Goal: Task Accomplishment & Management: Complete application form

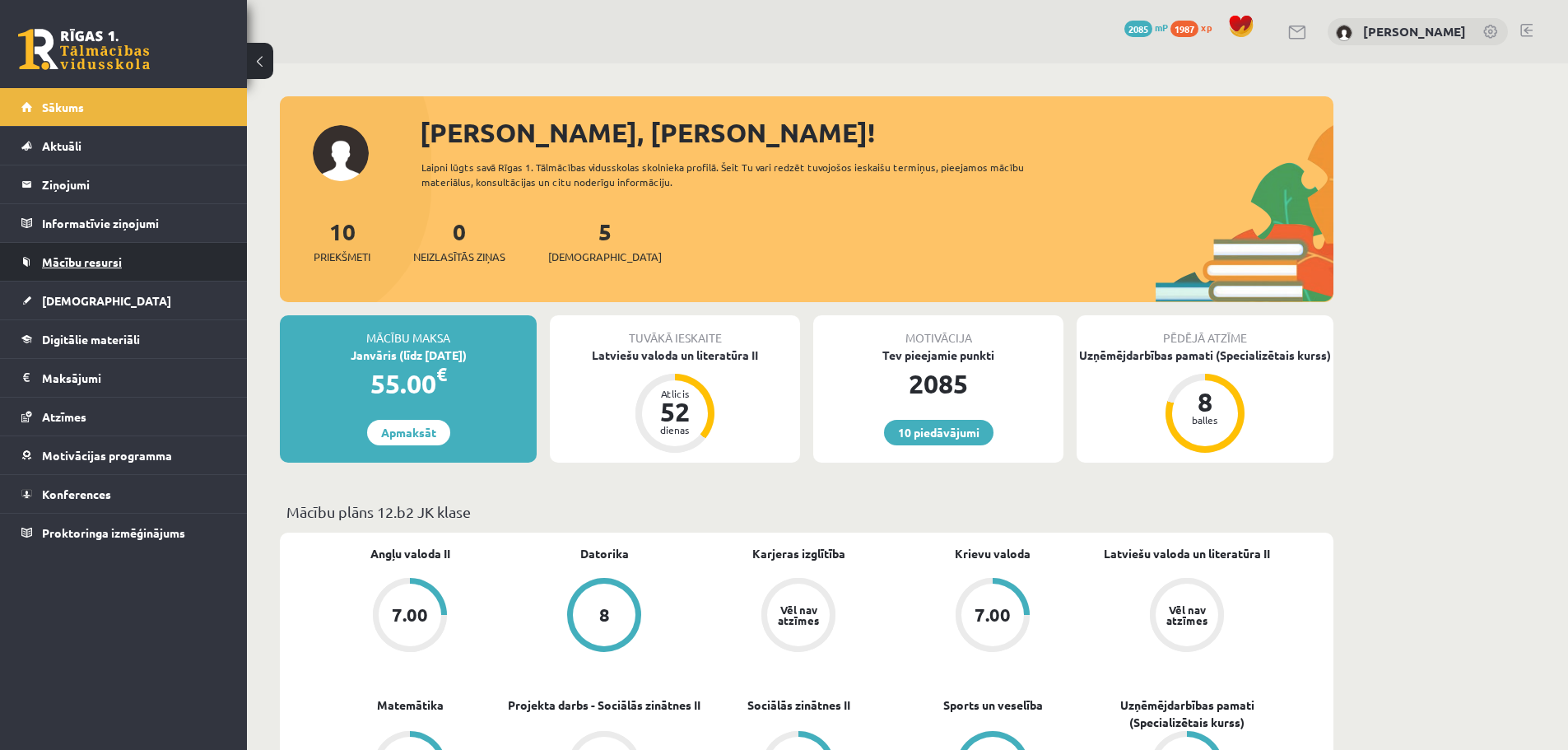
click at [74, 265] on span "Mācību resursi" at bounding box center [82, 261] width 79 height 15
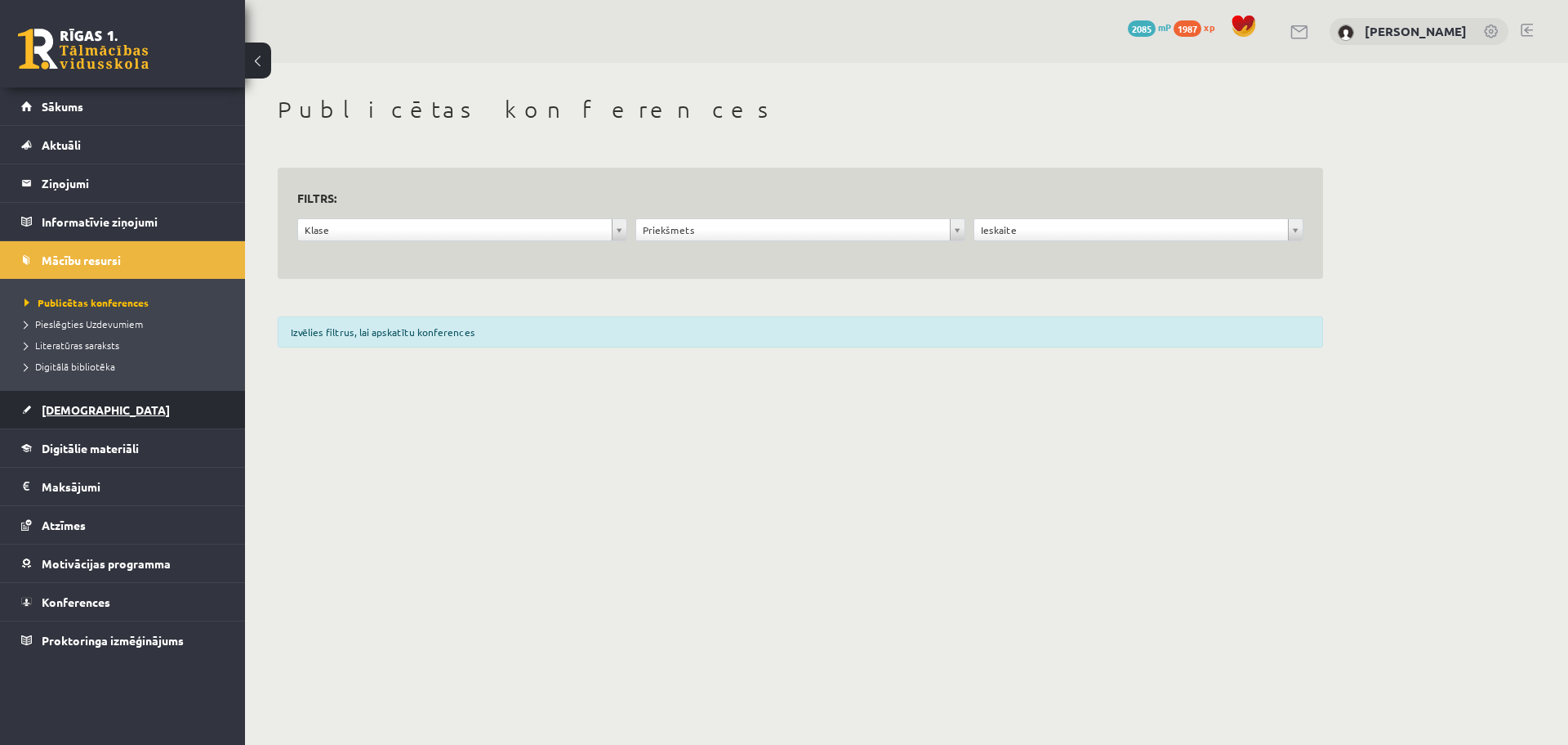
click at [97, 403] on link "[DEMOGRAPHIC_DATA]" at bounding box center [123, 409] width 203 height 38
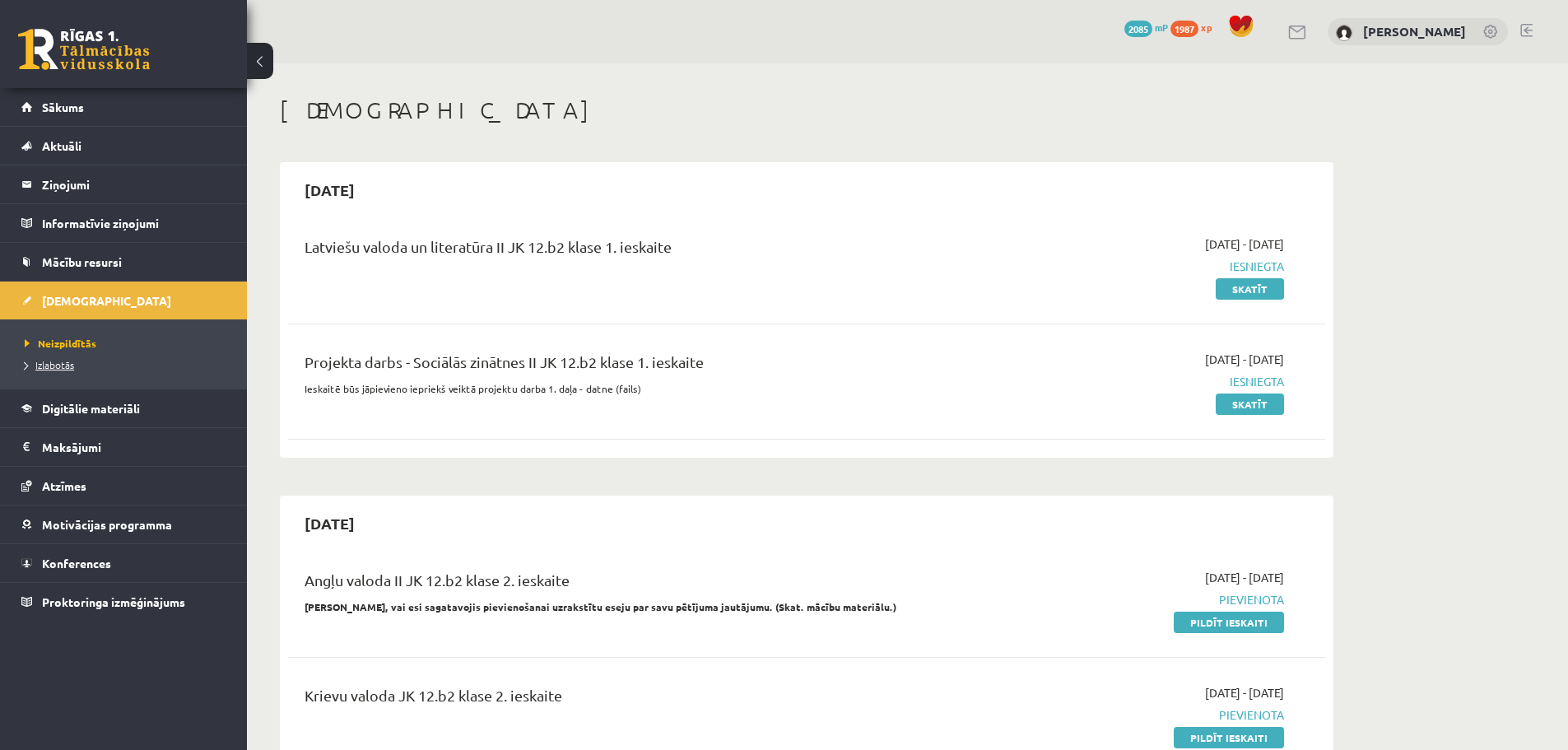
click at [62, 367] on span "Izlabotās" at bounding box center [49, 364] width 49 height 13
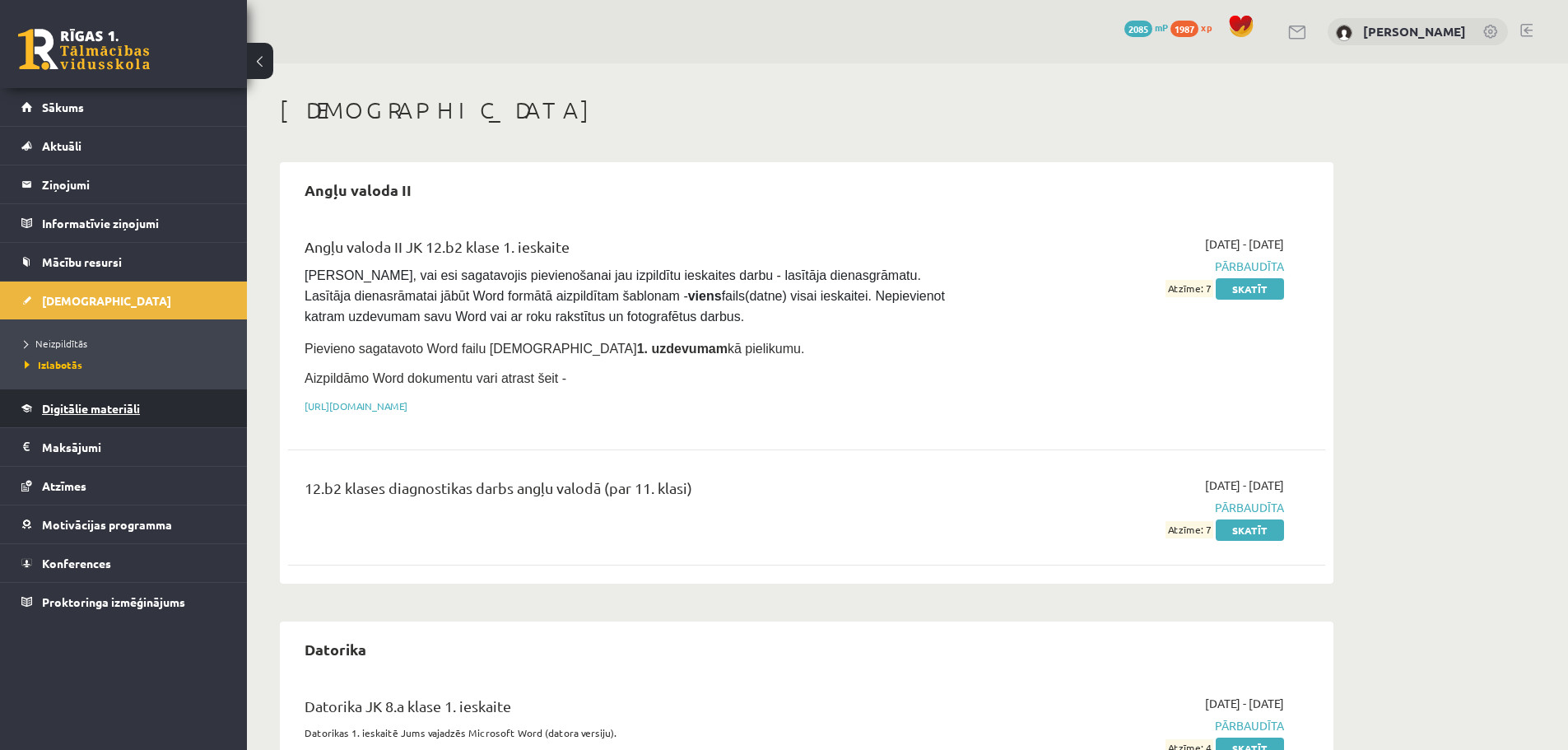
click at [72, 403] on span "Digitālie materiāli" at bounding box center [91, 408] width 98 height 15
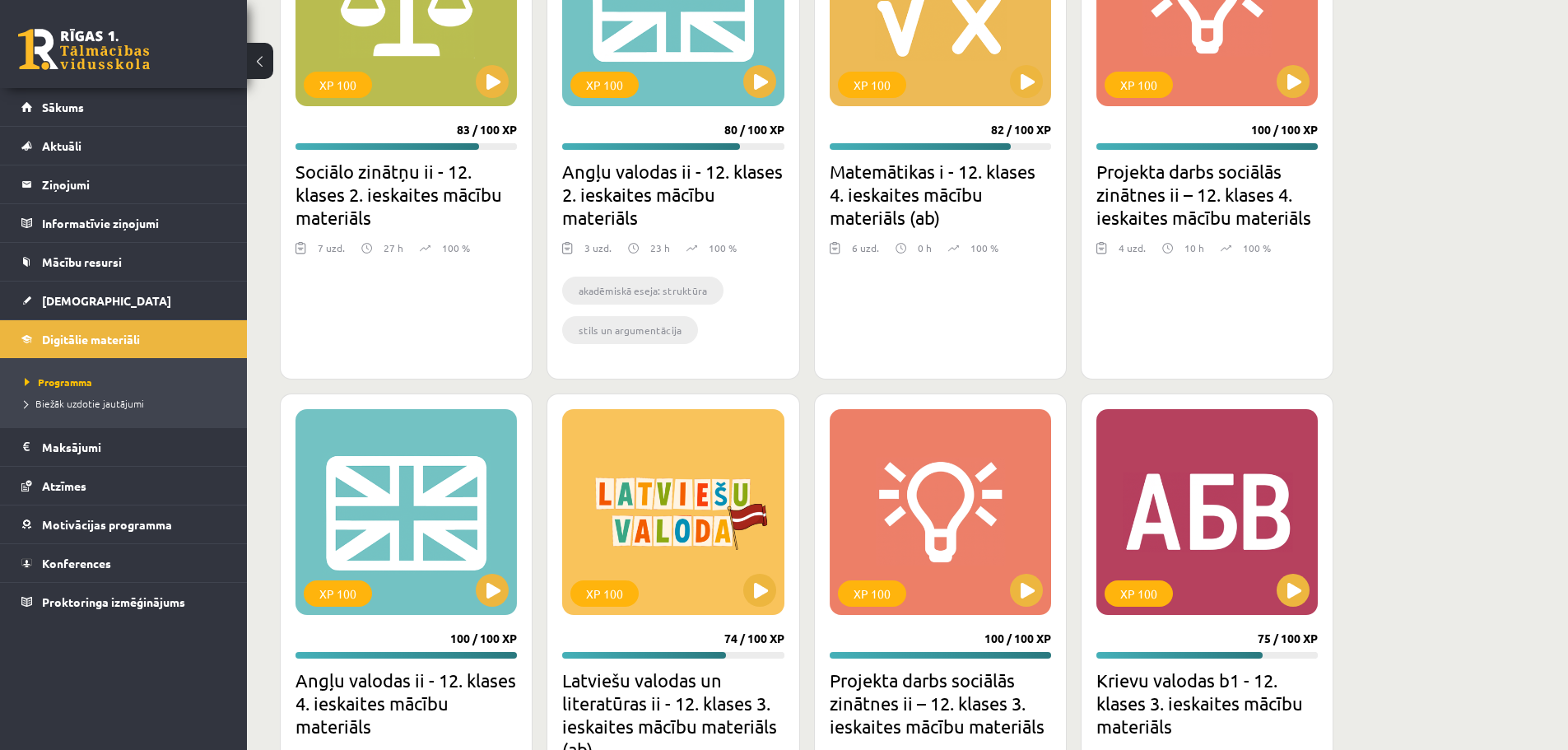
scroll to position [4318, 0]
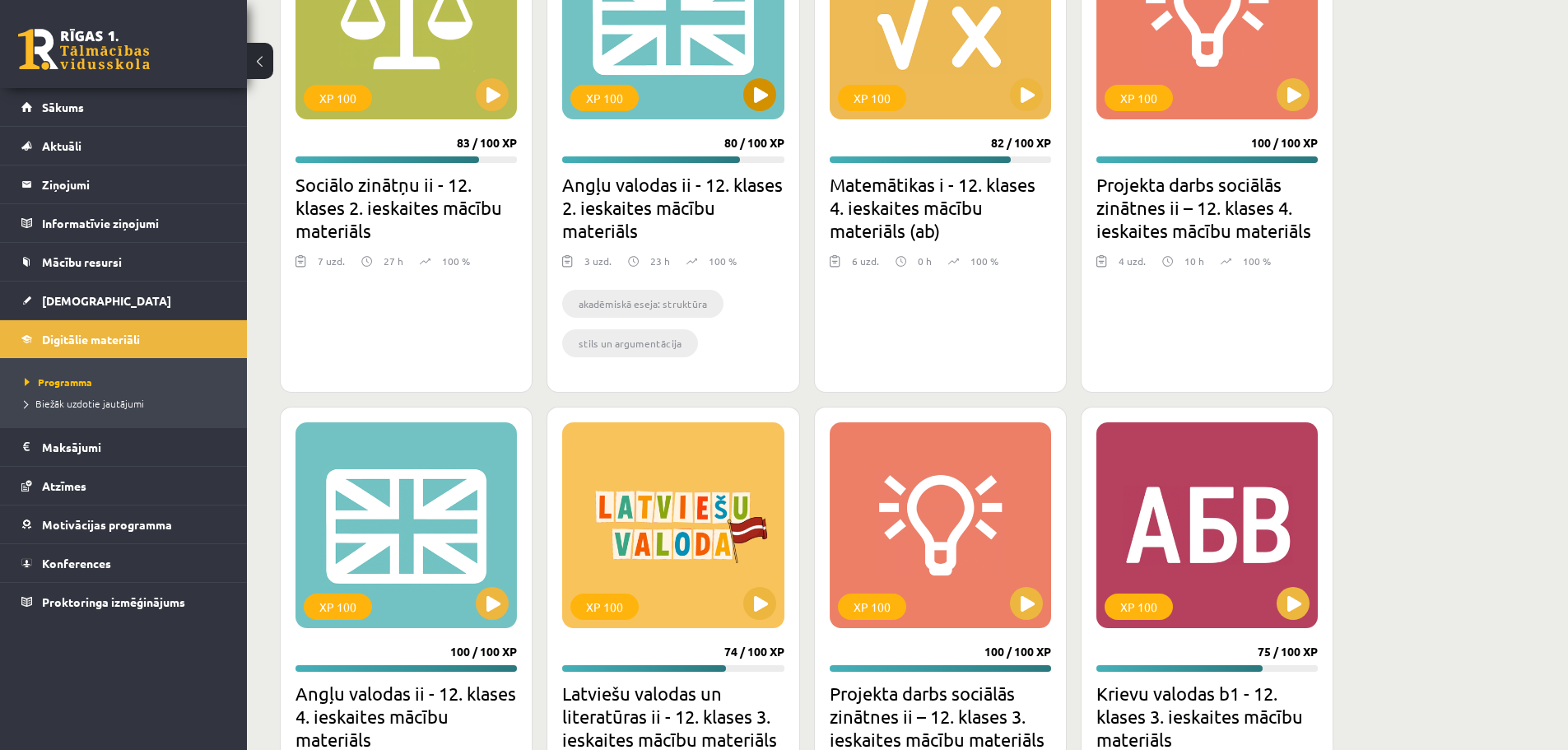
click at [775, 80] on div "XP 100" at bounding box center [673, 16] width 222 height 206
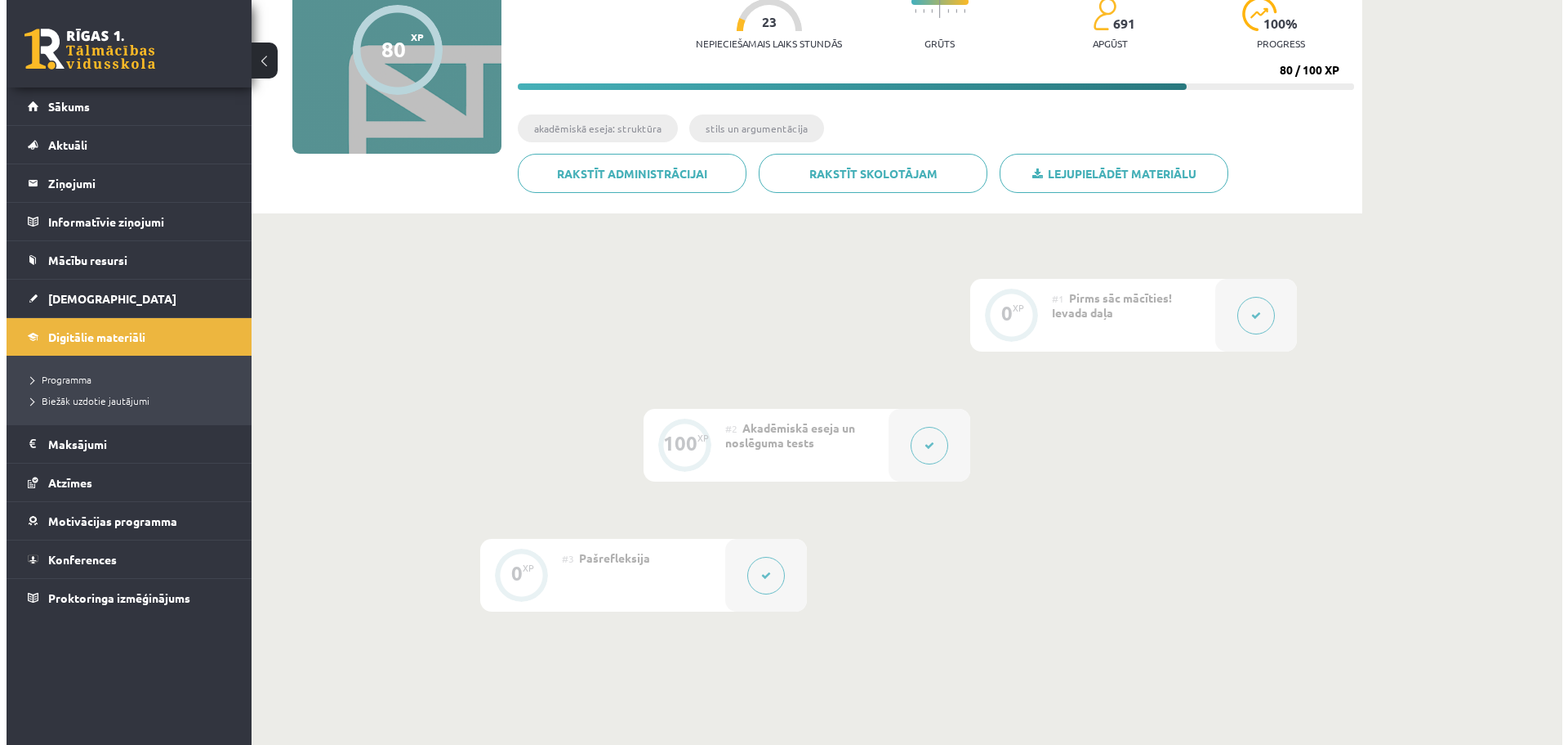
scroll to position [200, 0]
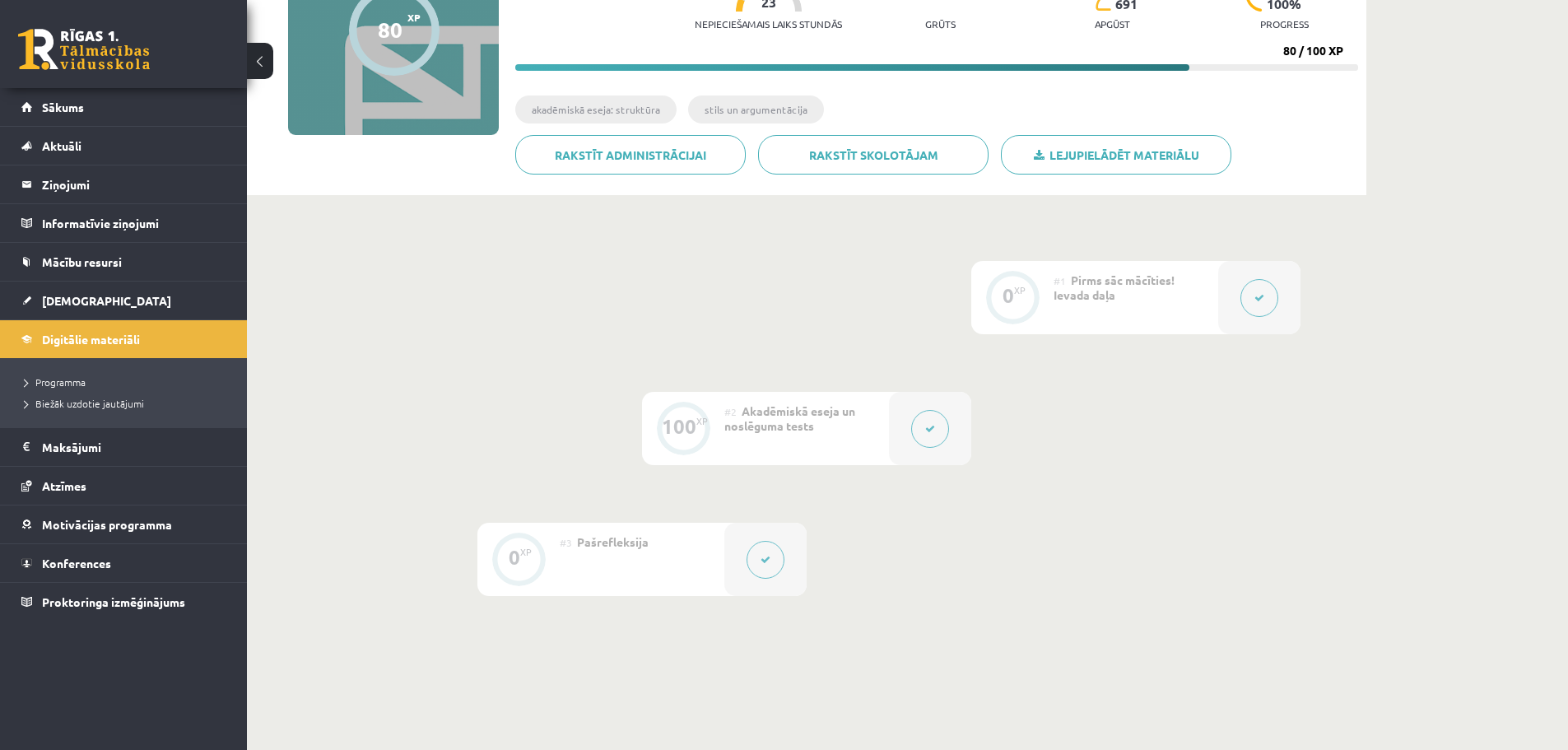
click at [933, 433] on icon at bounding box center [930, 428] width 10 height 10
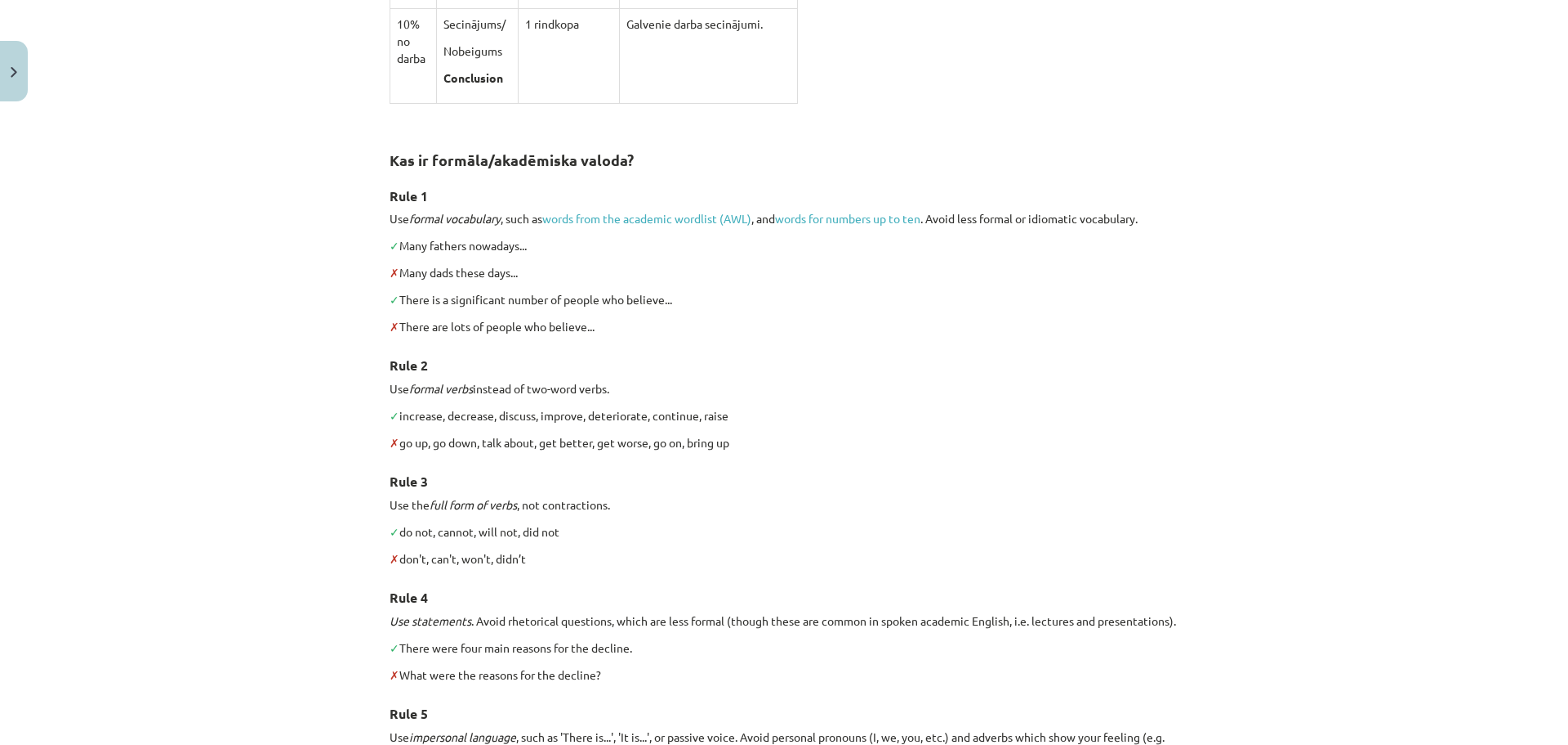
scroll to position [0, 0]
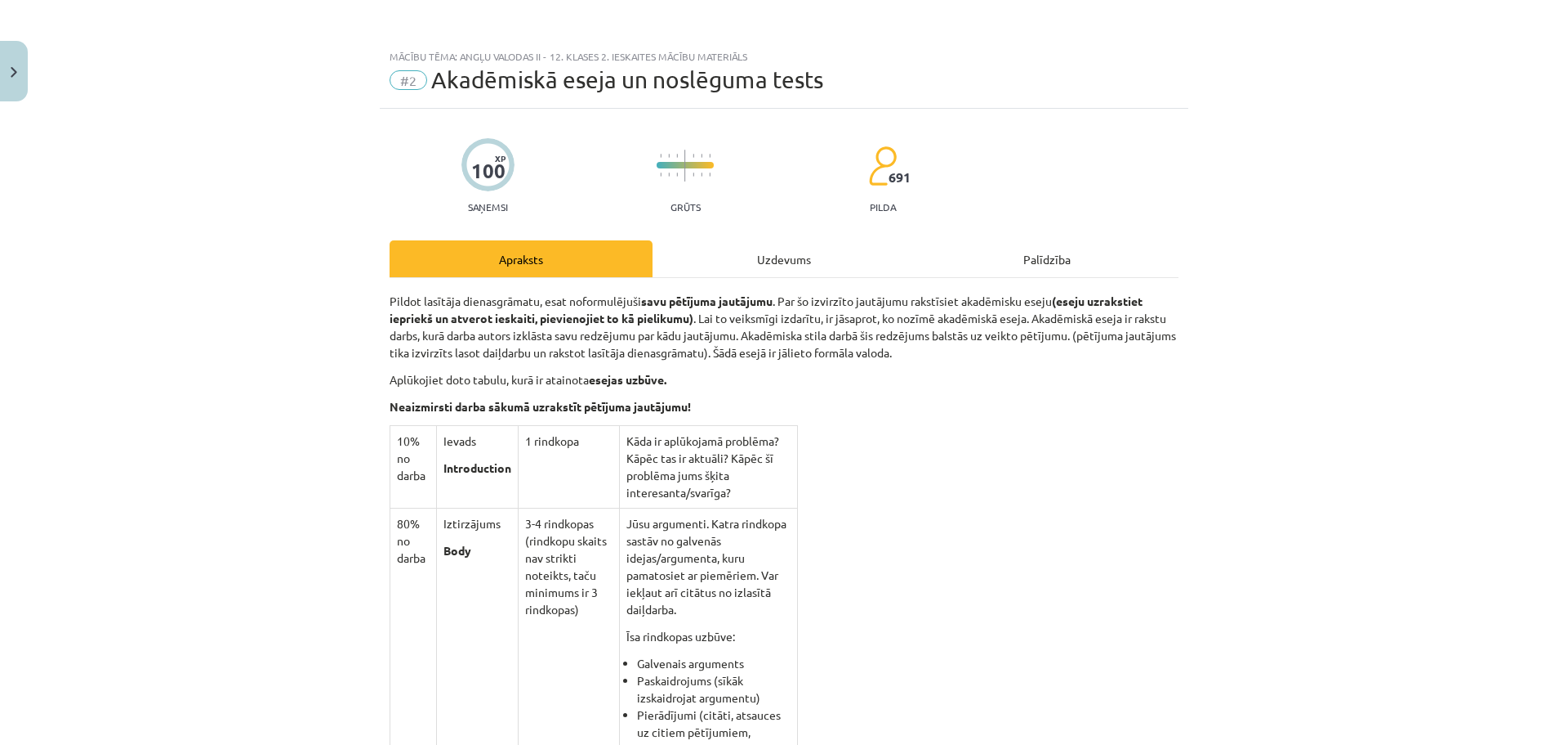
click at [769, 261] on div "Uzdevums" at bounding box center [784, 259] width 263 height 37
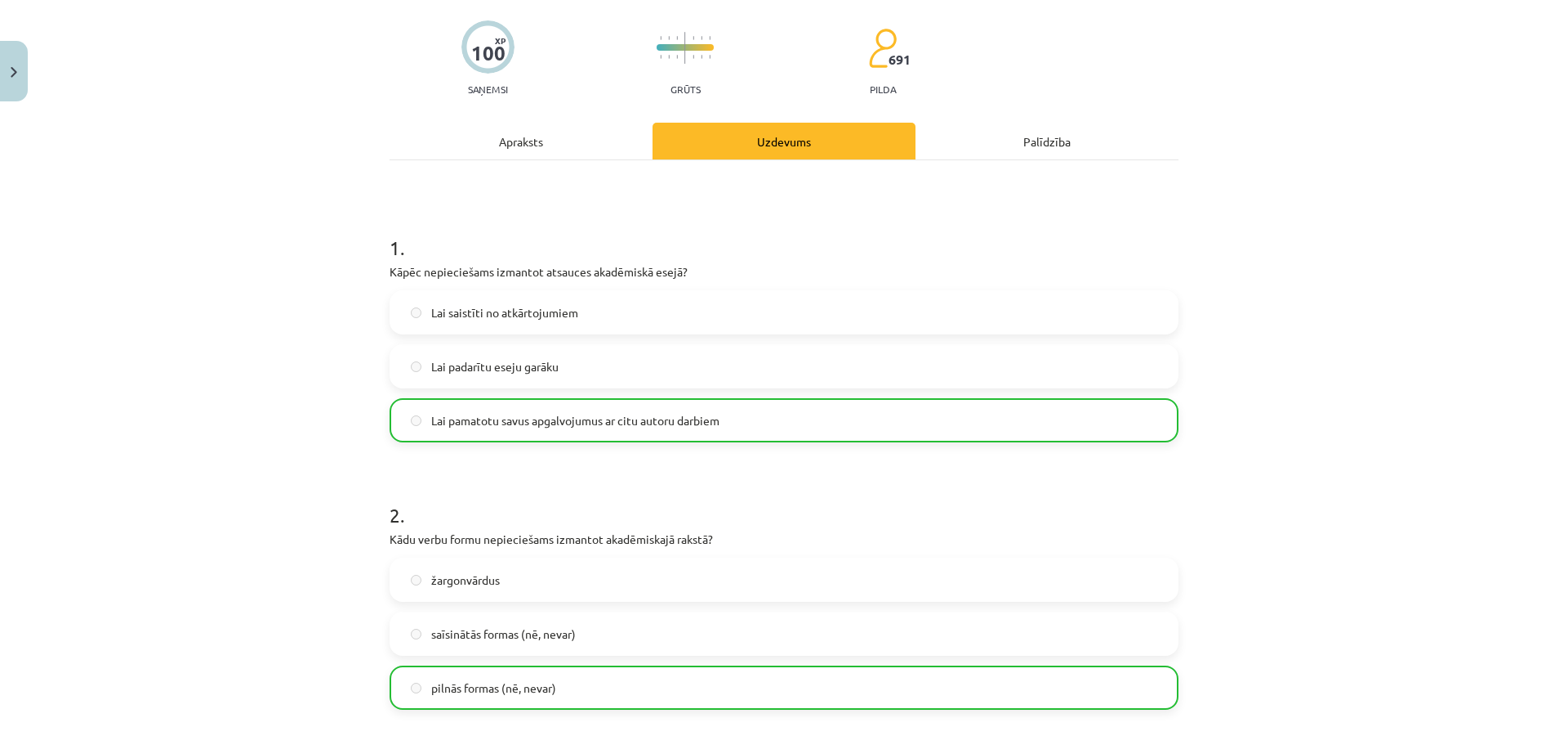
scroll to position [103, 0]
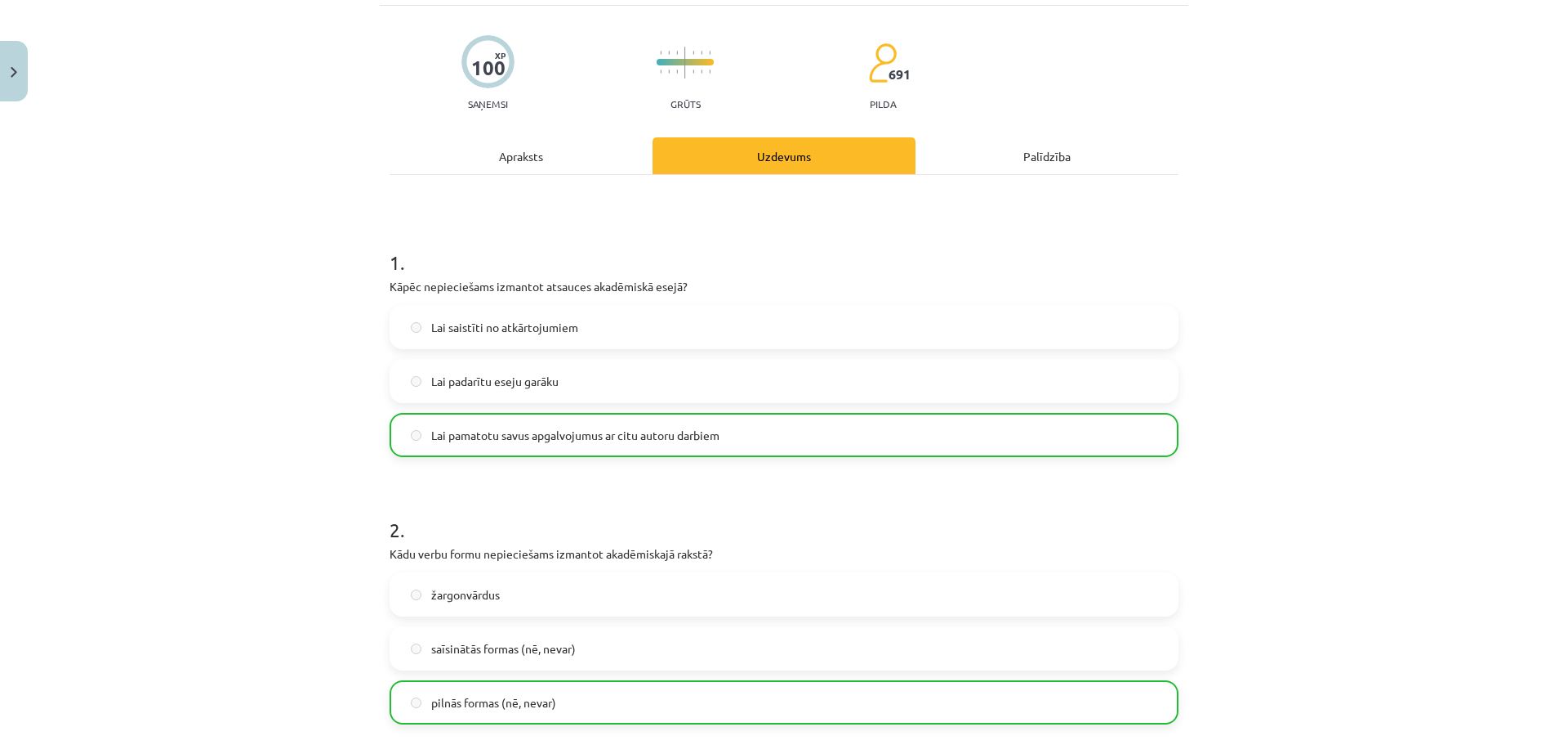
click at [536, 160] on div "Apraksts" at bounding box center [521, 156] width 263 height 37
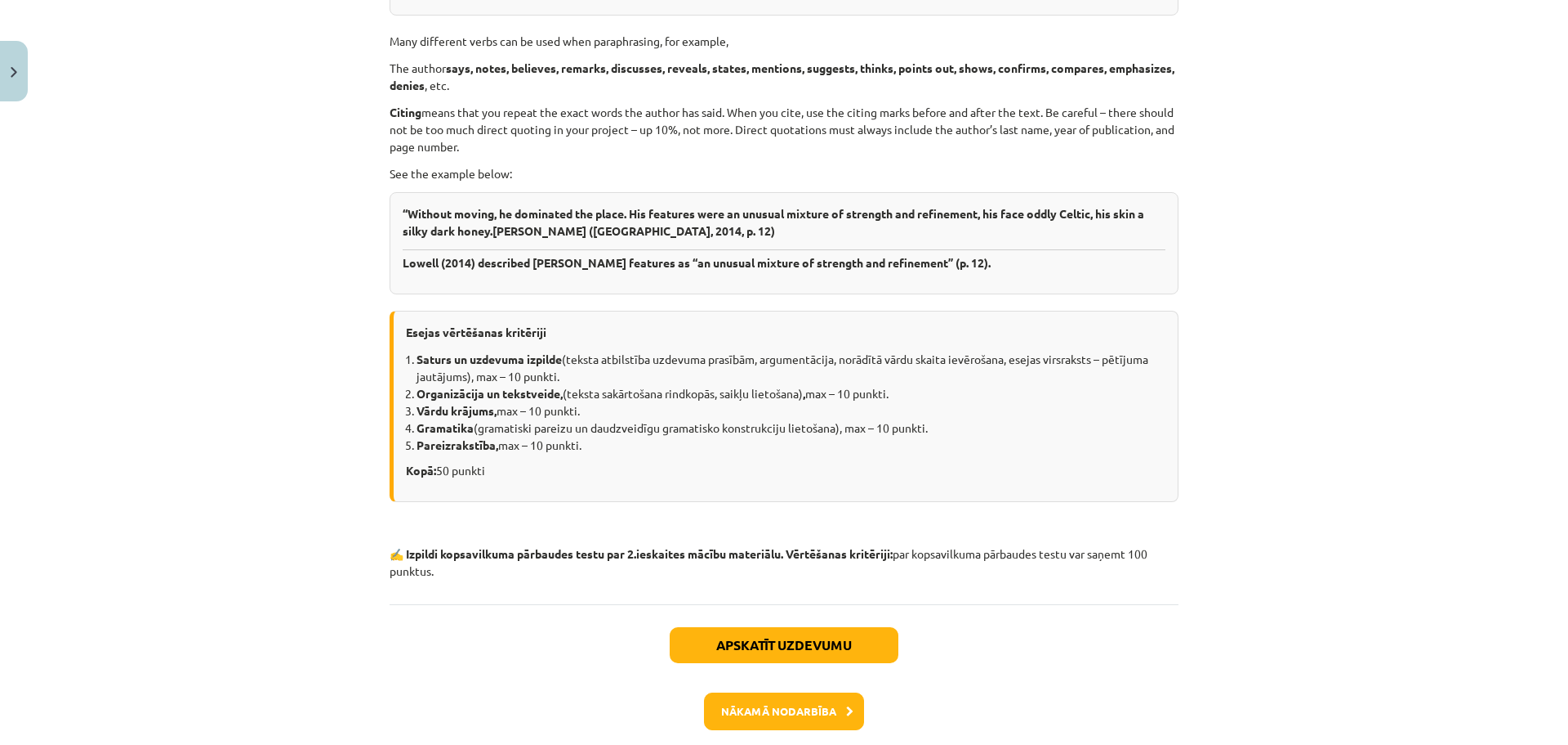
scroll to position [2694, 0]
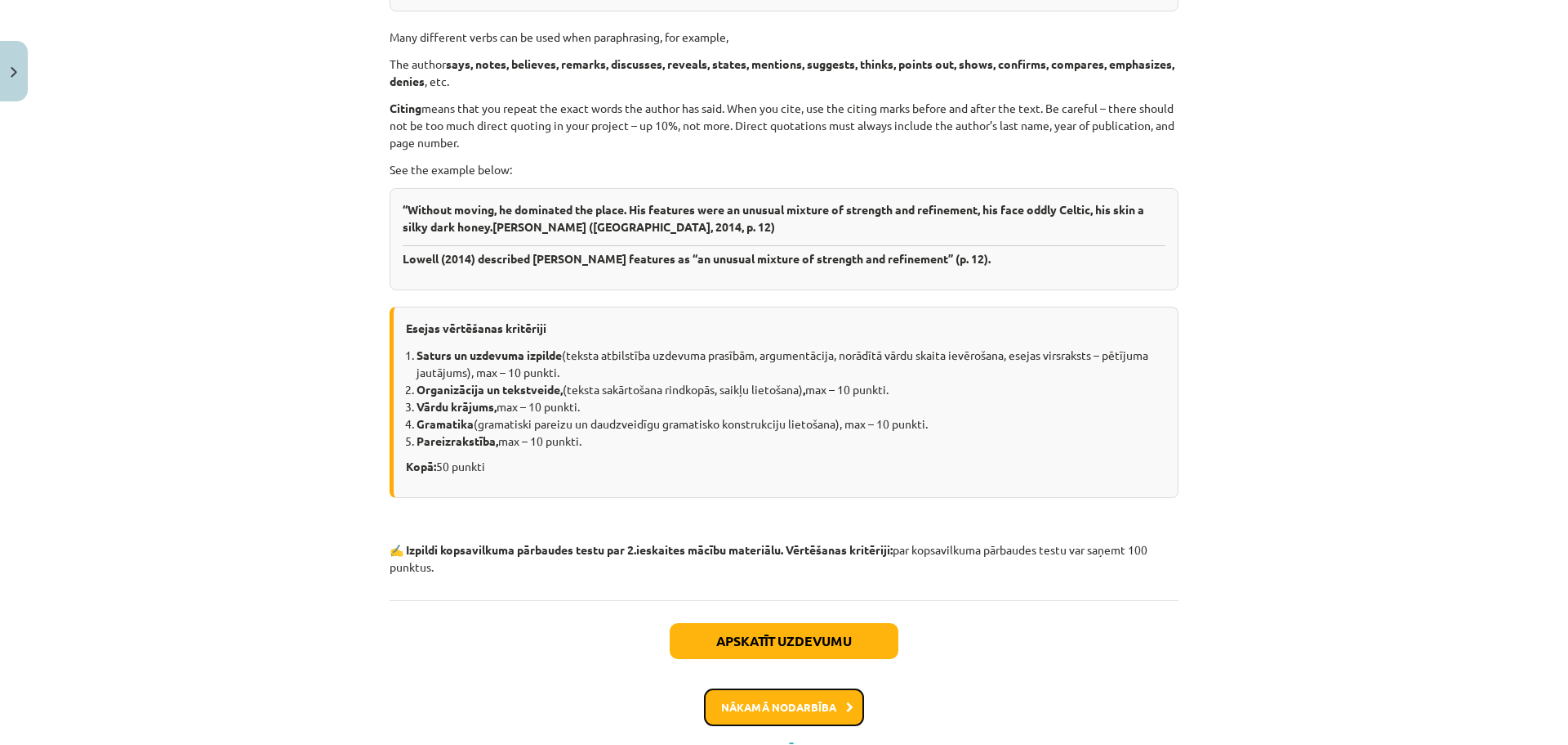
click at [790, 713] on button "Nākamā nodarbība" at bounding box center [784, 706] width 160 height 38
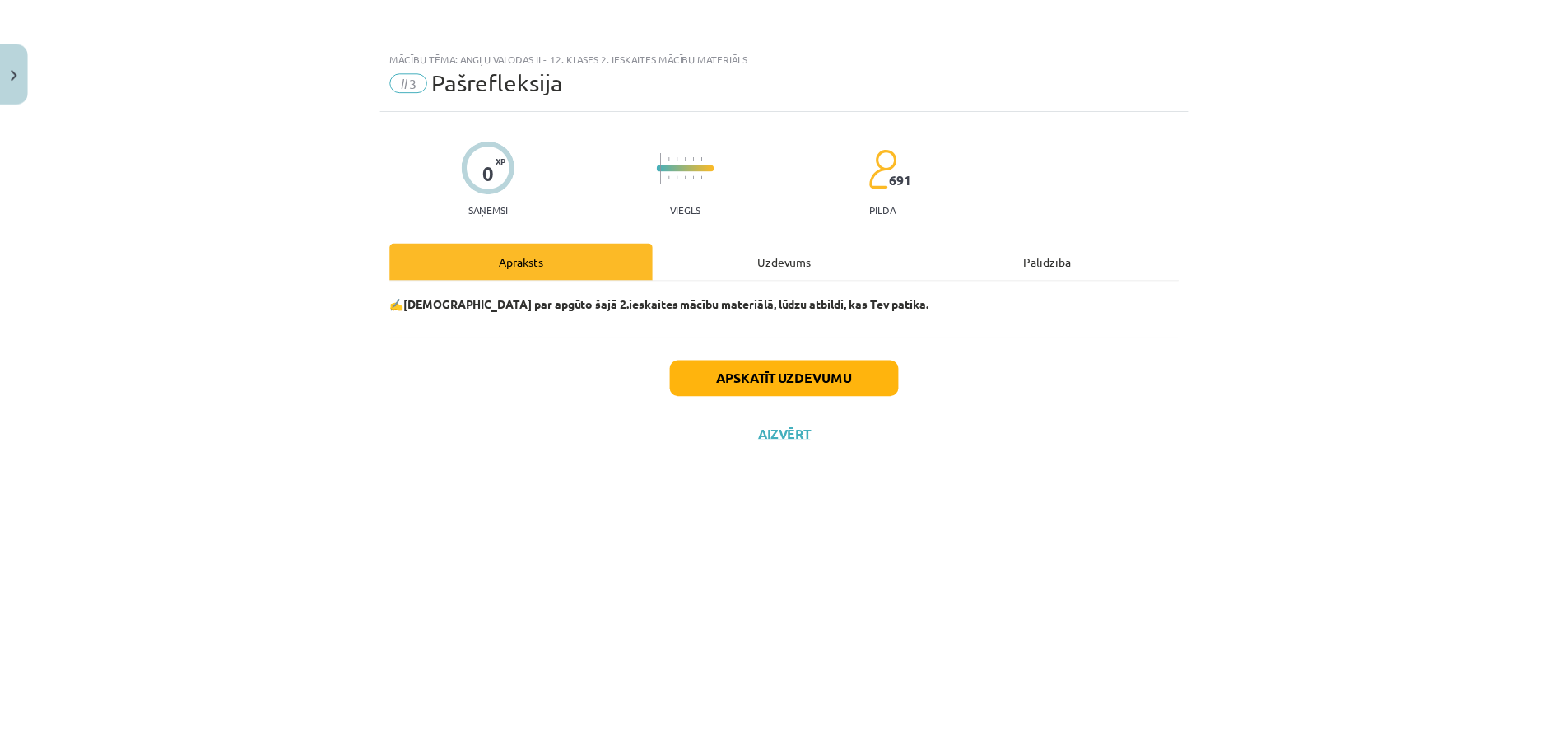
scroll to position [0, 0]
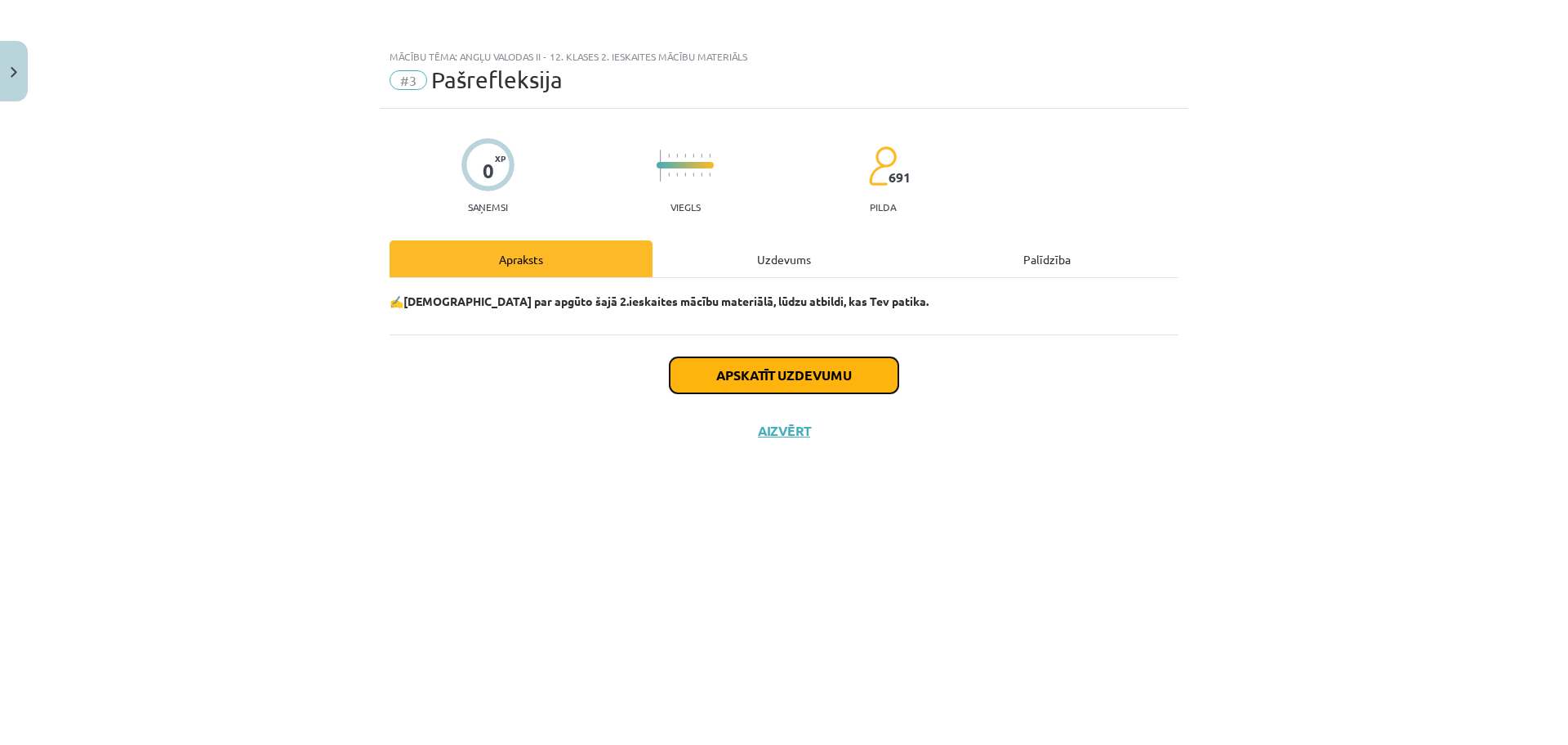
click at [786, 381] on button "Apskatīt uzdevumu" at bounding box center [784, 375] width 229 height 36
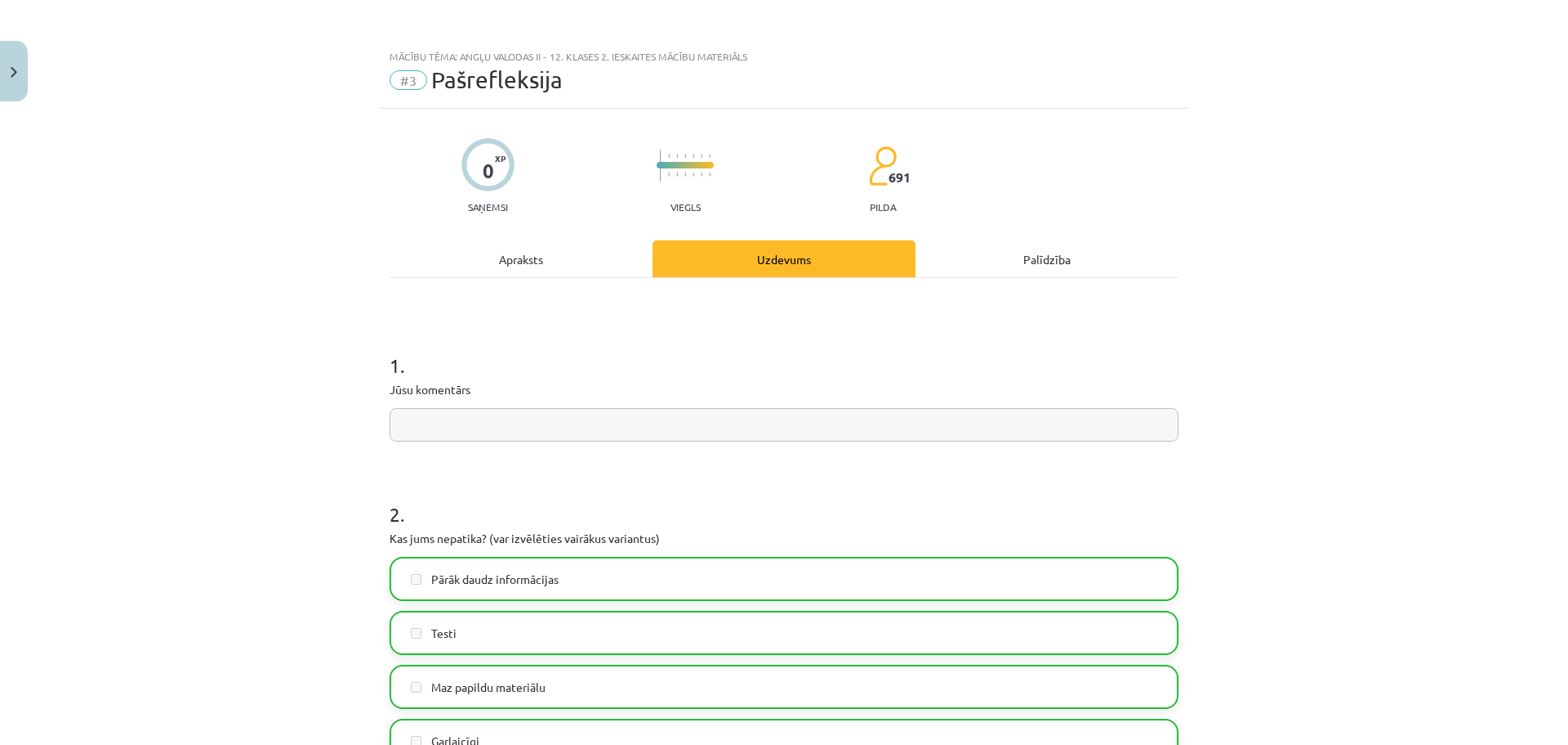
click at [521, 255] on div "Apraksts" at bounding box center [521, 259] width 263 height 37
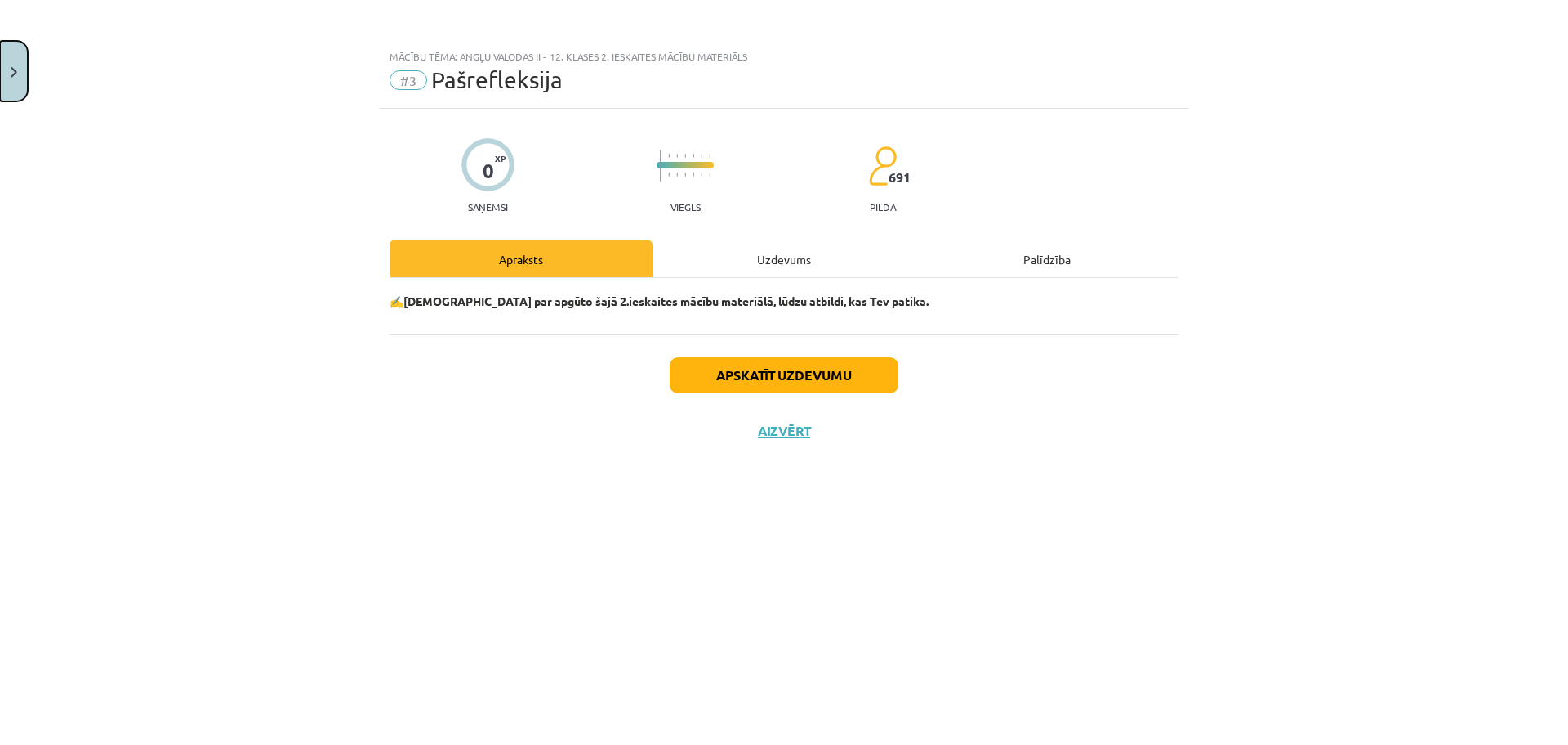
click at [6, 64] on button "Close" at bounding box center [14, 71] width 28 height 60
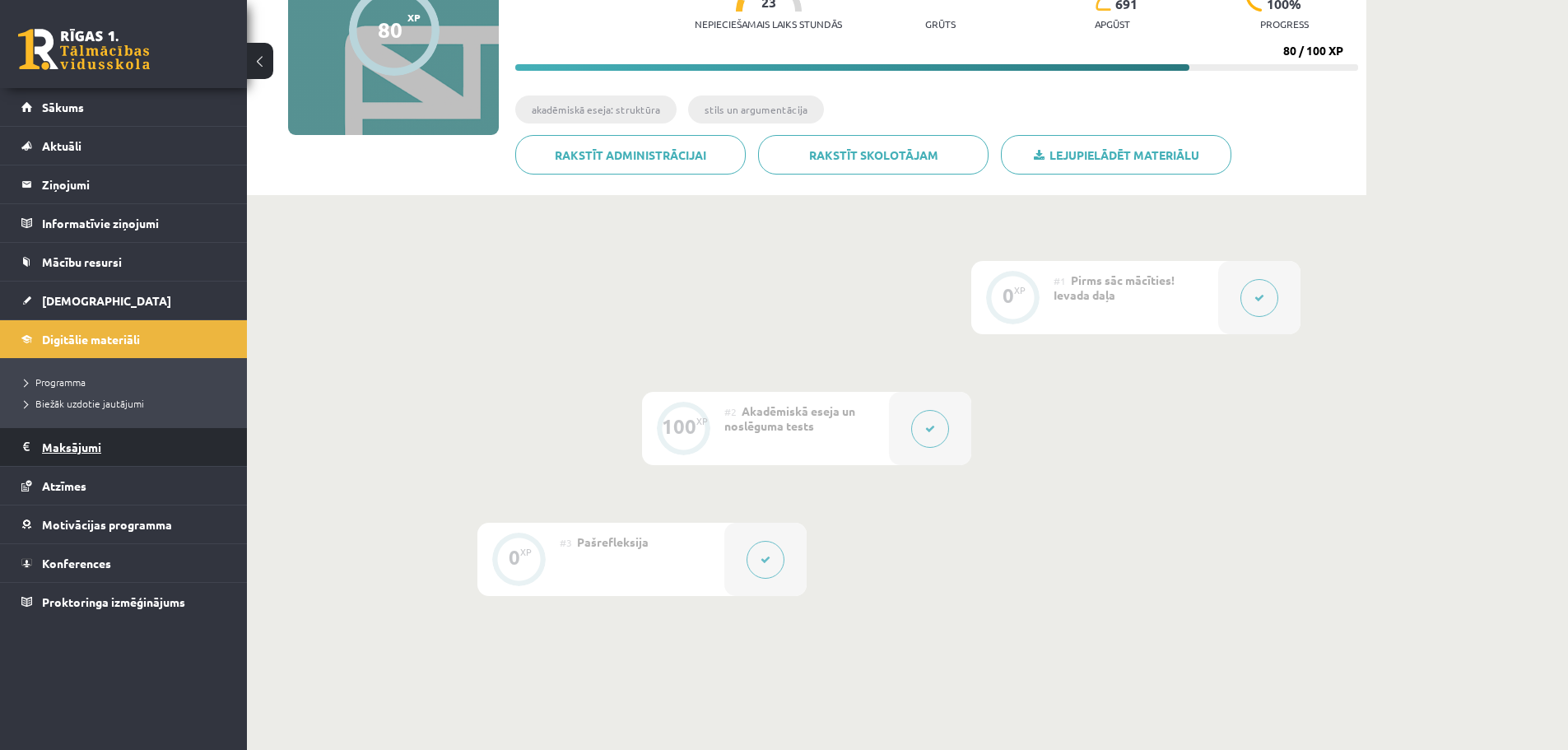
click at [88, 442] on legend "Maksājumi 0" at bounding box center [134, 446] width 185 height 38
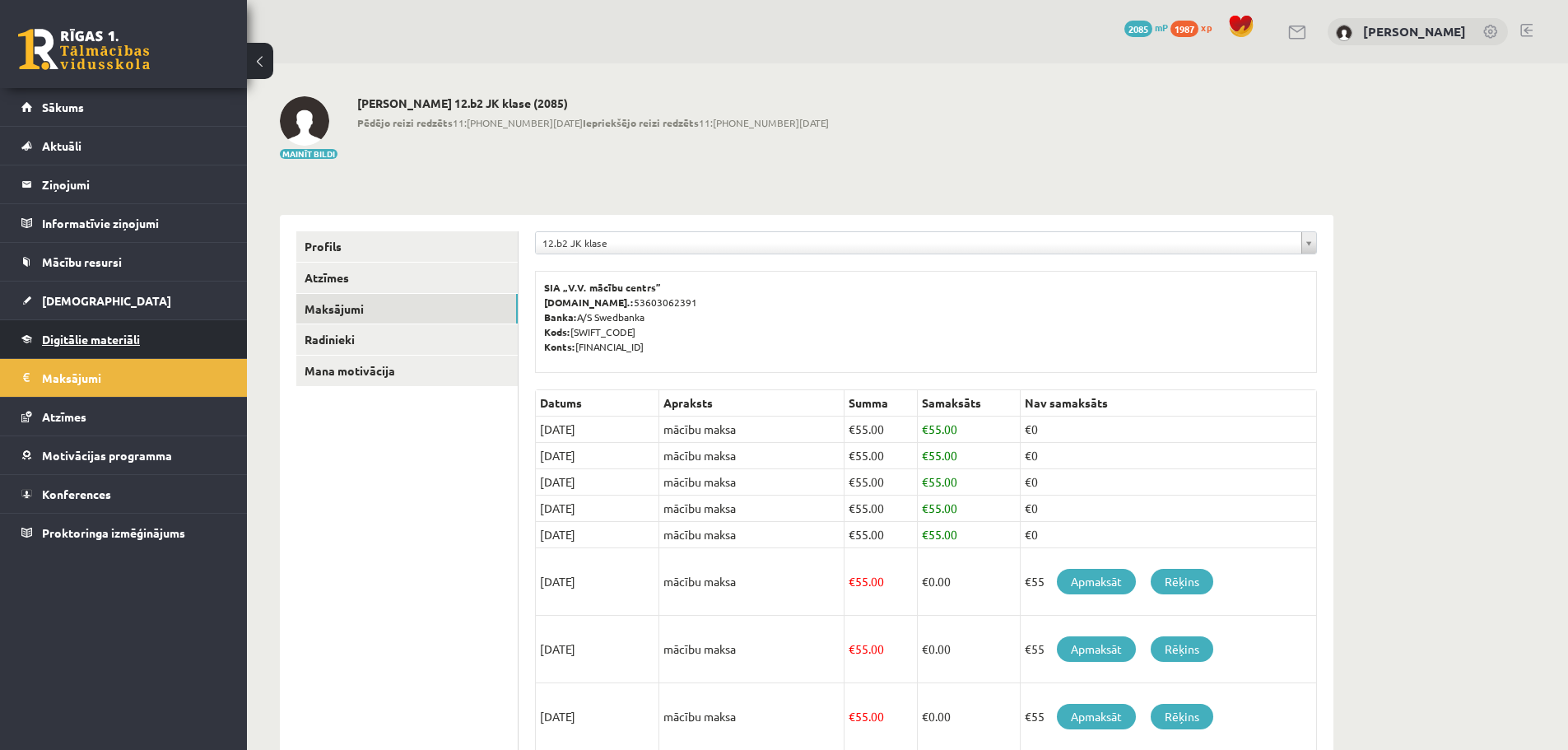
click at [92, 338] on span "Digitālie materiāli" at bounding box center [91, 339] width 98 height 15
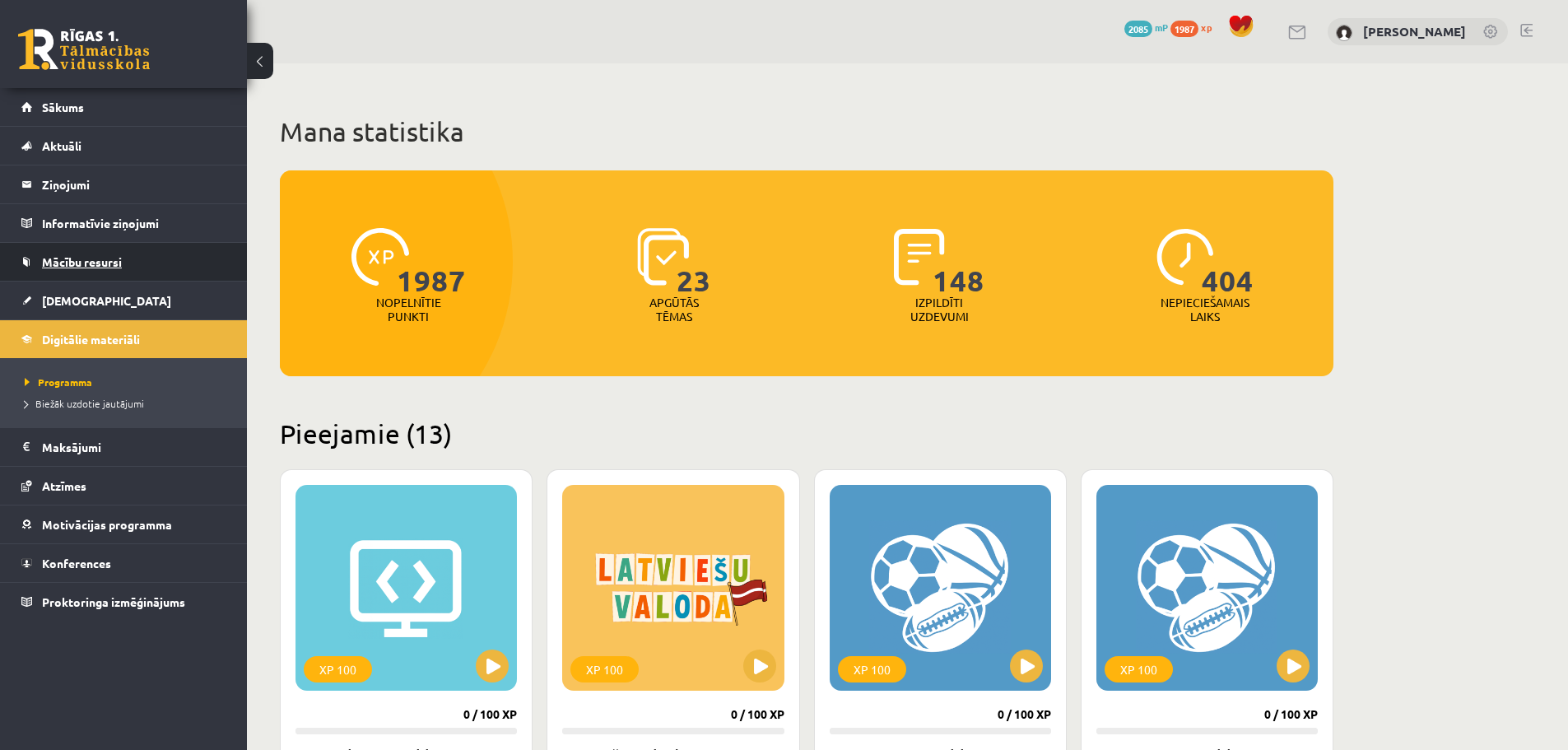
click at [105, 251] on link "Mācību resursi" at bounding box center [124, 261] width 205 height 38
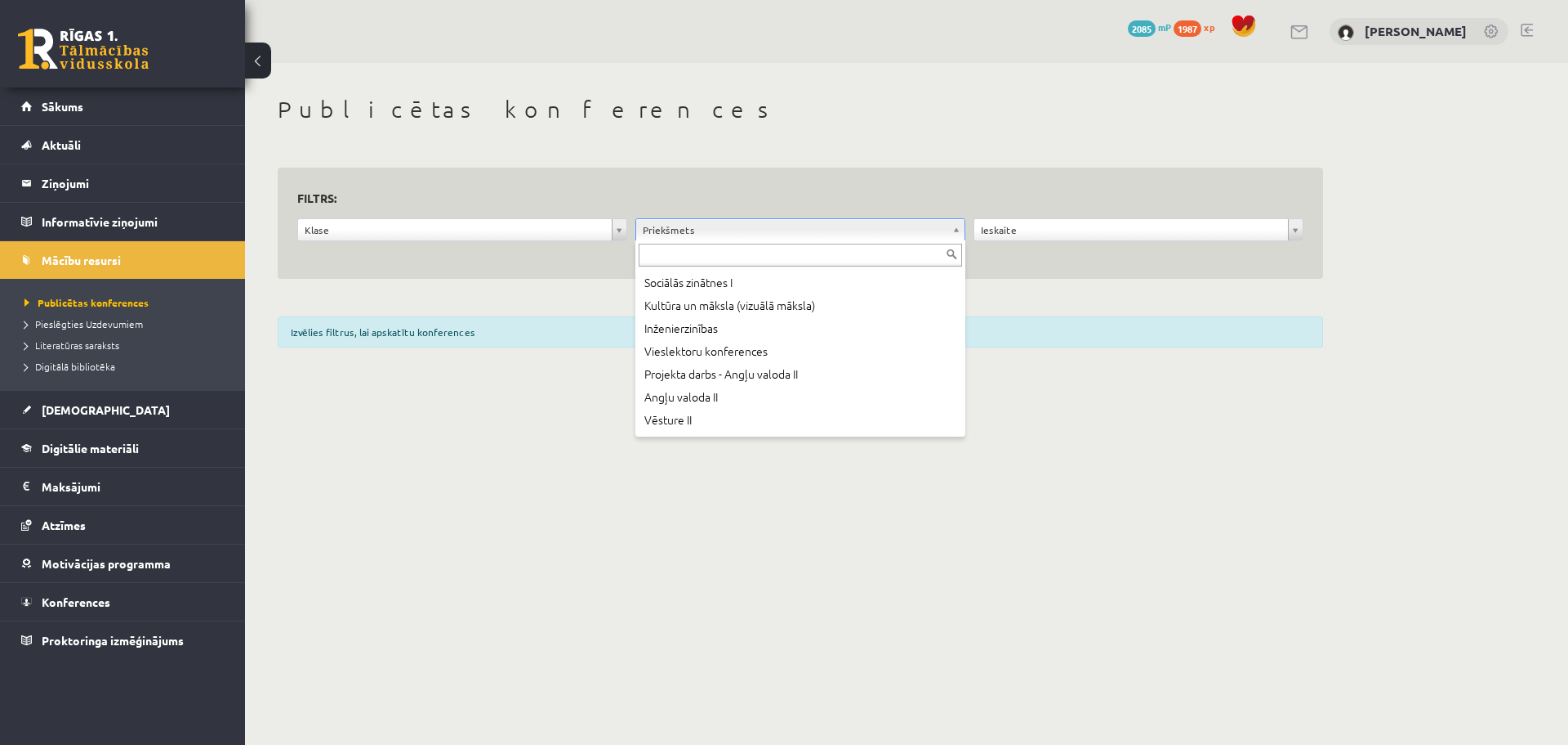
scroll to position [486, 0]
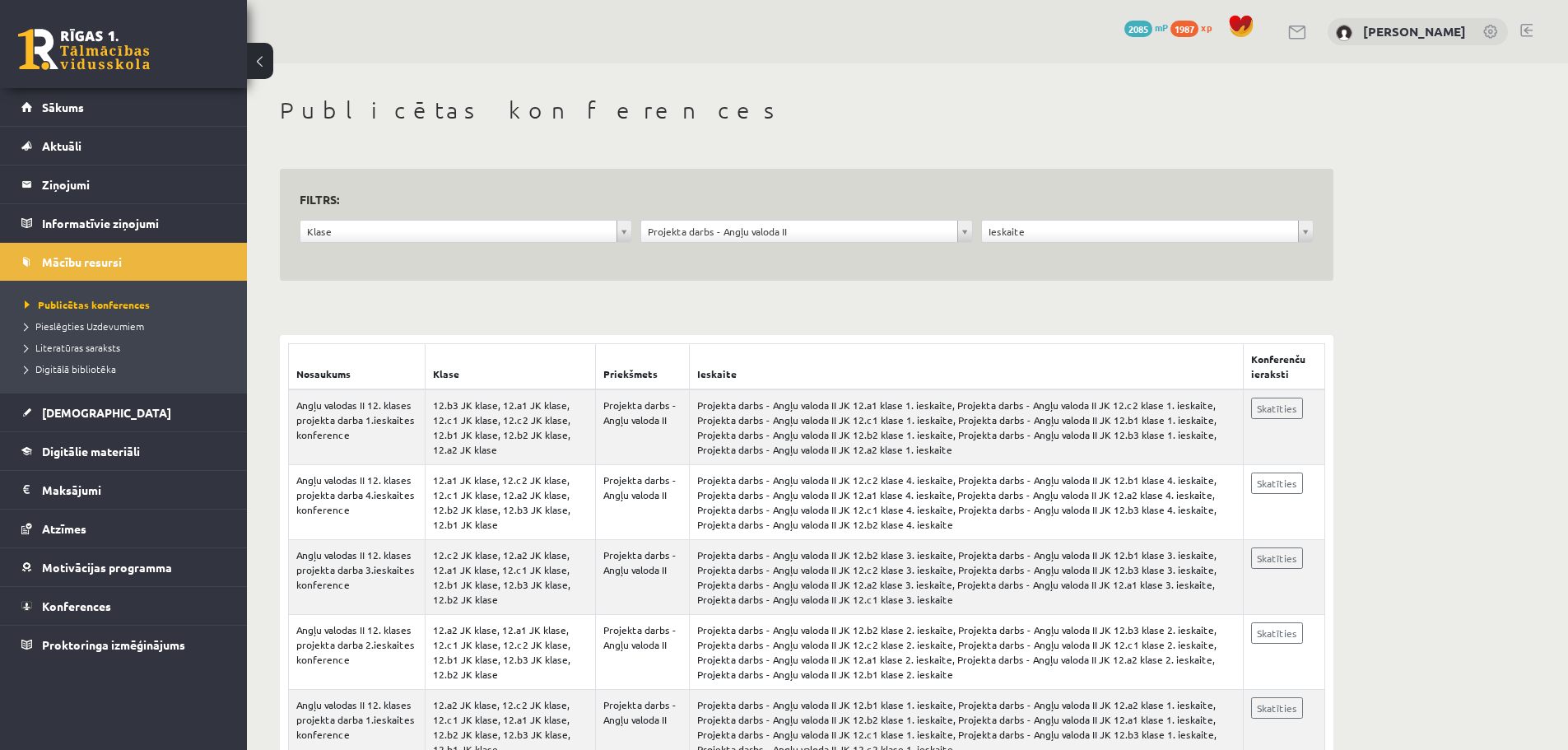
scroll to position [66, 0]
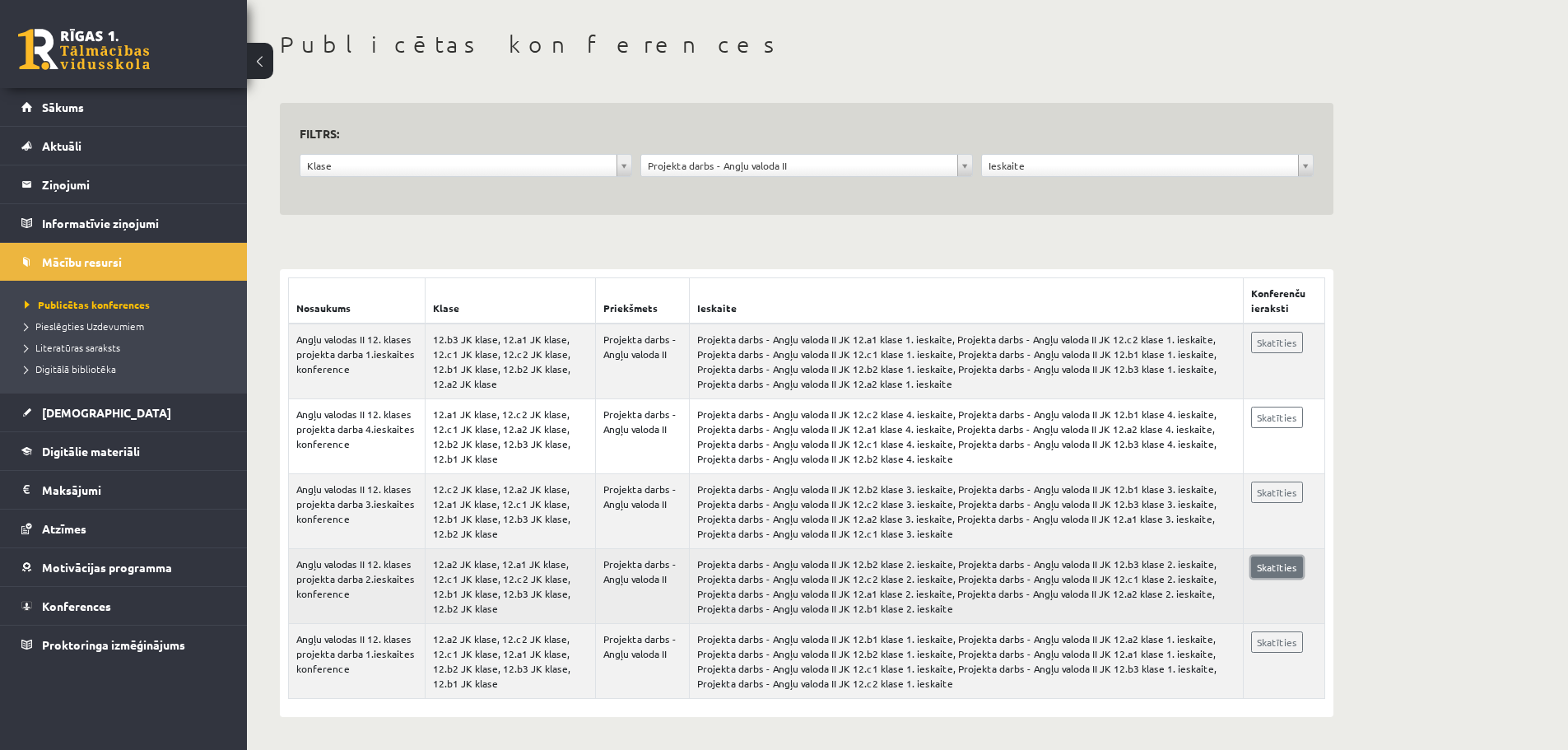
click at [1283, 562] on link "Skatīties" at bounding box center [1277, 566] width 52 height 21
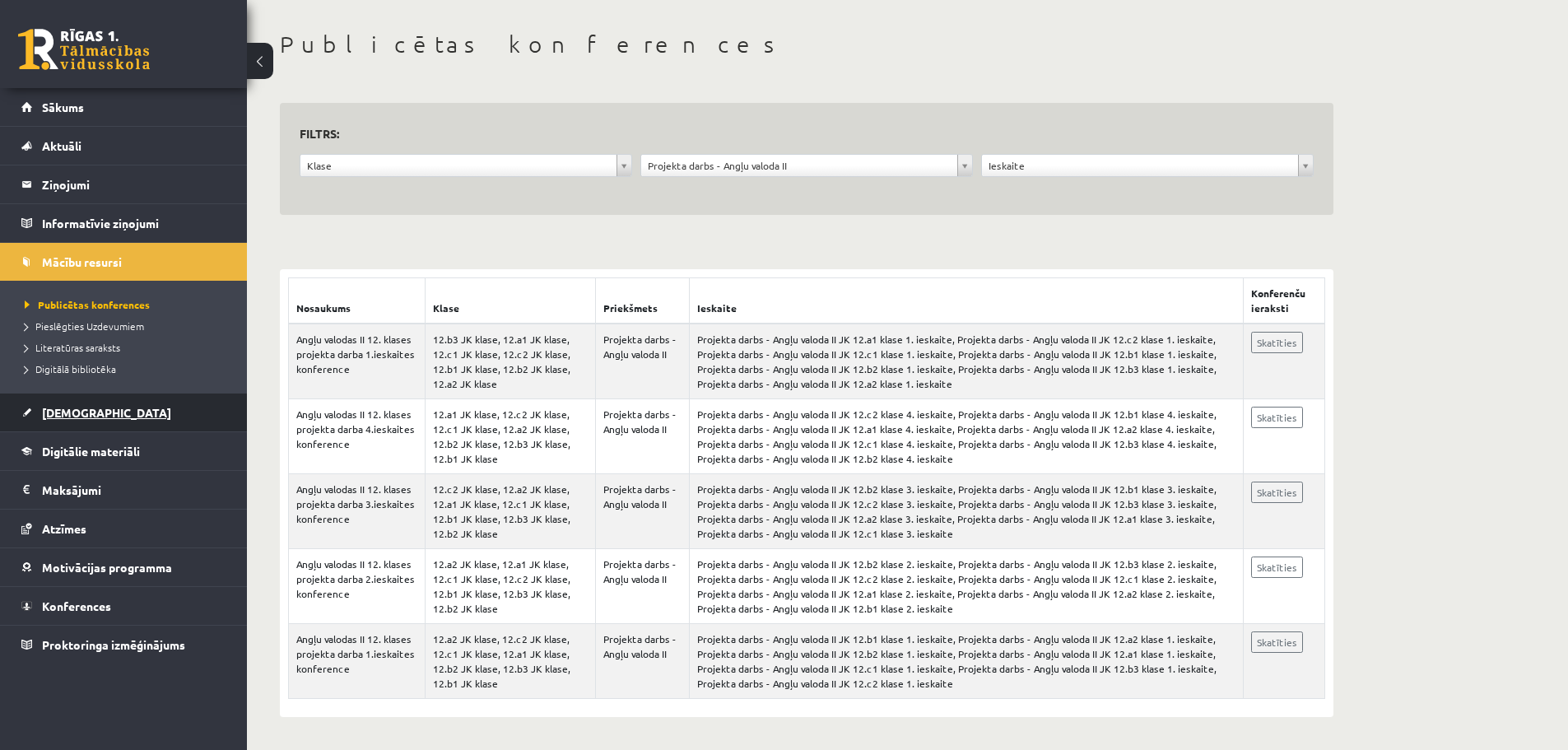
click at [84, 426] on link "[DEMOGRAPHIC_DATA]" at bounding box center [124, 412] width 205 height 38
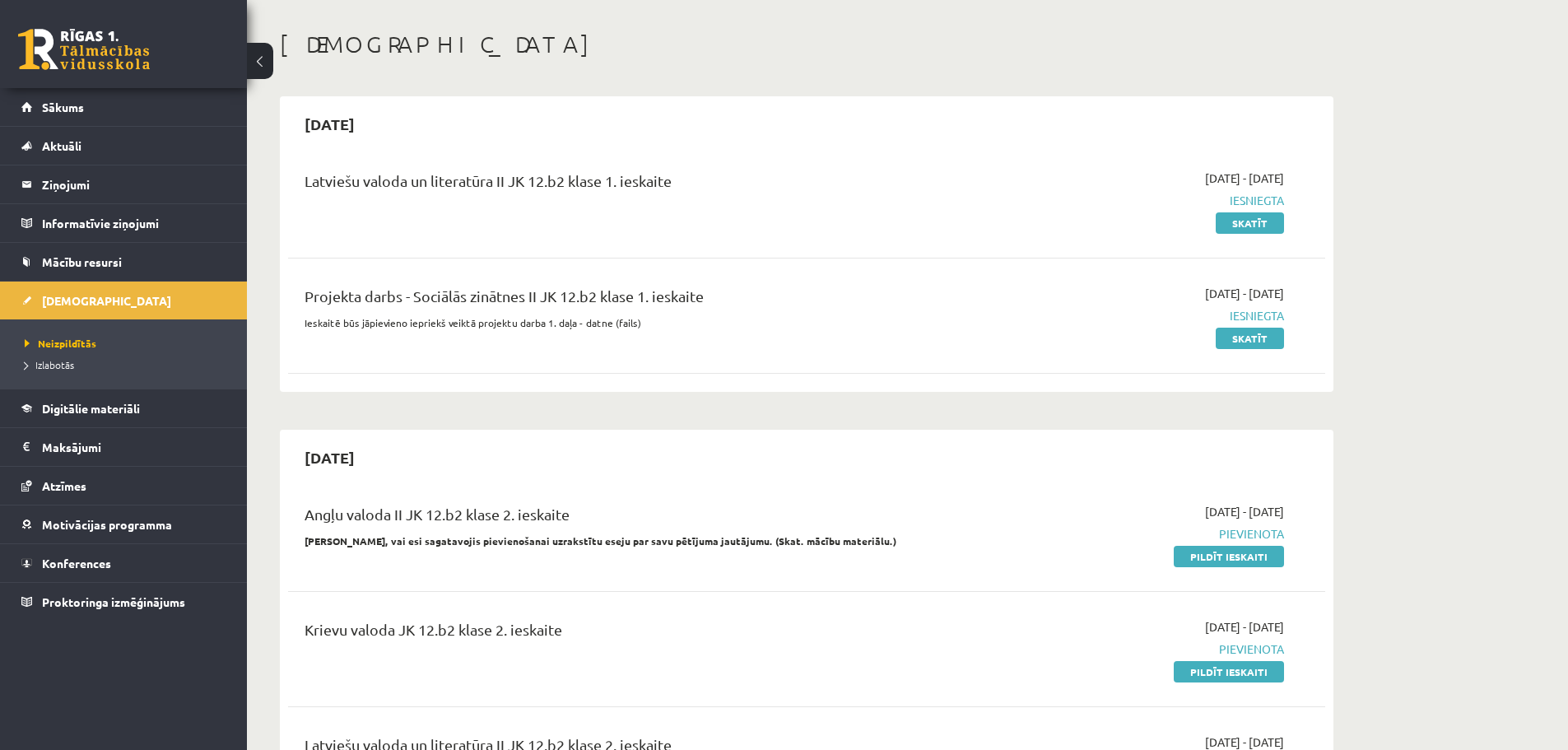
scroll to position [118, 0]
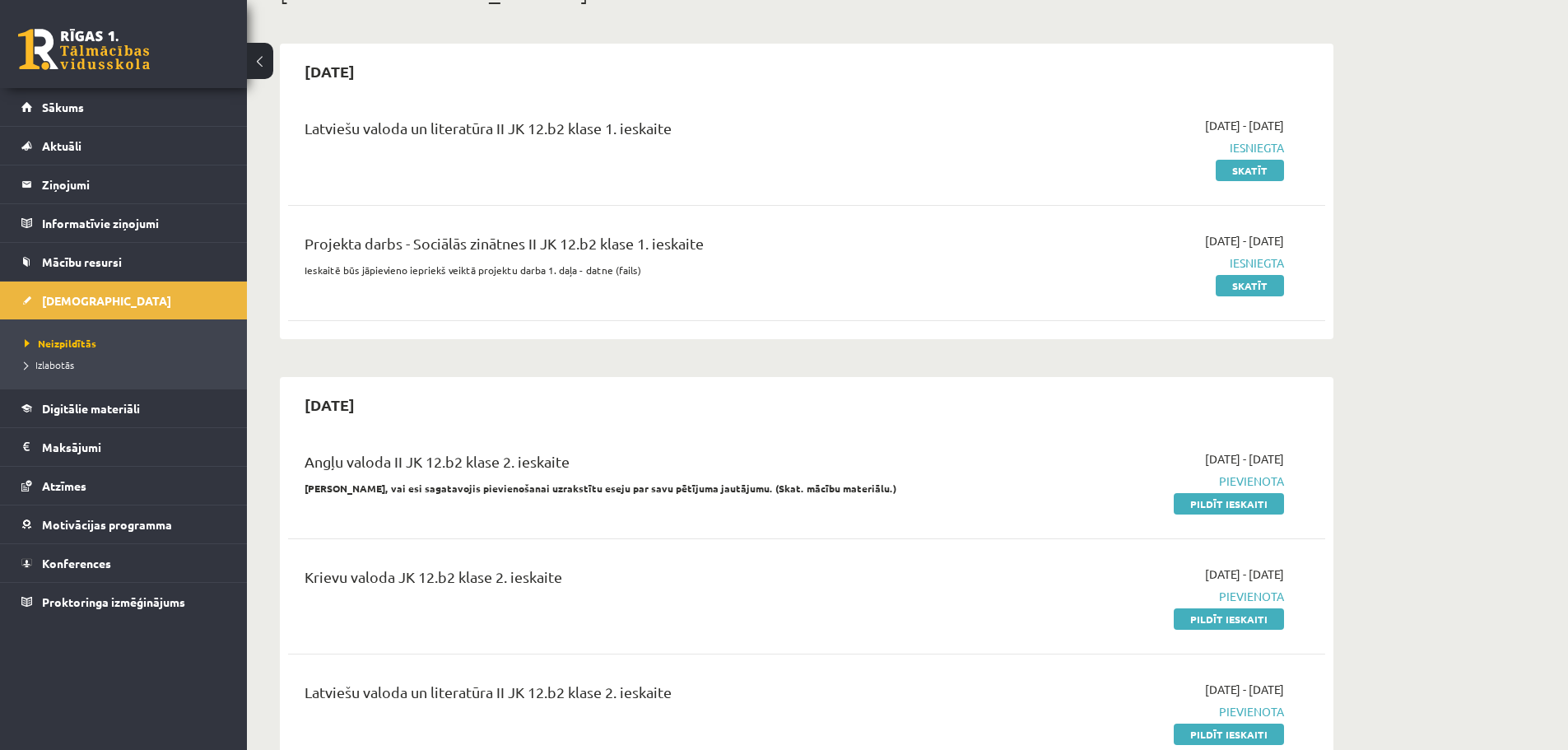
click at [79, 356] on li "Izlabotās" at bounding box center [127, 364] width 206 height 21
click at [32, 360] on span "Izlabotās" at bounding box center [53, 364] width 57 height 13
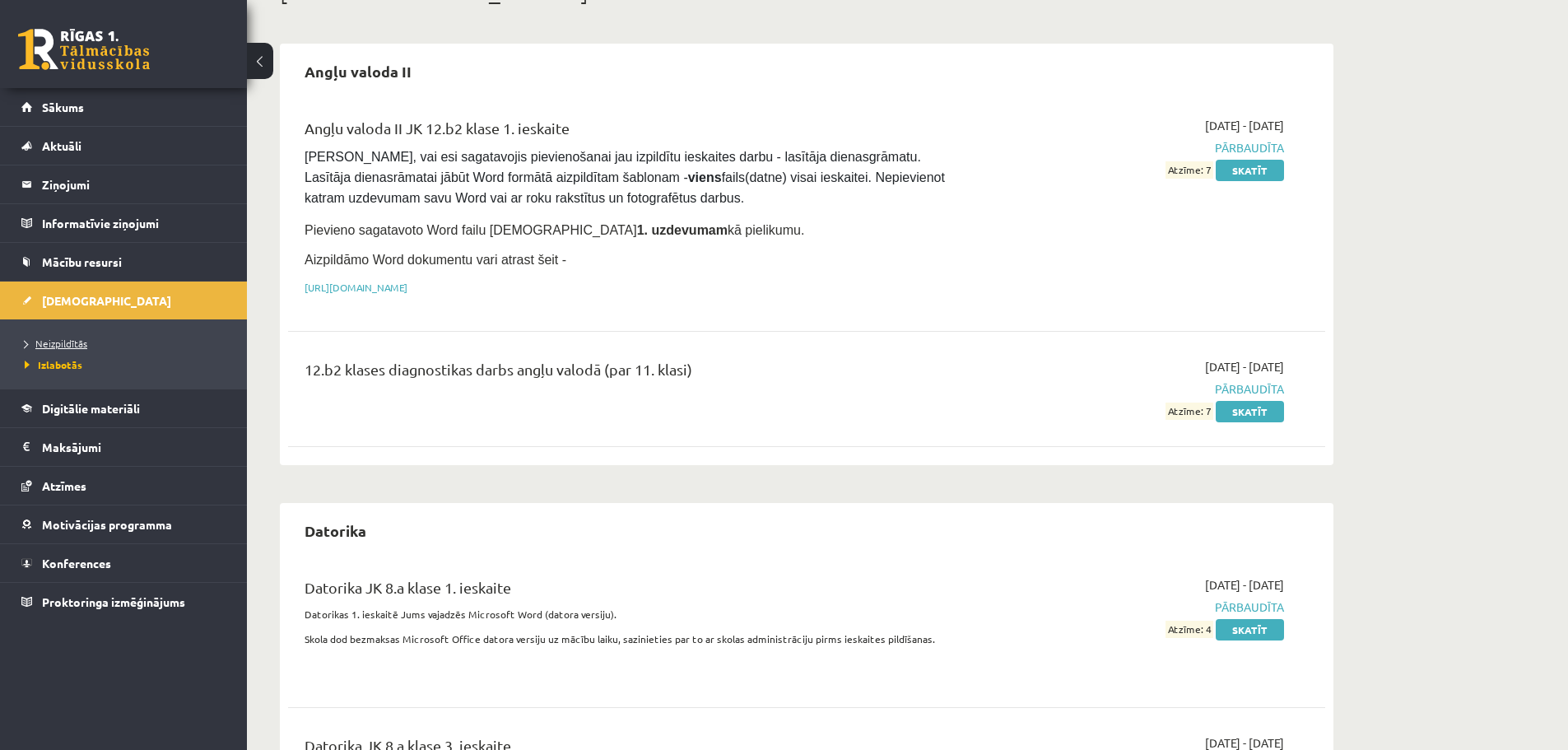
click at [57, 341] on span "Neizpildītās" at bounding box center [56, 342] width 63 height 13
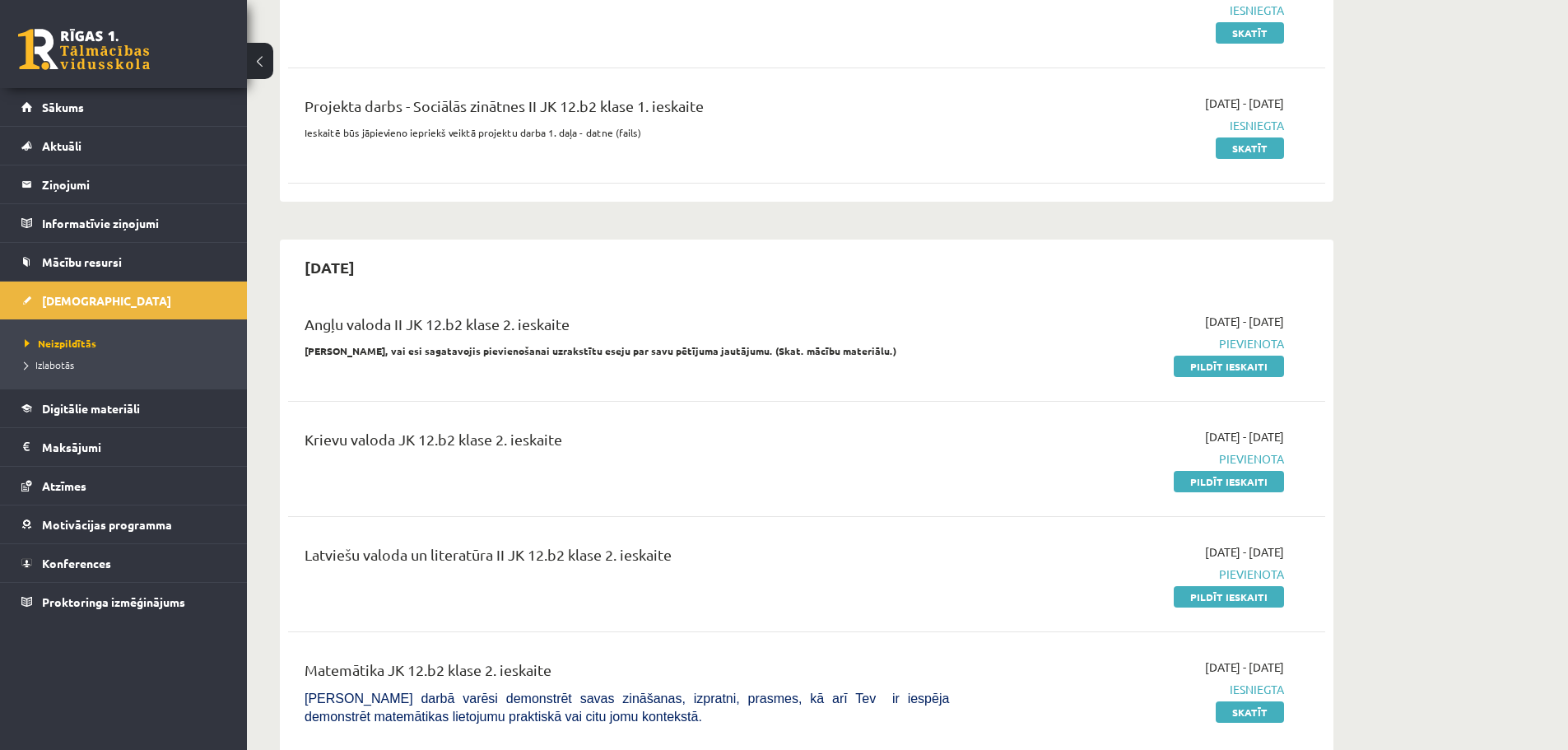
scroll to position [275, 0]
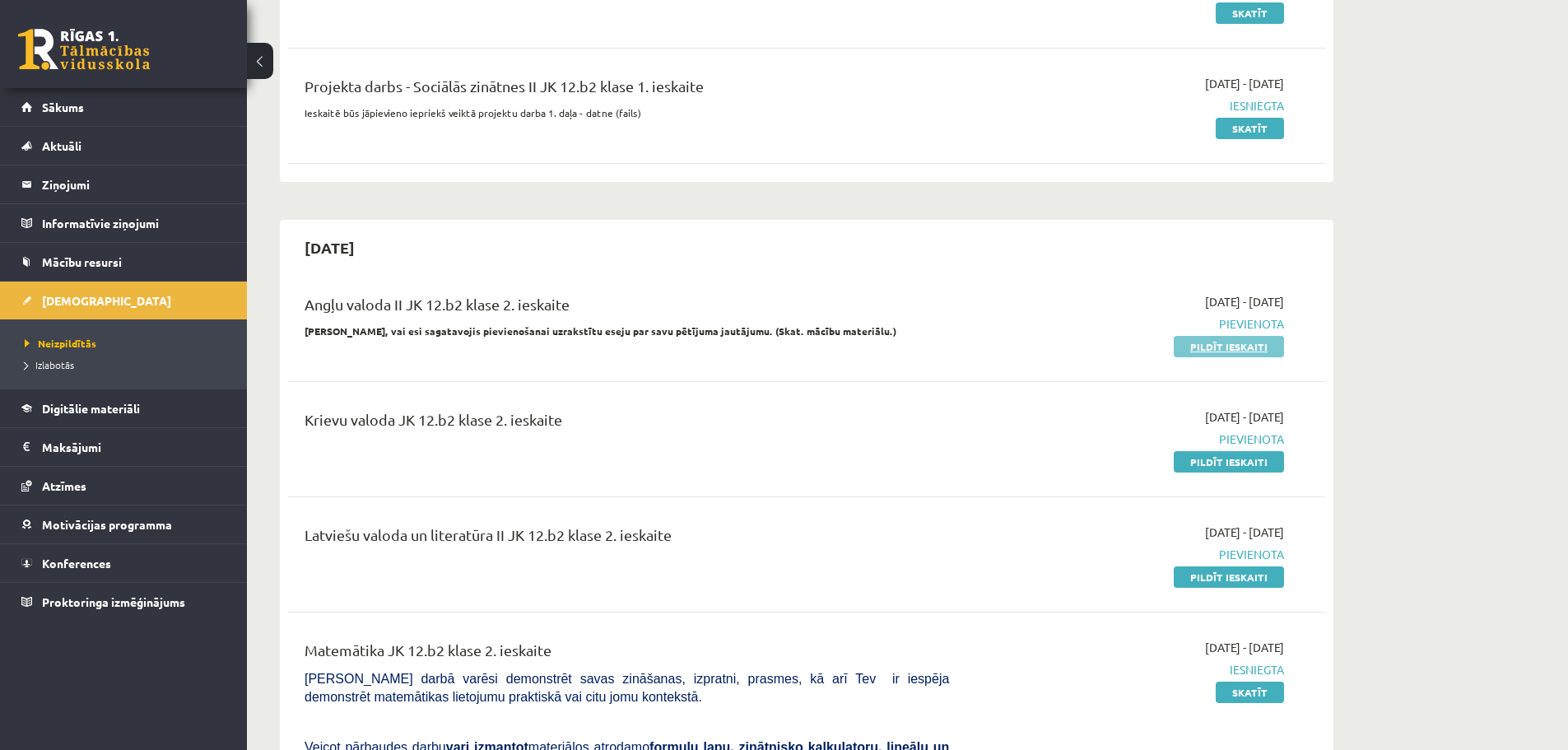
click at [1195, 343] on link "Pildīt ieskaiti" at bounding box center [1229, 346] width 110 height 21
click at [1242, 344] on link "Pildīt ieskaiti" at bounding box center [1229, 346] width 110 height 21
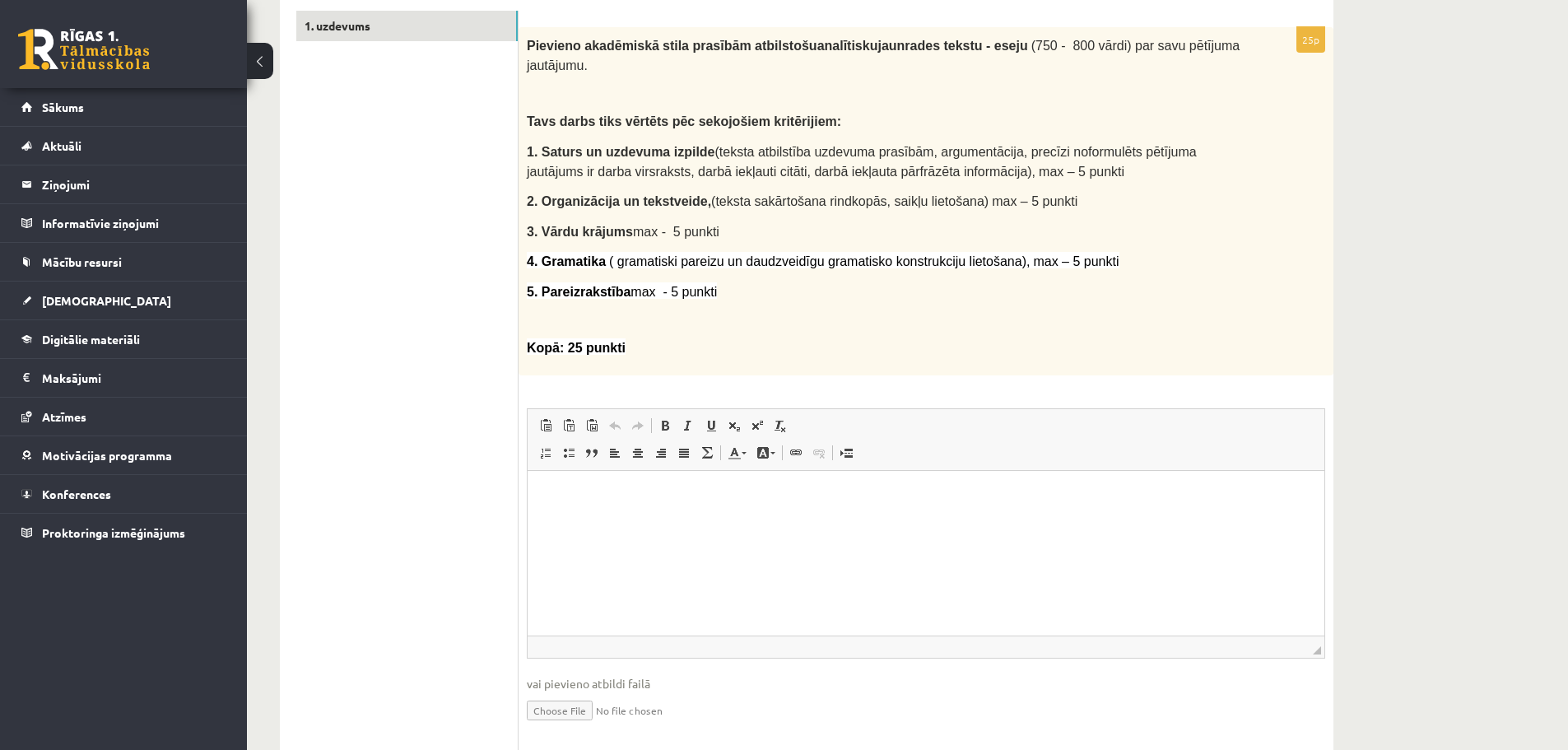
scroll to position [334, 0]
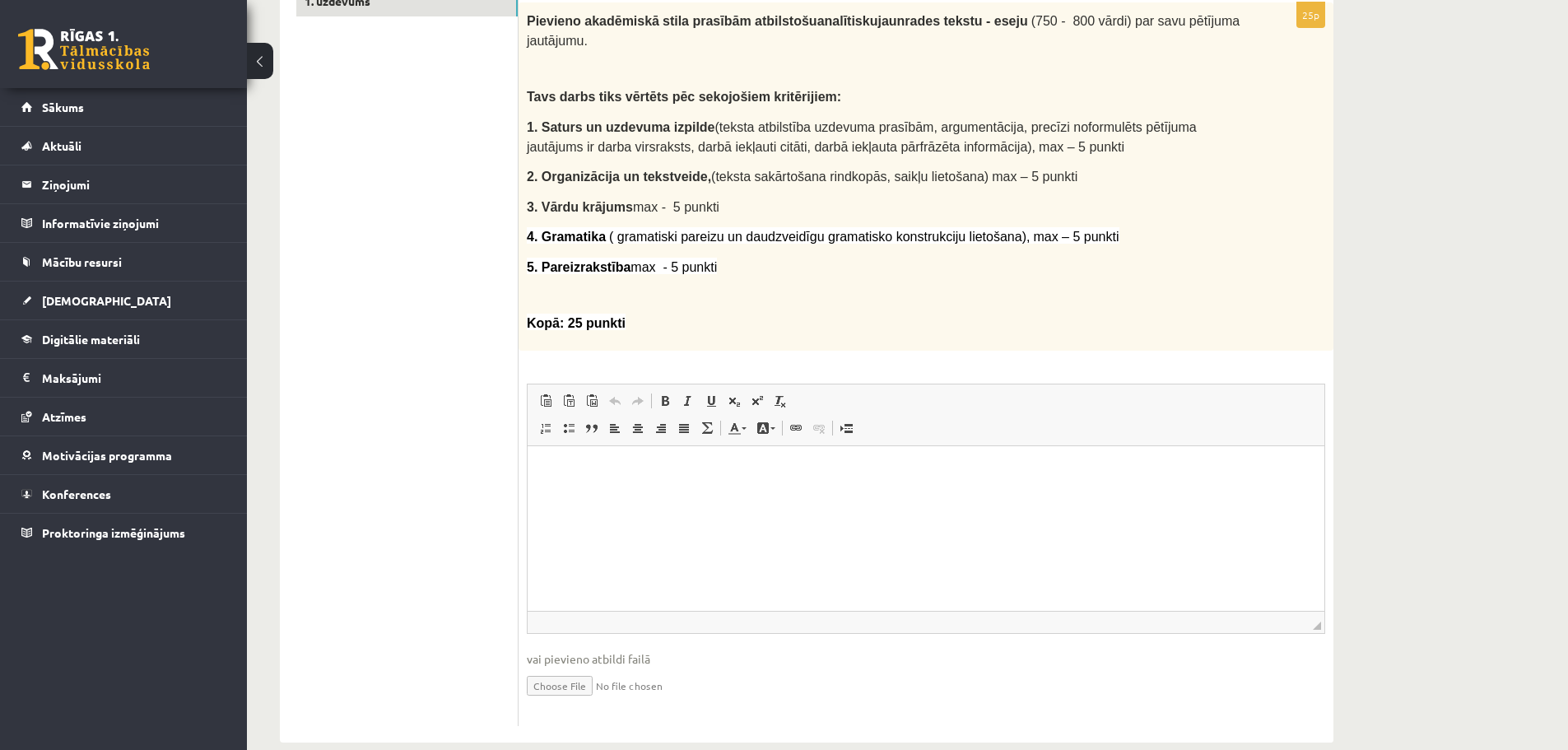
click at [566, 667] on input "file" at bounding box center [926, 684] width 799 height 34
type input "**********"
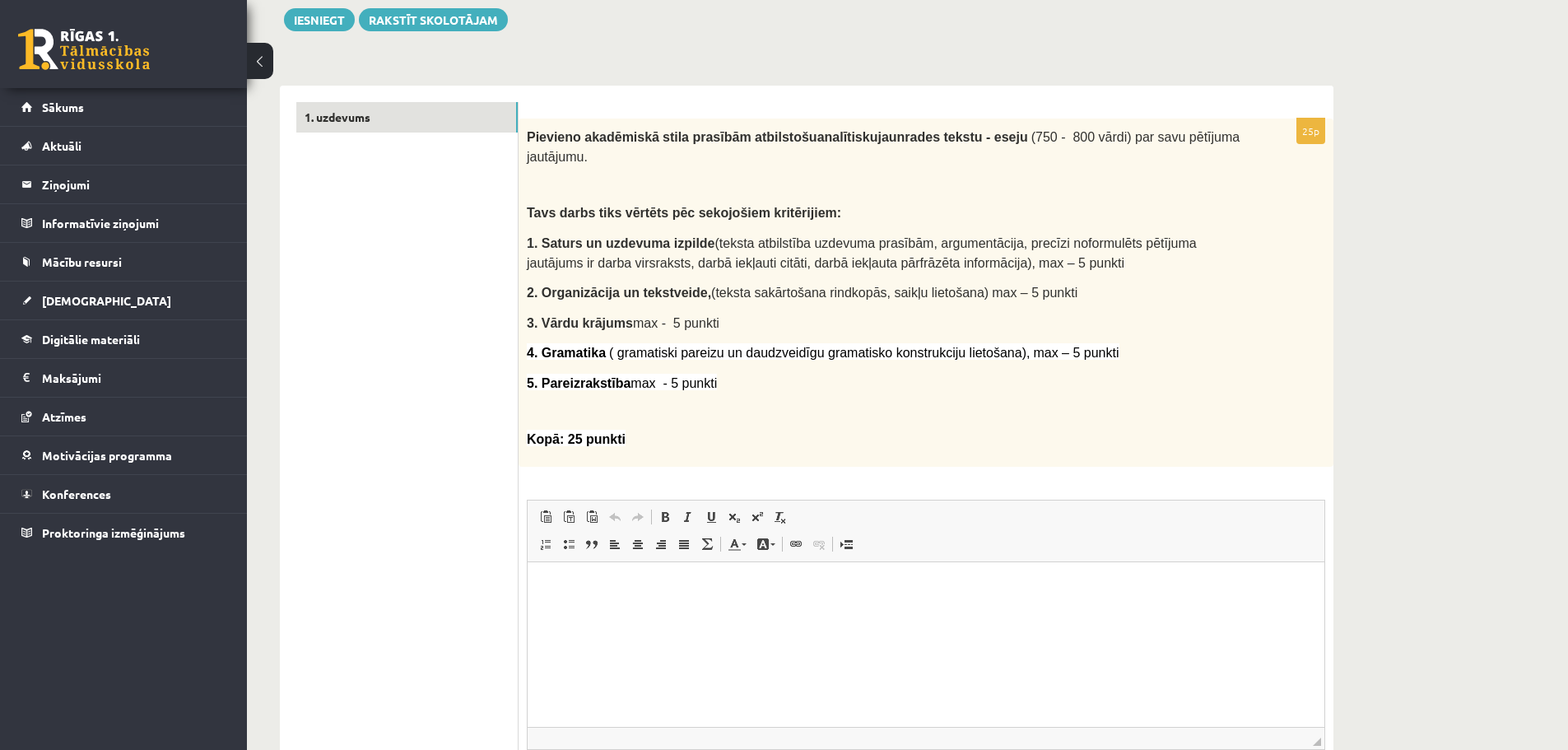
scroll to position [215, 0]
click at [330, 29] on button "Iesniegt" at bounding box center [320, 22] width 71 height 23
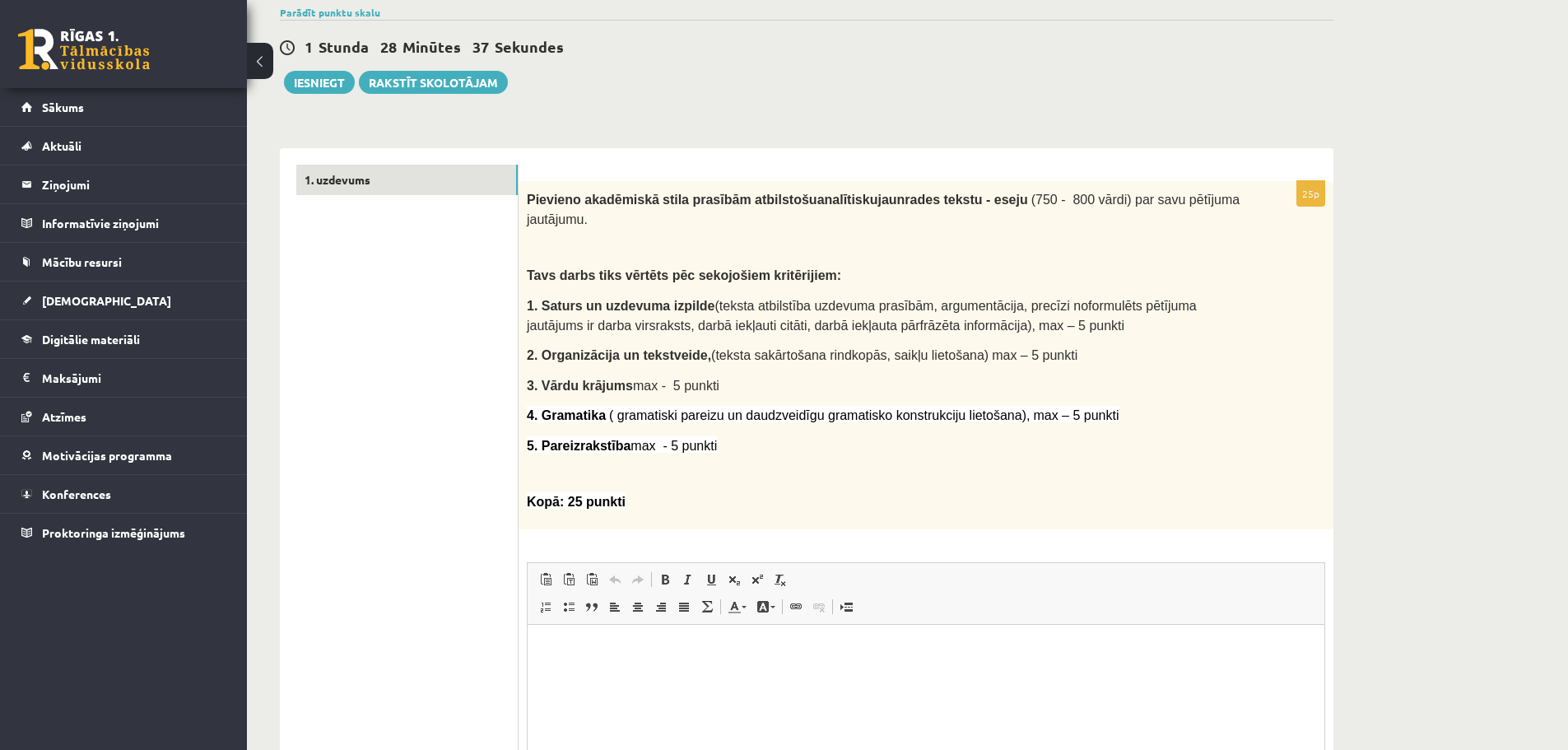
scroll to position [149, 0]
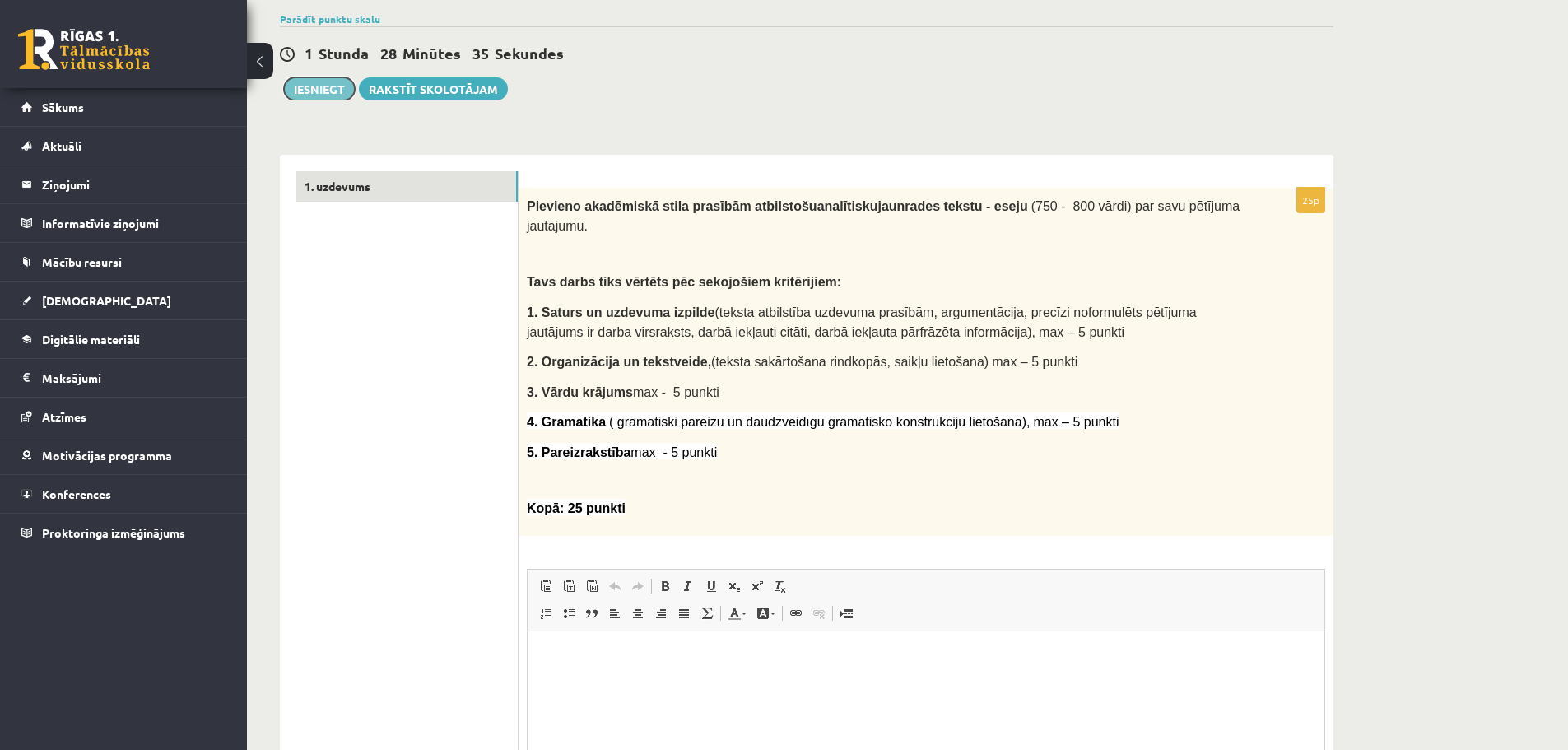
click at [319, 94] on button "Iesniegt" at bounding box center [320, 89] width 71 height 23
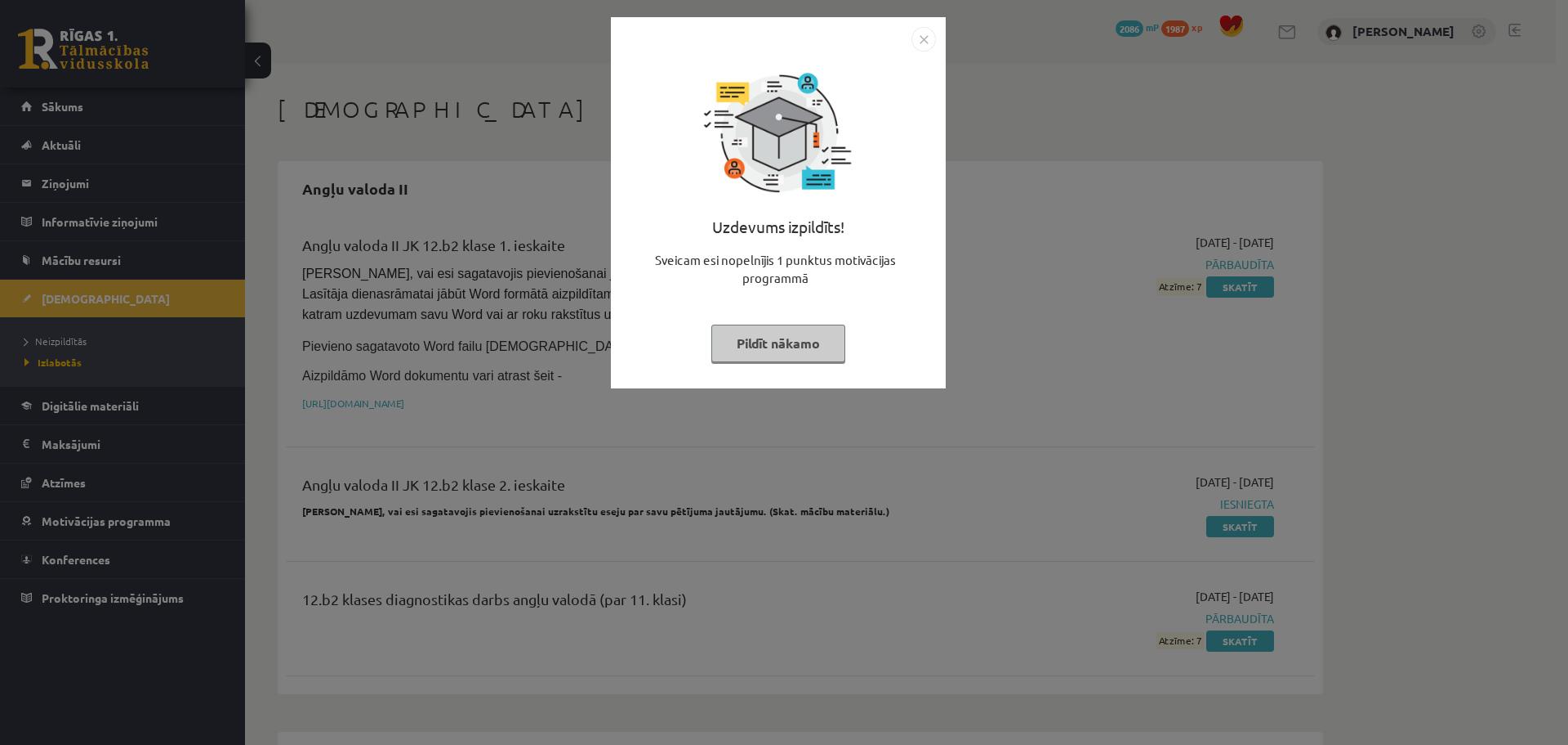
click at [923, 38] on img "Close" at bounding box center [924, 39] width 25 height 25
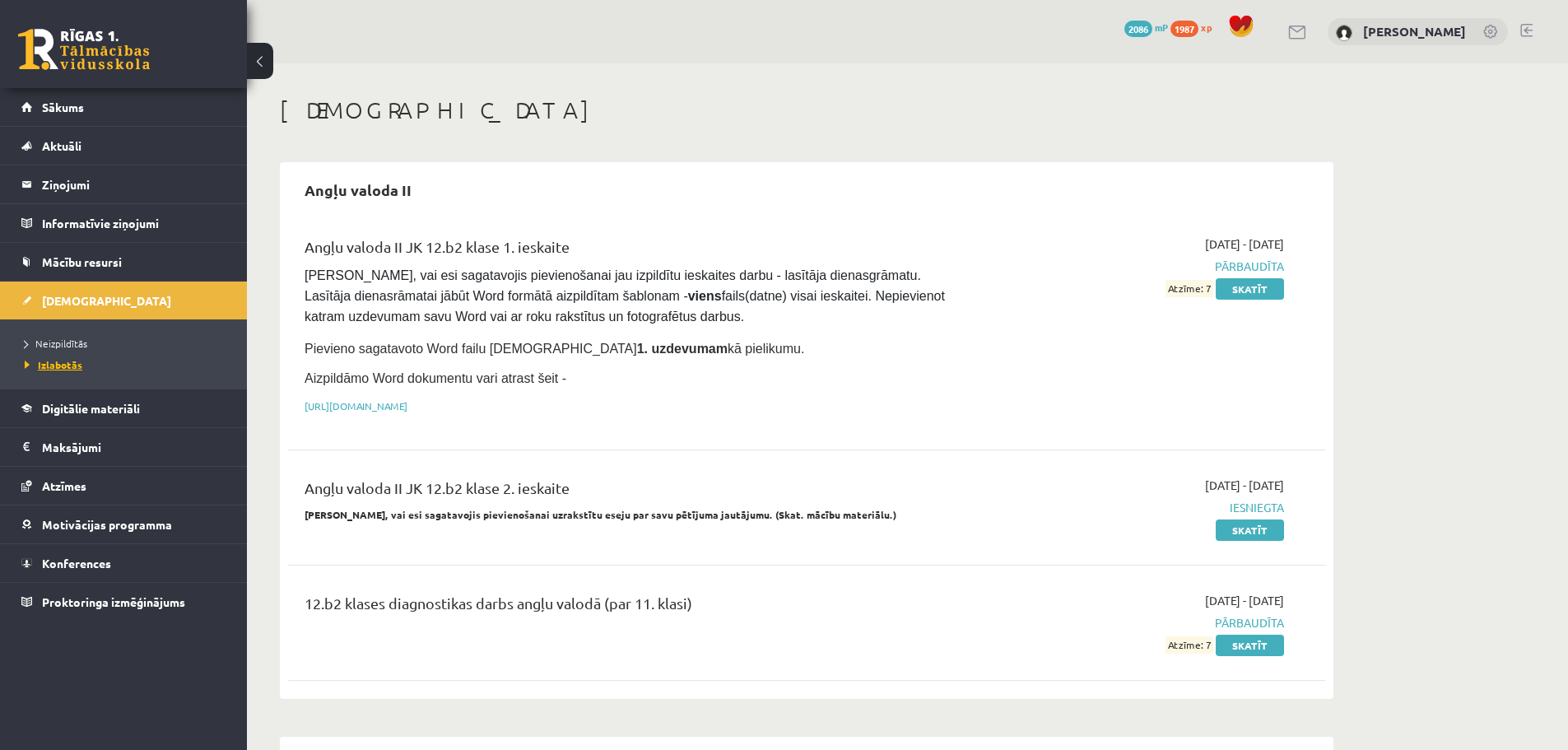
click at [72, 359] on span "Izlabotās" at bounding box center [53, 364] width 57 height 13
click at [72, 343] on span "Neizpildītās" at bounding box center [56, 342] width 63 height 13
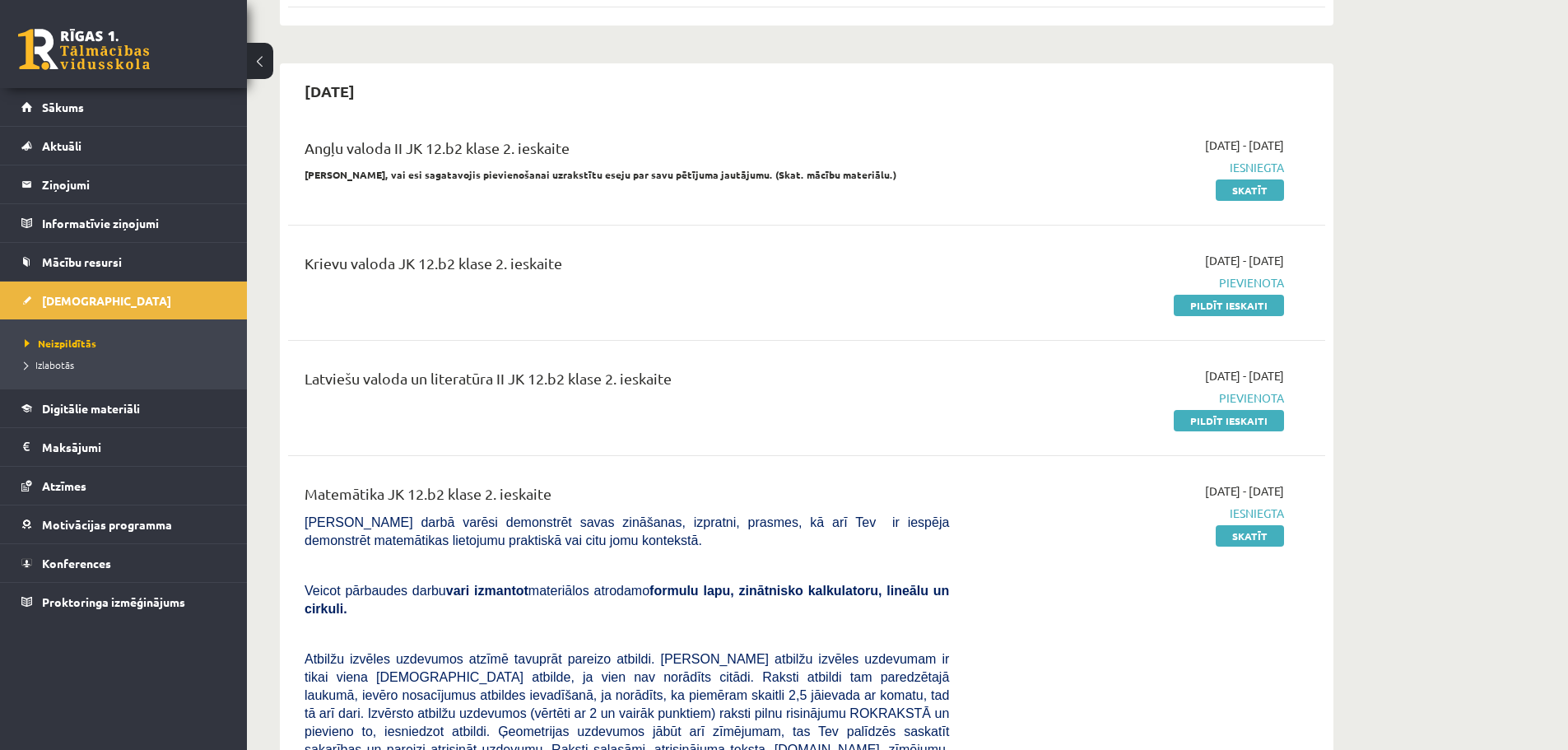
scroll to position [439, 0]
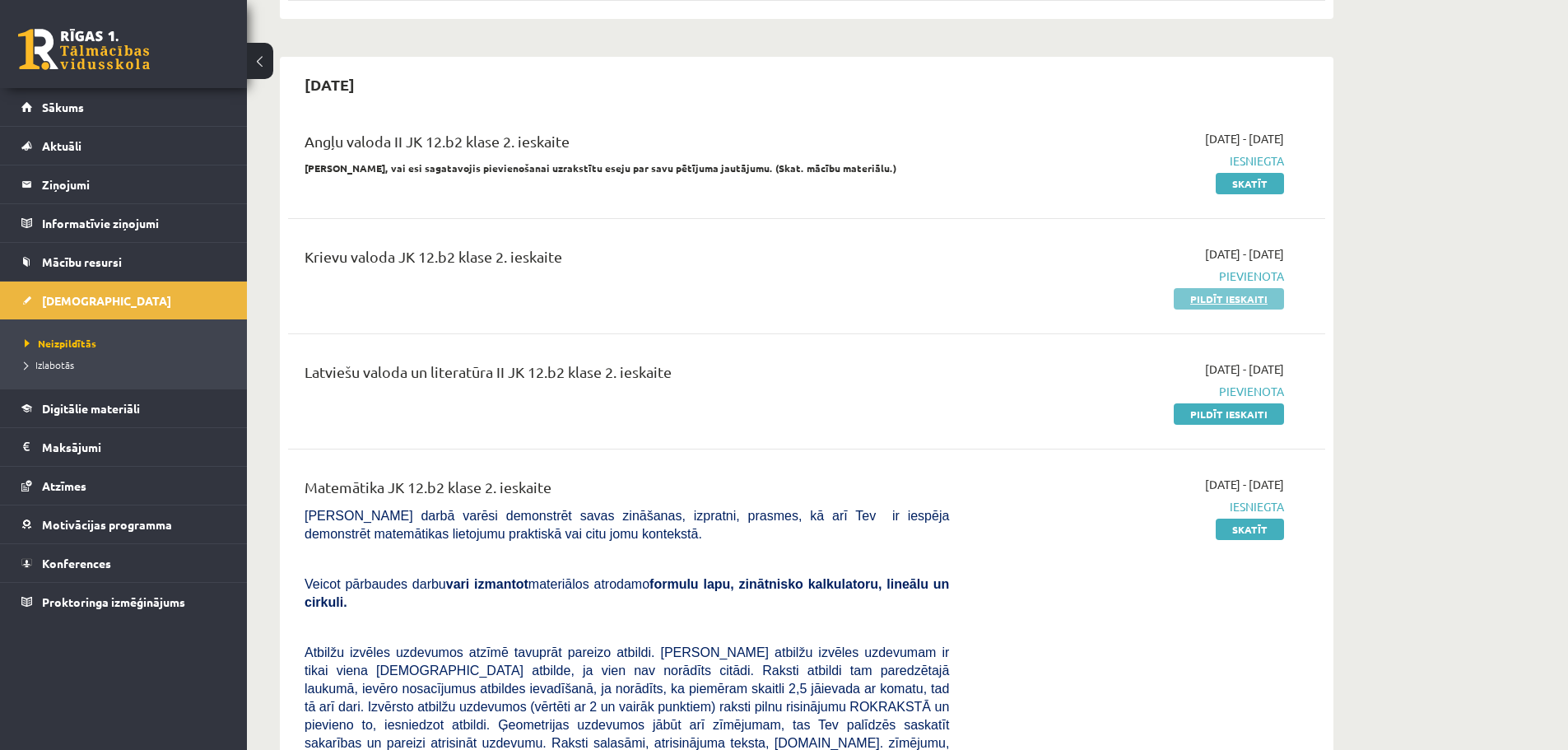
click at [1249, 303] on link "Pildīt ieskaiti" at bounding box center [1229, 298] width 110 height 21
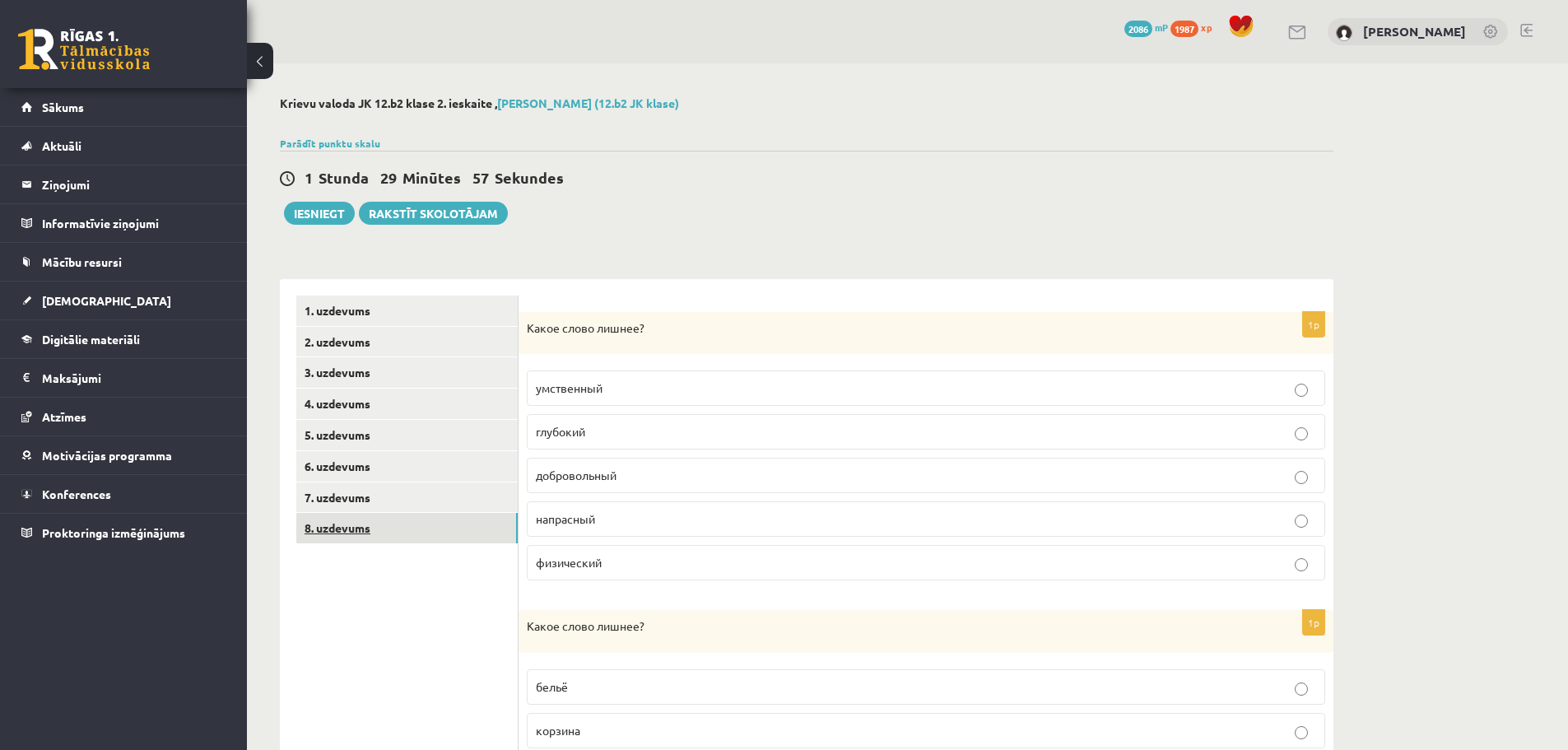
click at [349, 520] on link "8. uzdevums" at bounding box center [407, 528] width 222 height 31
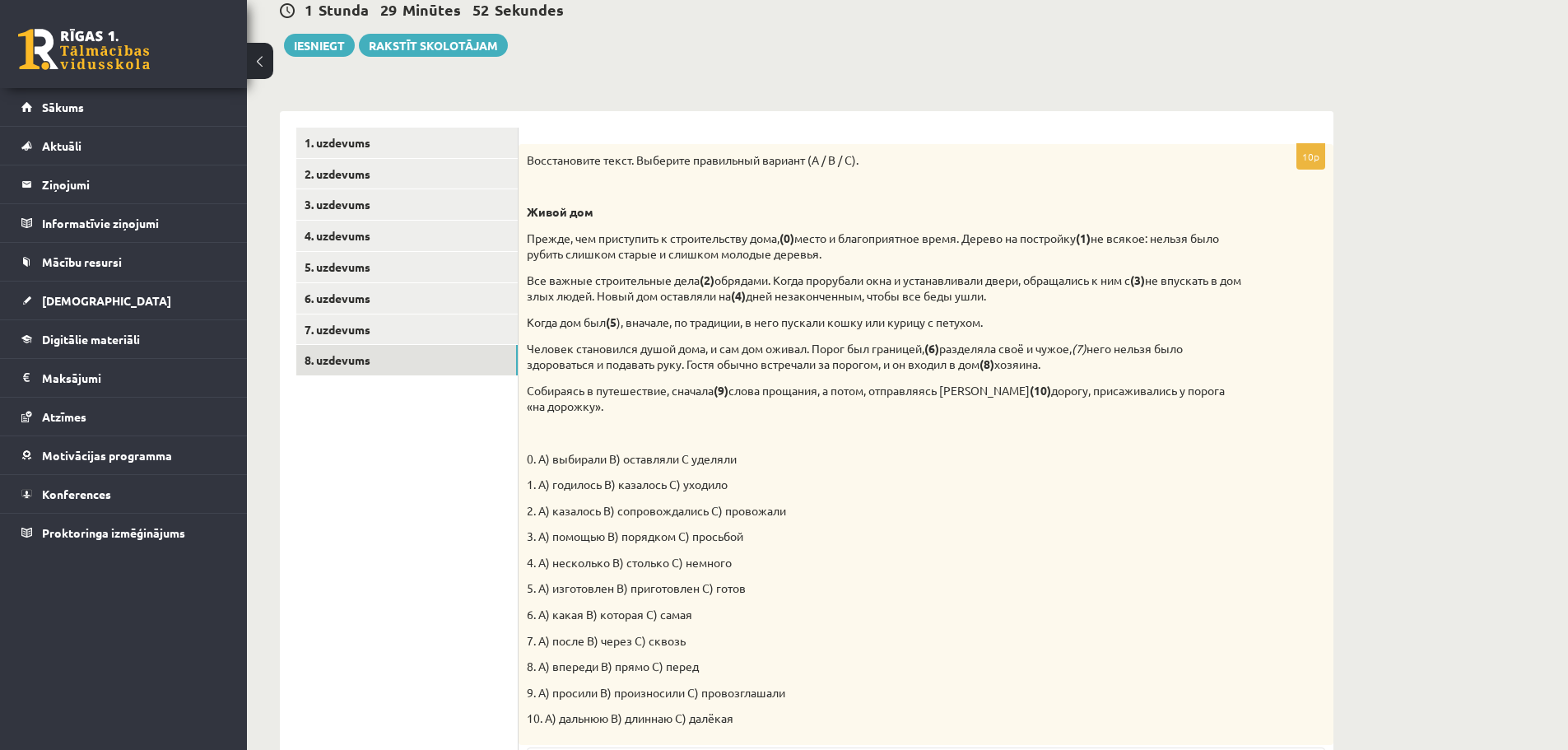
scroll to position [166, 0]
click at [377, 326] on link "7. uzdevums" at bounding box center [407, 331] width 222 height 31
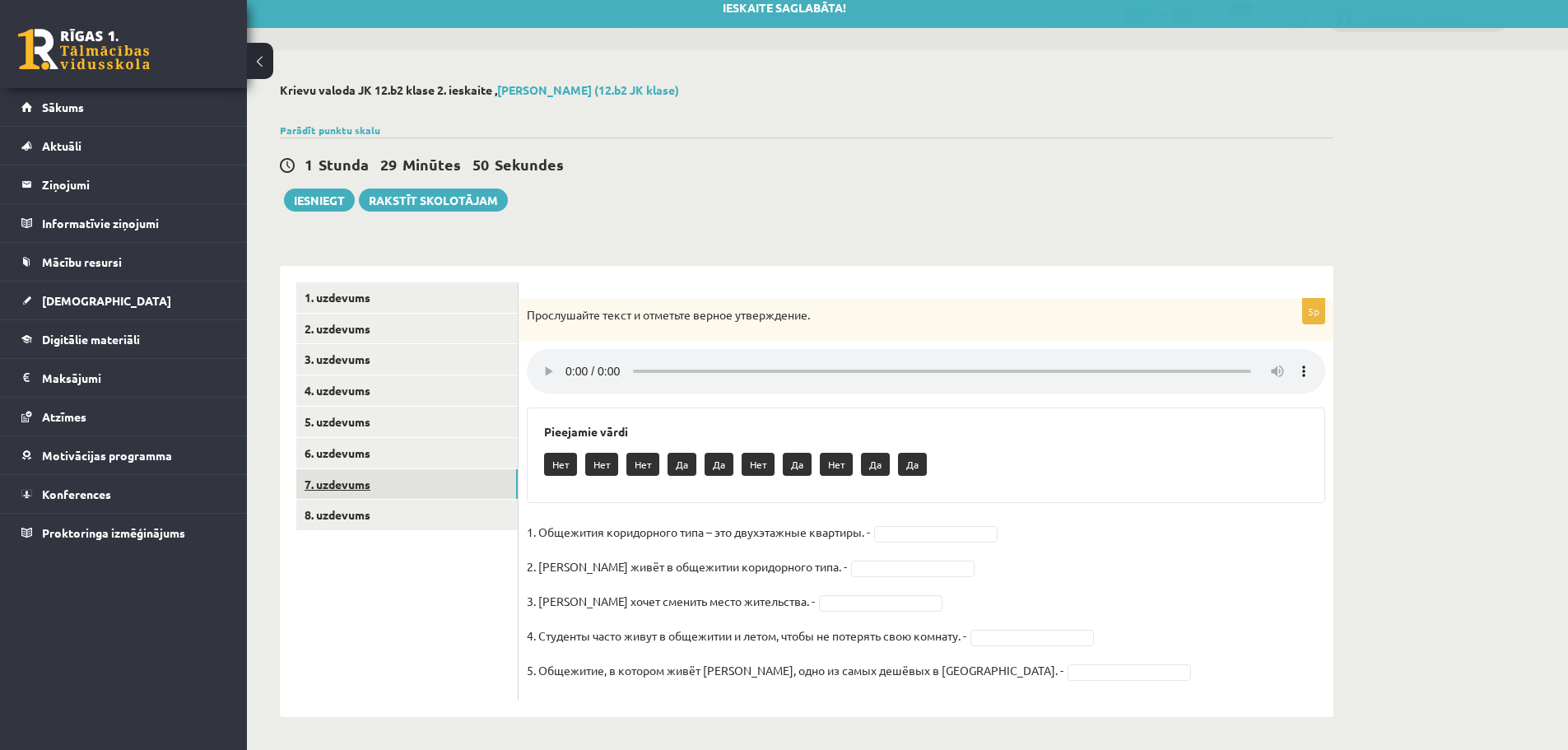
scroll to position [15, 0]
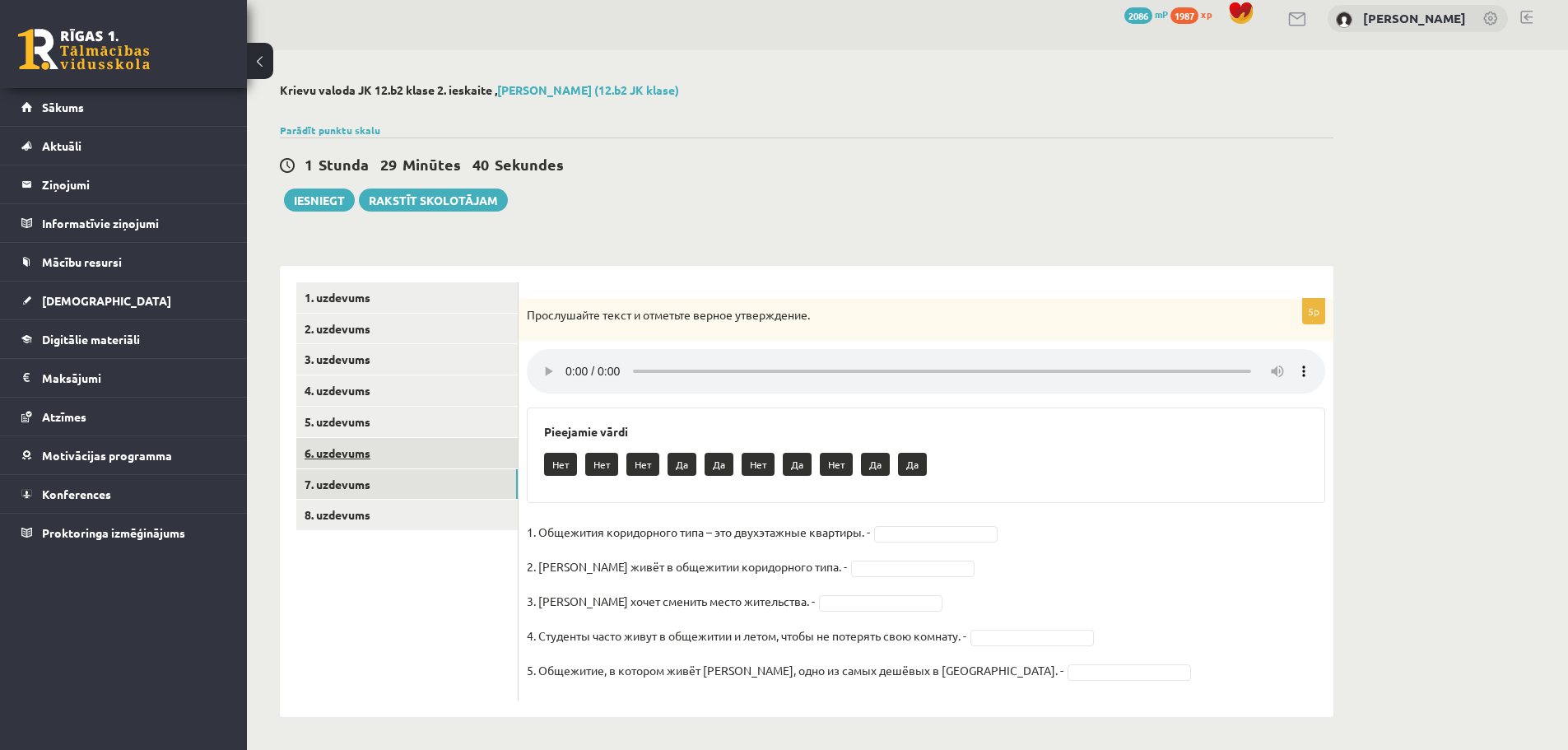
click at [358, 452] on link "6. uzdevums" at bounding box center [407, 453] width 222 height 31
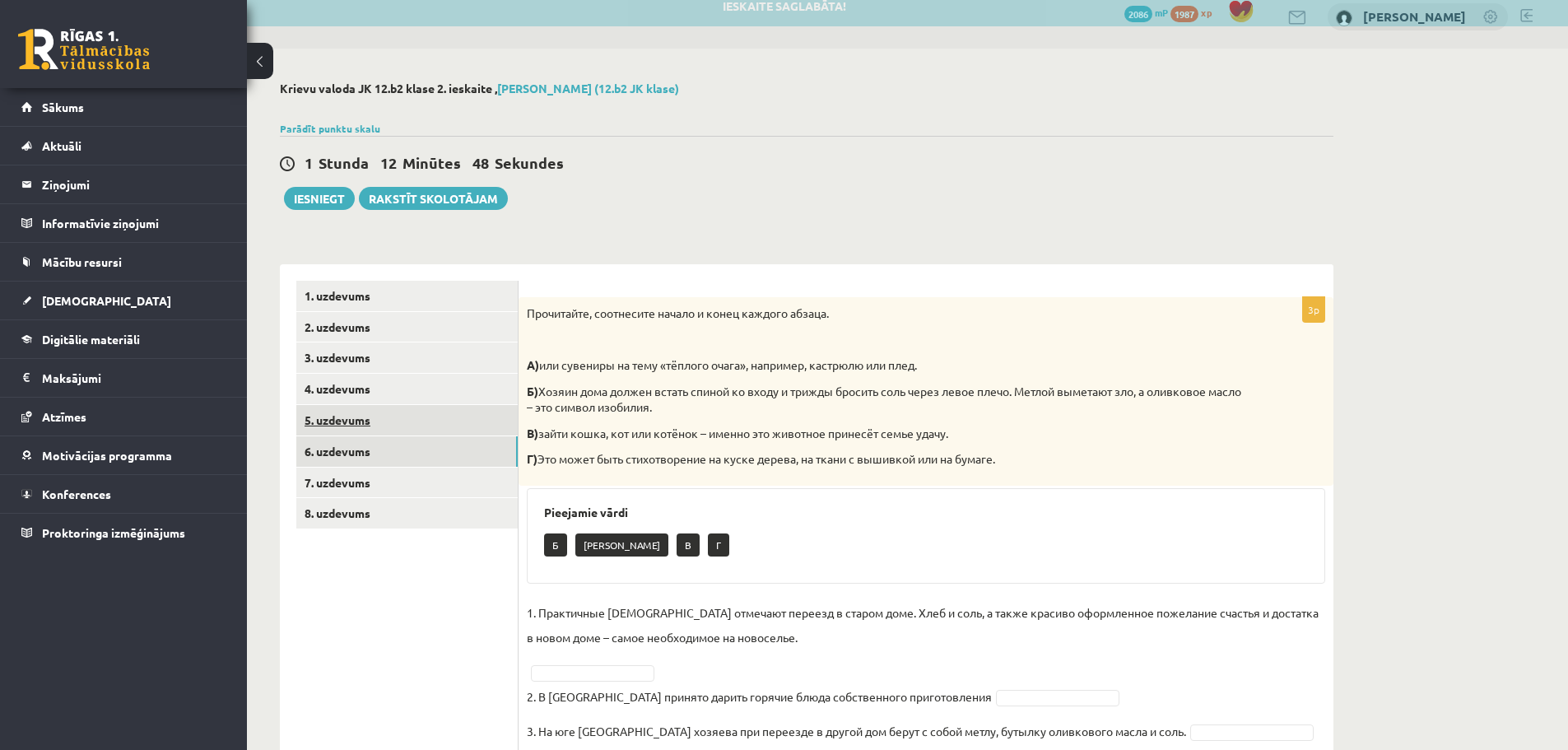
click at [388, 423] on link "5. uzdevums" at bounding box center [407, 420] width 222 height 31
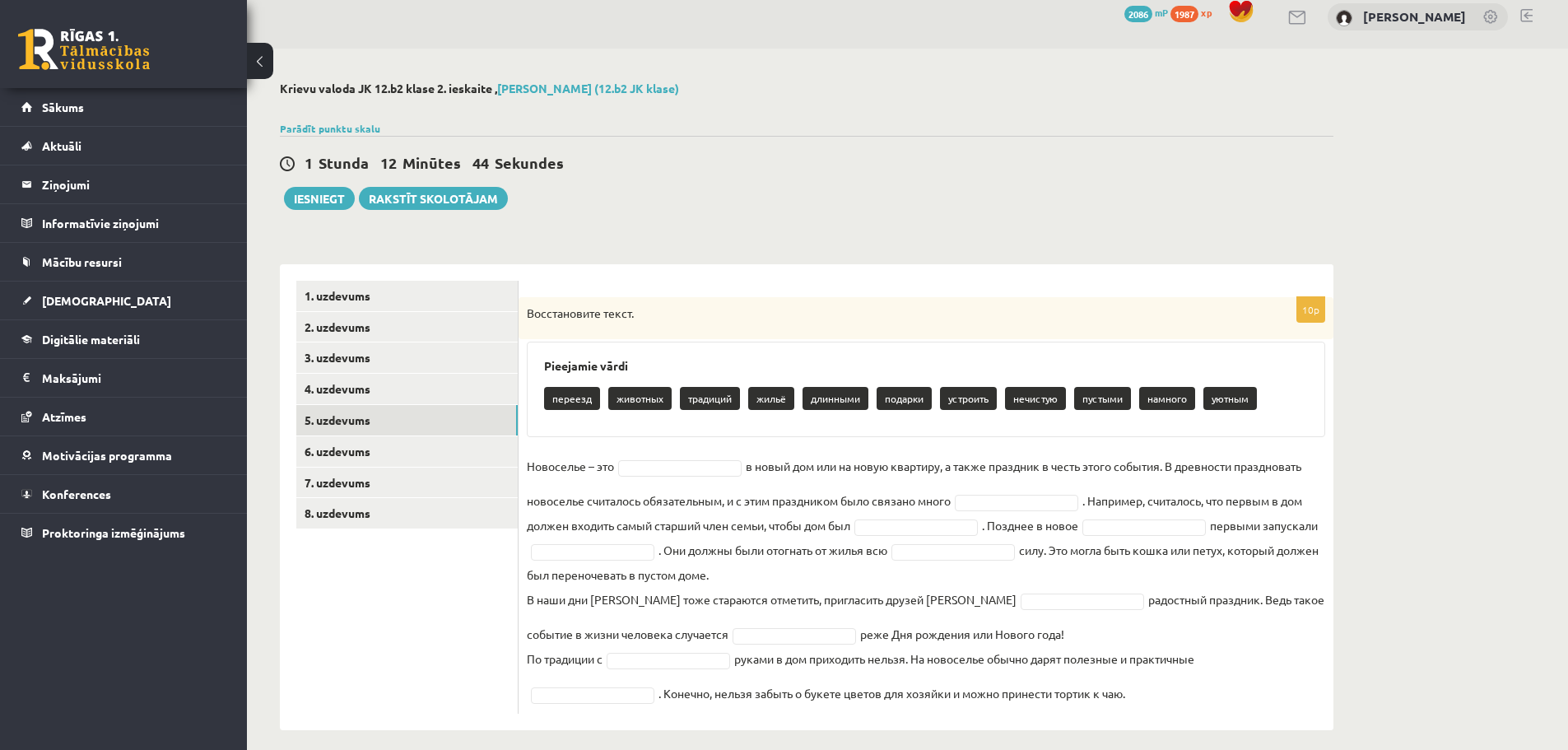
scroll to position [29, 0]
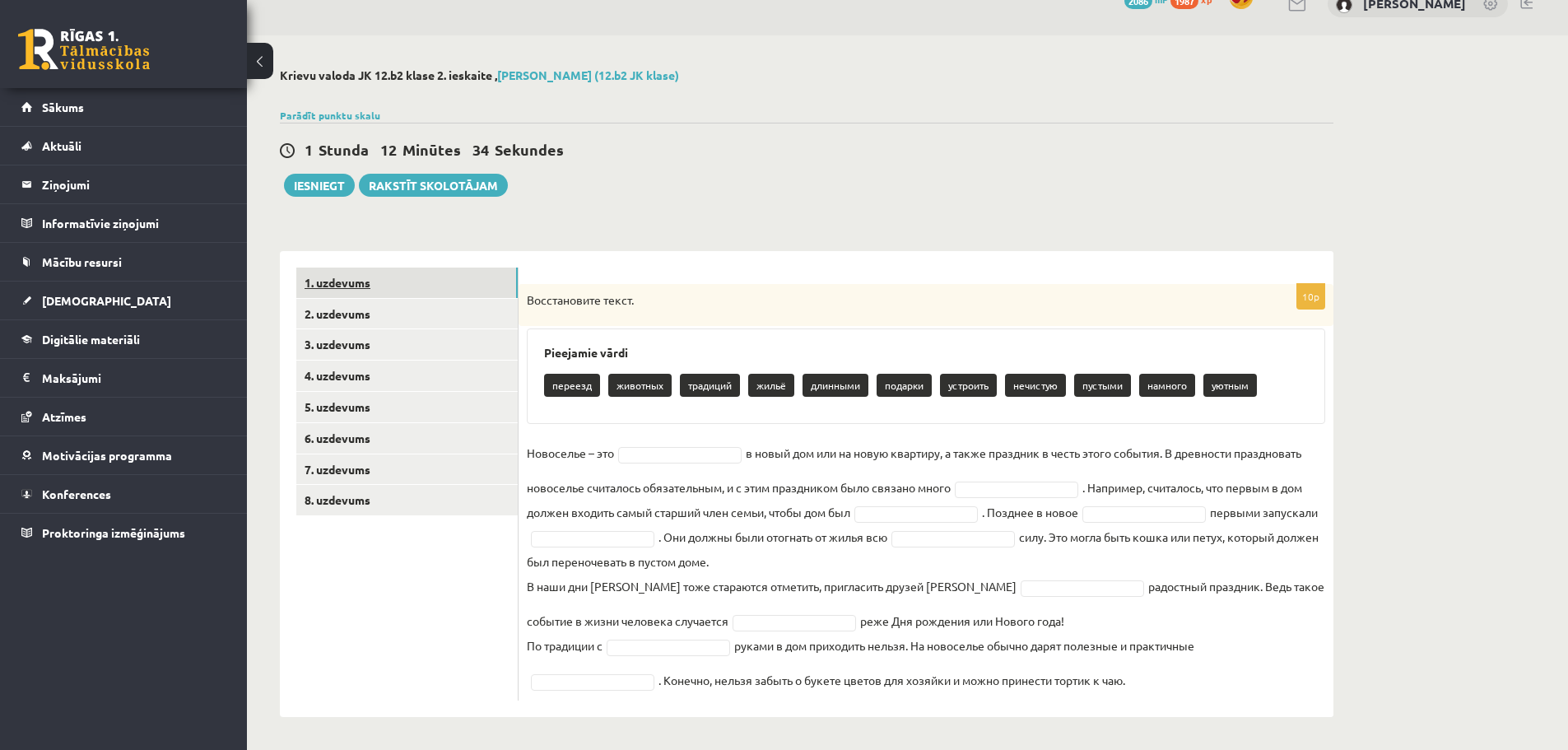
click at [378, 284] on link "1. uzdevums" at bounding box center [407, 282] width 222 height 31
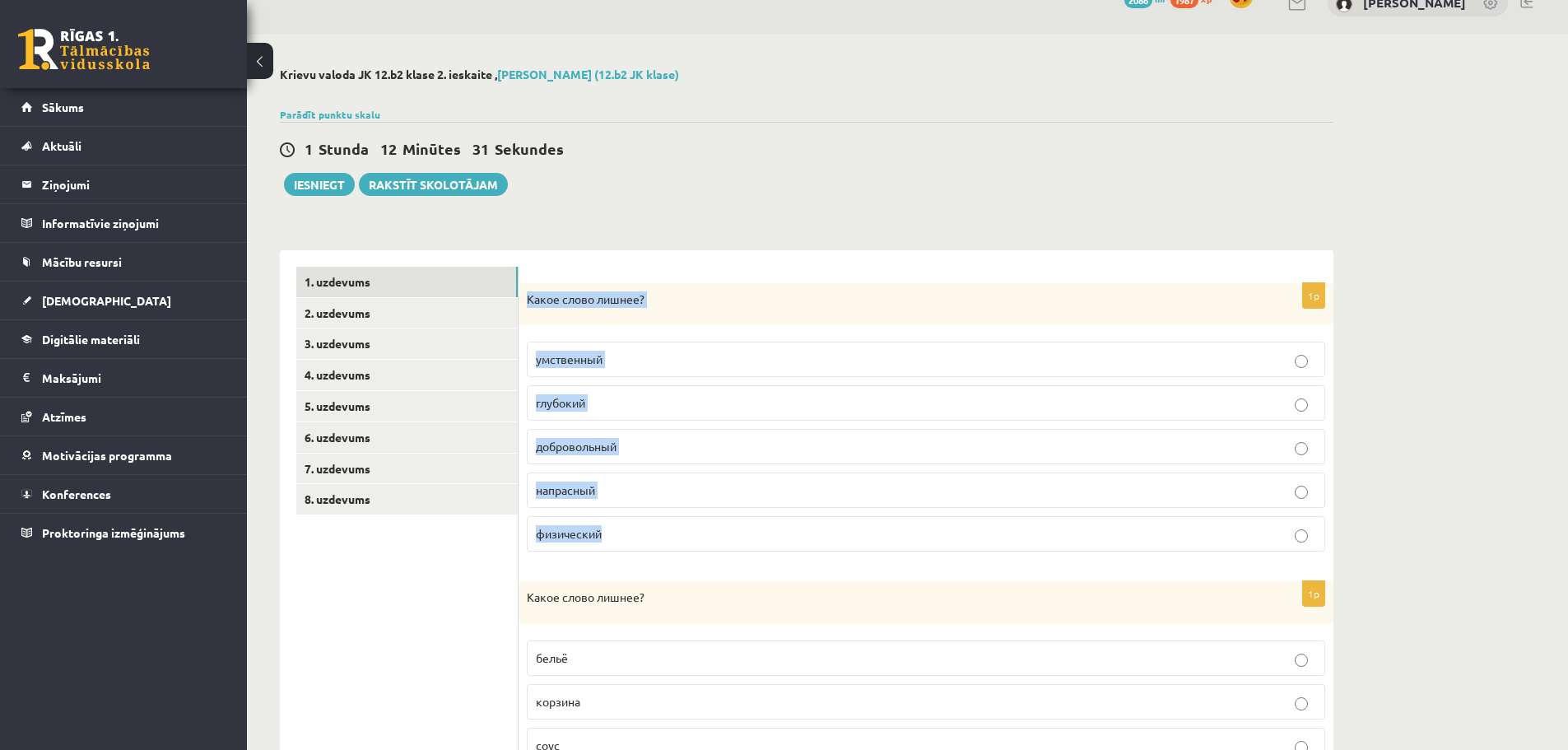
drag, startPoint x: 528, startPoint y: 297, endPoint x: 615, endPoint y: 526, distance: 245.0
click at [615, 526] on div "1p Какое слово лишнее? умственный глубокий добровольный напрасный физический" at bounding box center [926, 424] width 815 height 282
copy div "Какое слово лишнее? умственный глубокий добровольный напрасный физический"
click at [616, 449] on span "добровольный" at bounding box center [576, 446] width 80 height 15
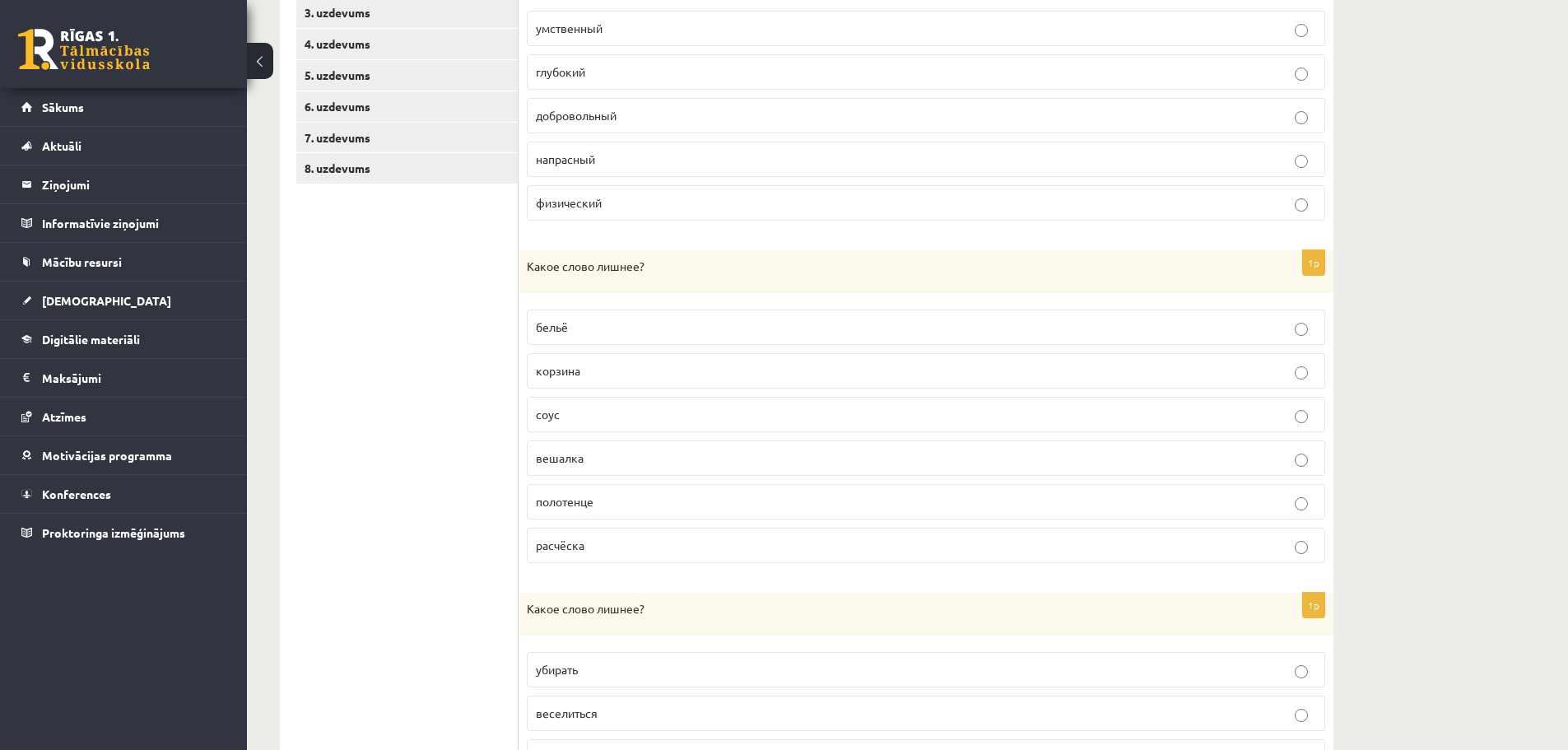
scroll to position [377, 0]
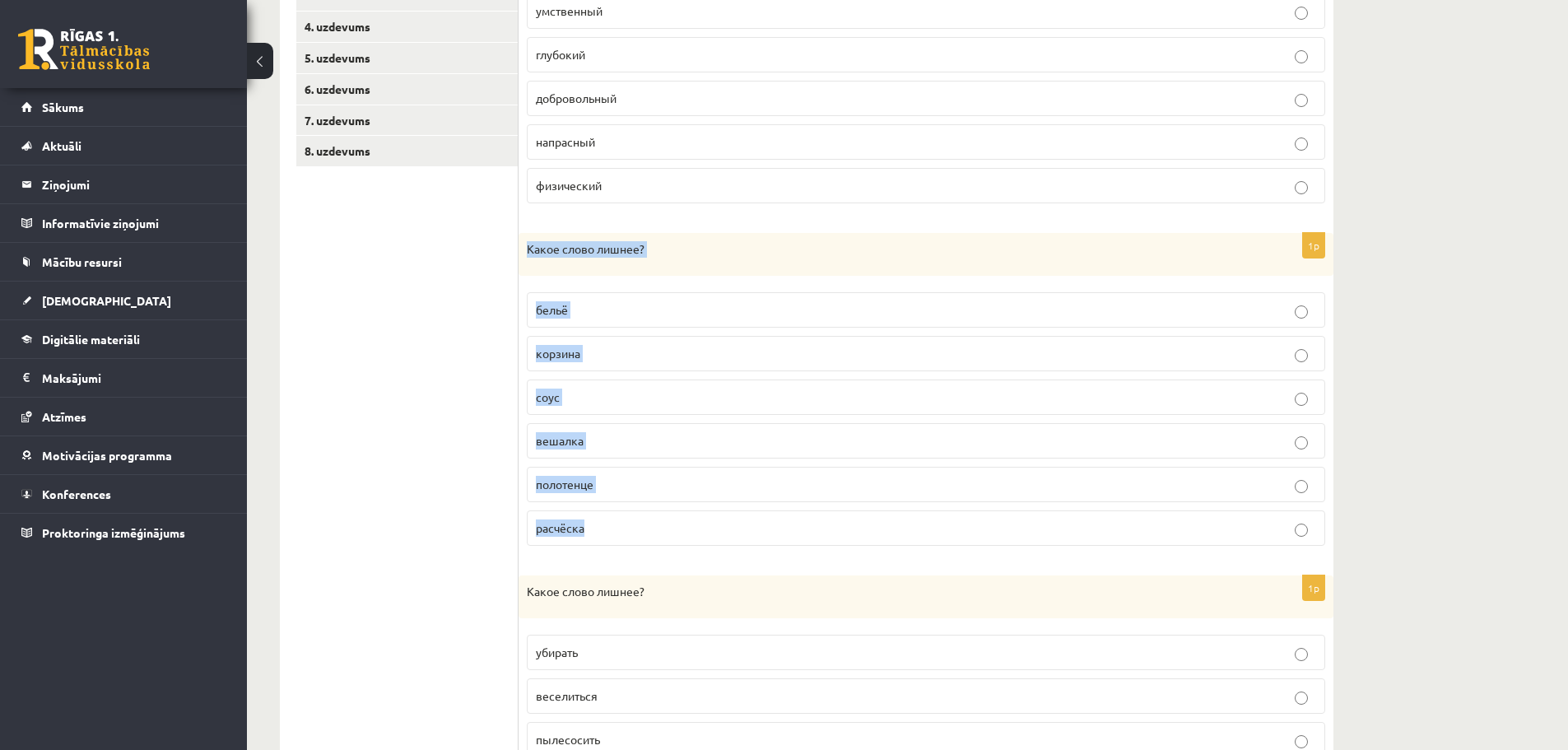
drag, startPoint x: 527, startPoint y: 248, endPoint x: 592, endPoint y: 528, distance: 287.4
click at [592, 528] on div "1p Какое слово лишнее? бельё корзина соус вешалка полотенце расчёска" at bounding box center [926, 395] width 815 height 326
copy div "Какое слово лишнее? бельё корзина соус вешалка полотенце расчёска"
click at [598, 394] on p "соус" at bounding box center [926, 397] width 780 height 18
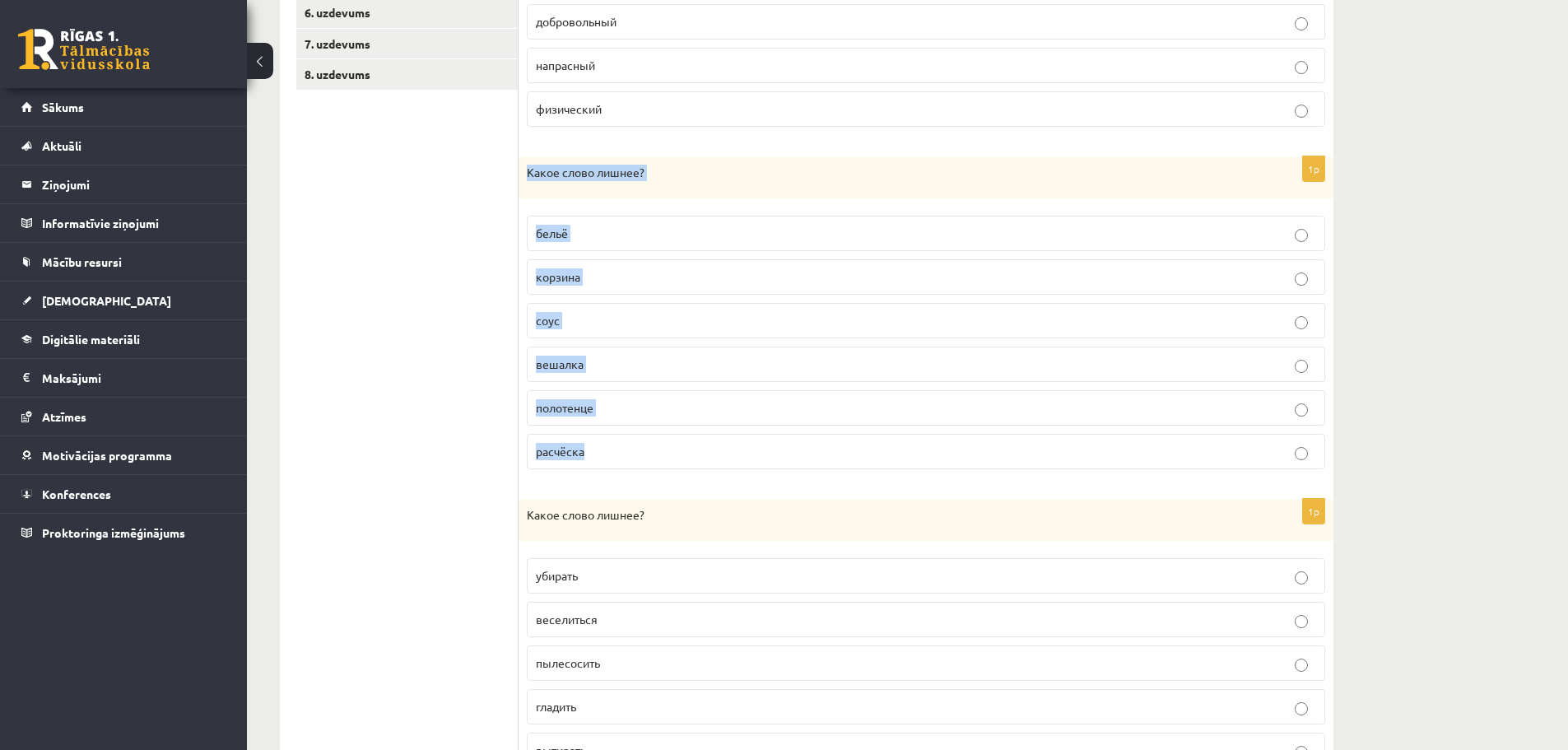
scroll to position [535, 0]
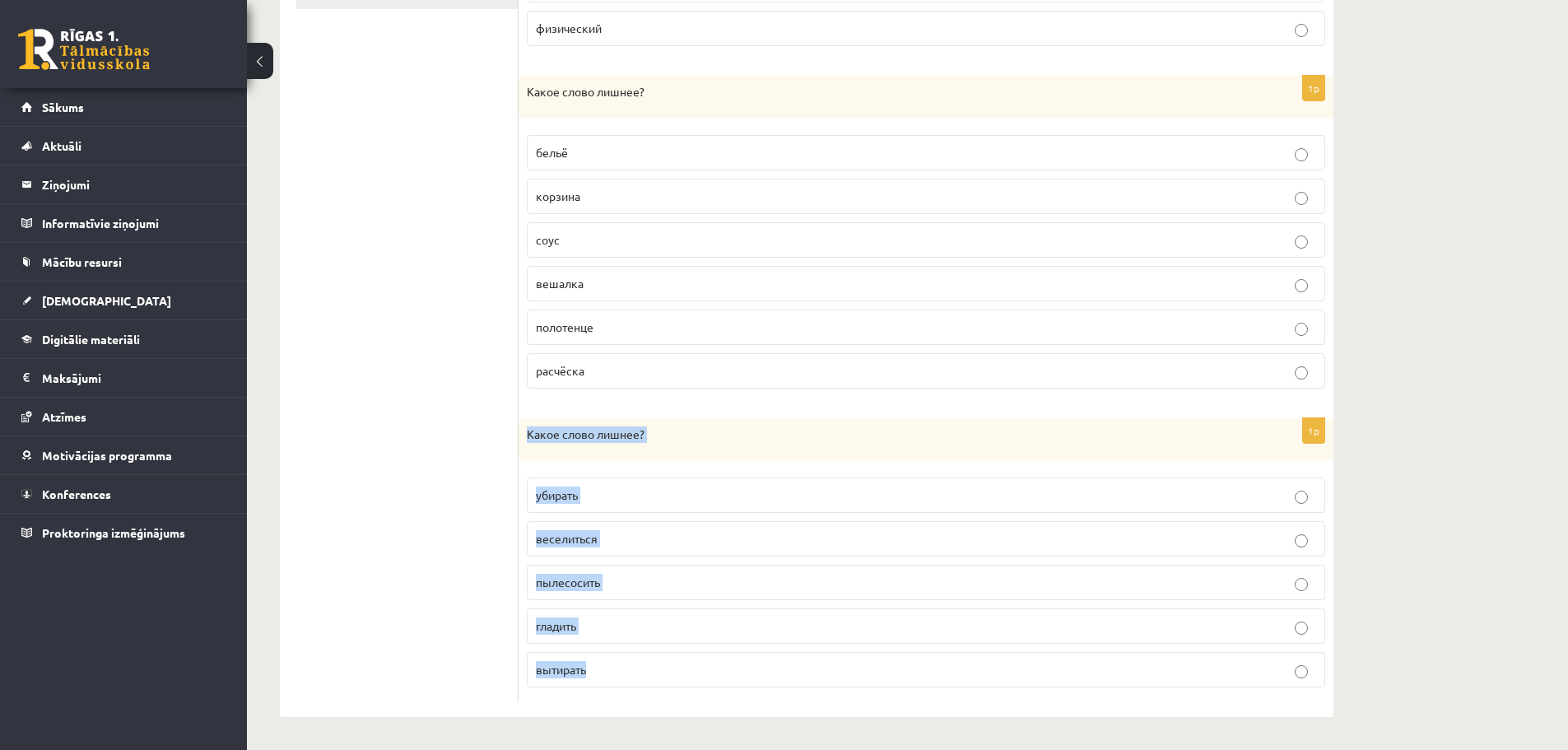
drag, startPoint x: 523, startPoint y: 433, endPoint x: 599, endPoint y: 681, distance: 259.4
click at [599, 681] on div "1p Какое слово лишнее? убирать веселиться пылесосить гладить вытирать" at bounding box center [926, 559] width 815 height 282
copy div "Какое слово лишнее? убирать веселиться пылесосить гладить вытирать"
click at [580, 536] on span "веселиться" at bounding box center [567, 537] width 62 height 15
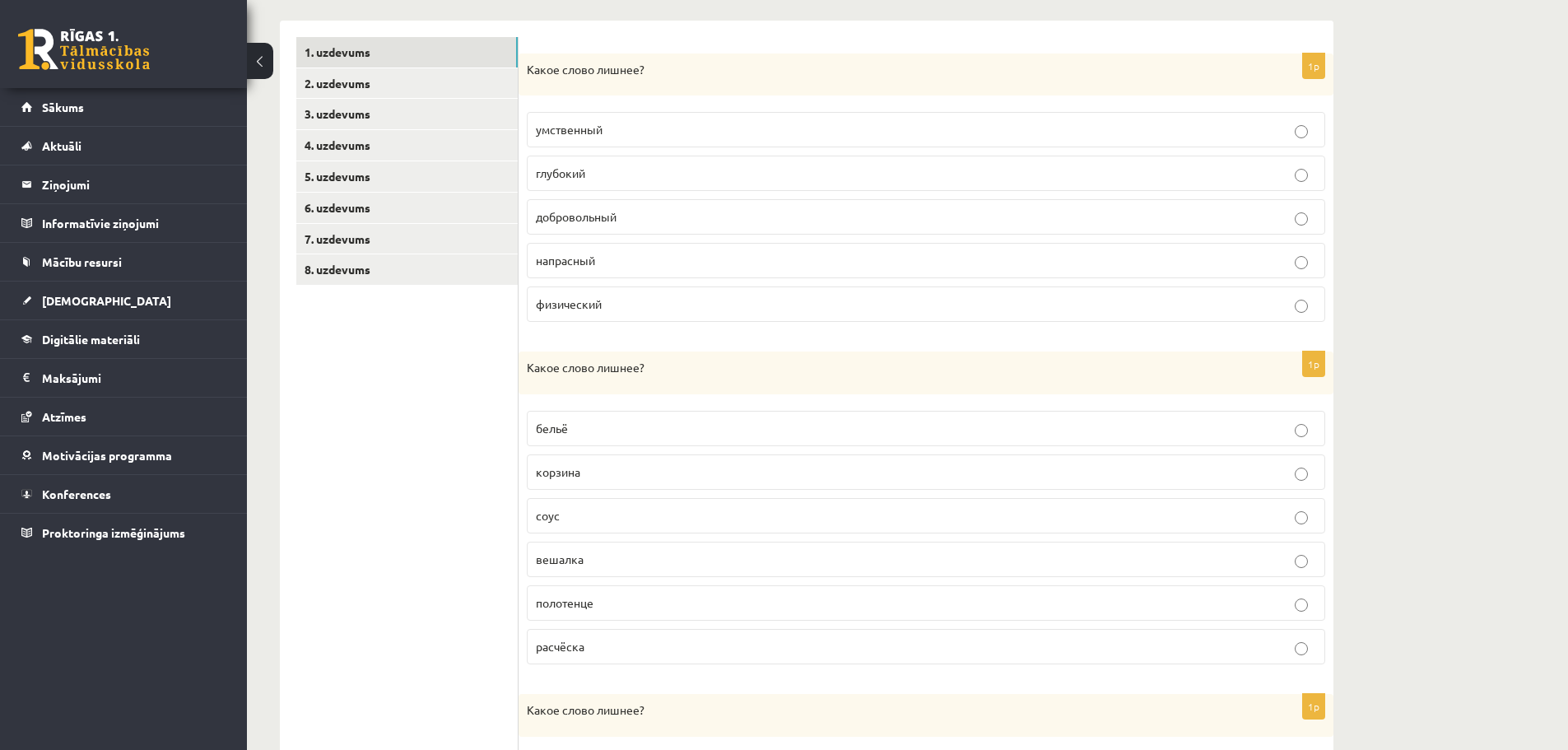
scroll to position [244, 0]
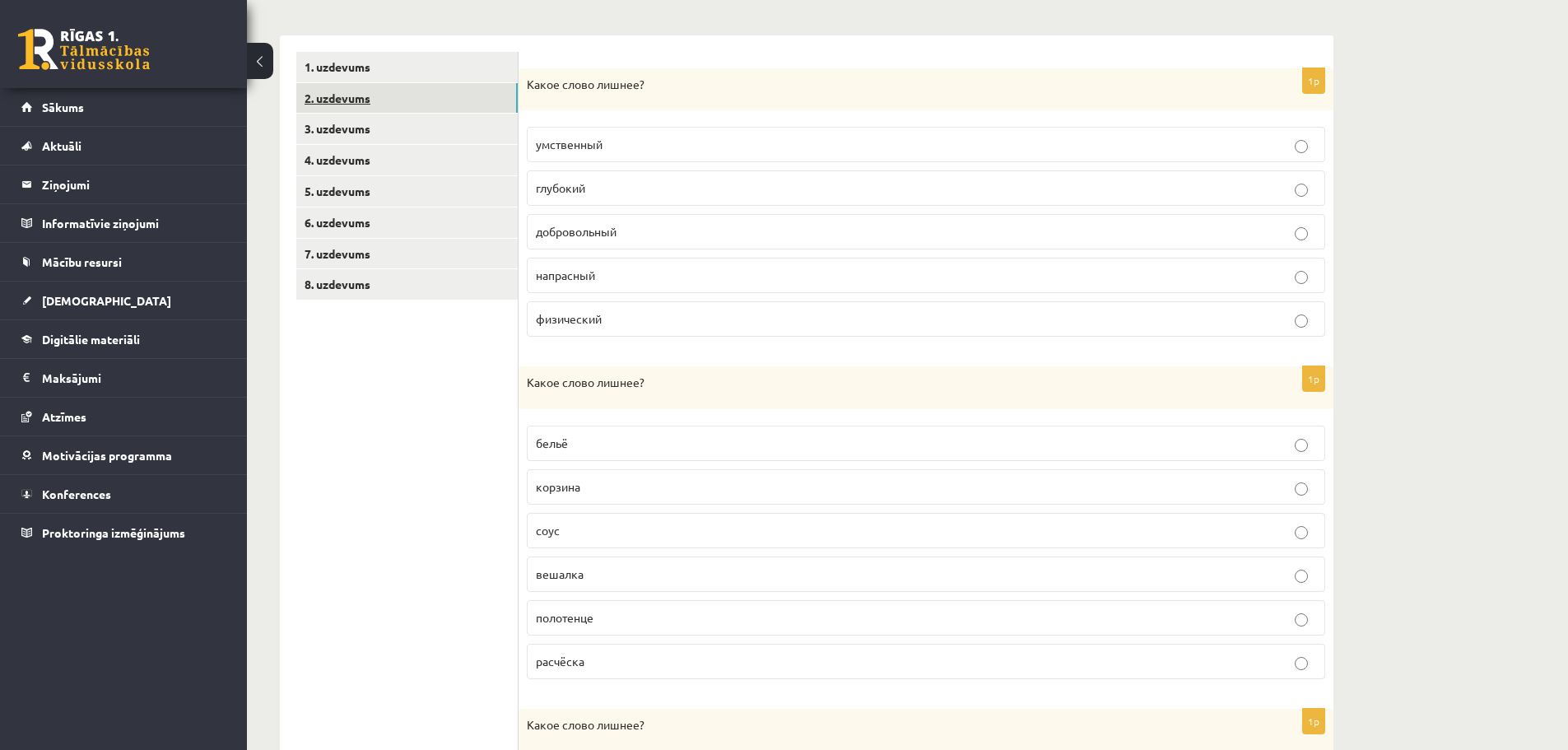
click at [452, 102] on link "2. uzdevums" at bounding box center [407, 98] width 222 height 31
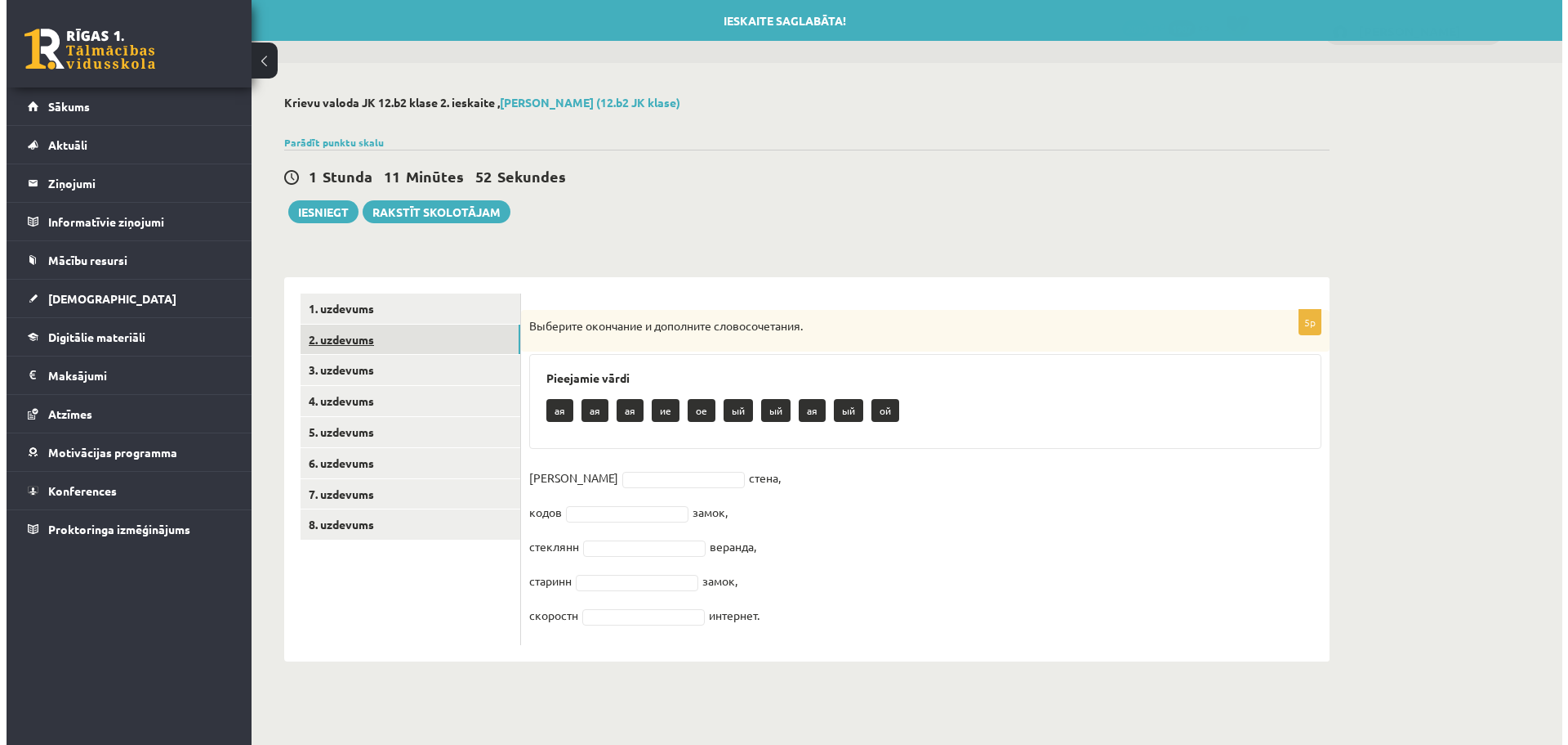
scroll to position [0, 0]
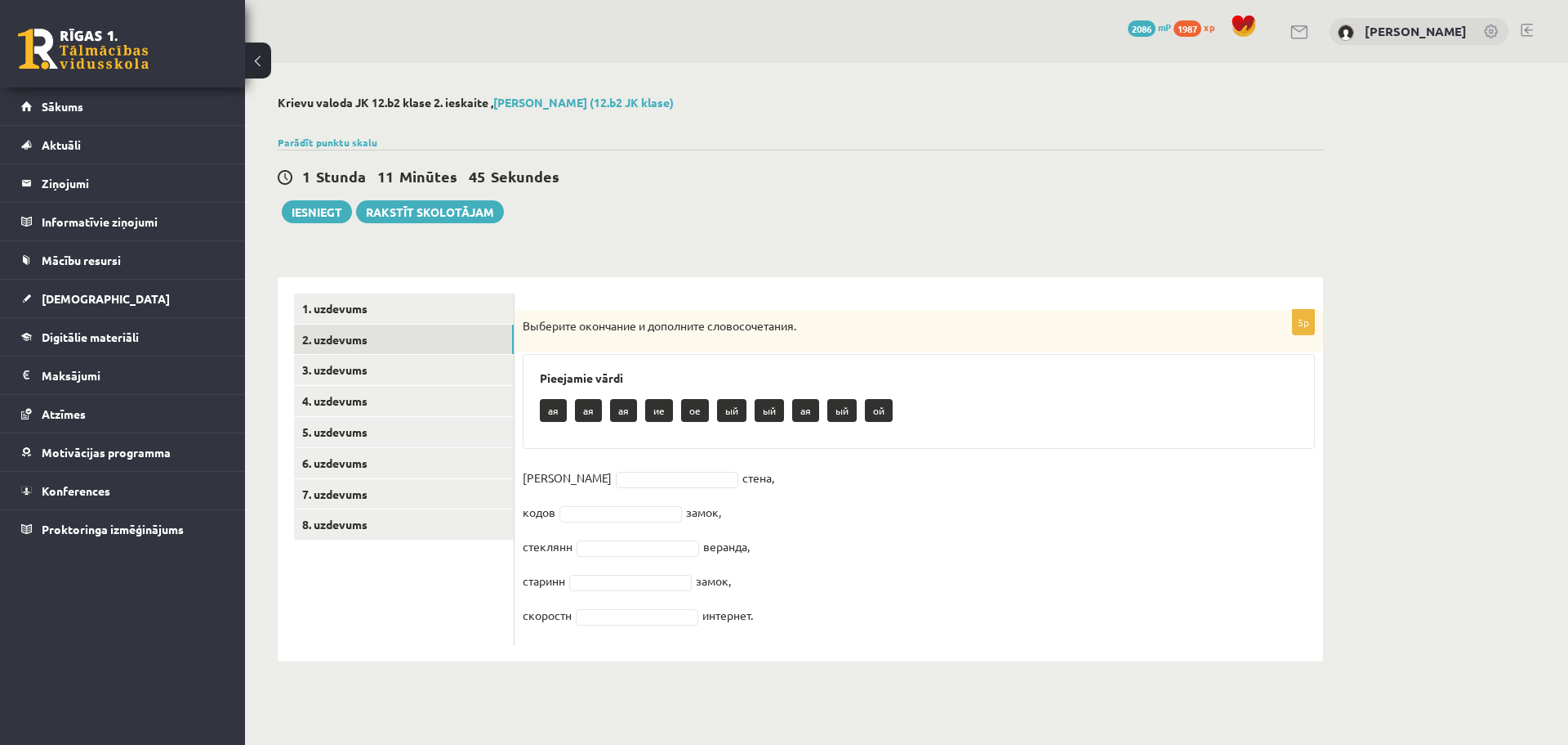
drag, startPoint x: 519, startPoint y: 477, endPoint x: 745, endPoint y: 613, distance: 263.8
click at [780, 619] on div "5p Выберите окончание и дополните словосочетания. Pieejamie vārdi ая ая ая ие о…" at bounding box center [919, 477] width 809 height 335
copy fieldset "Кирпичн стена, кодов замок, стеклянн веранда, старинн замок, скоростн интернет."
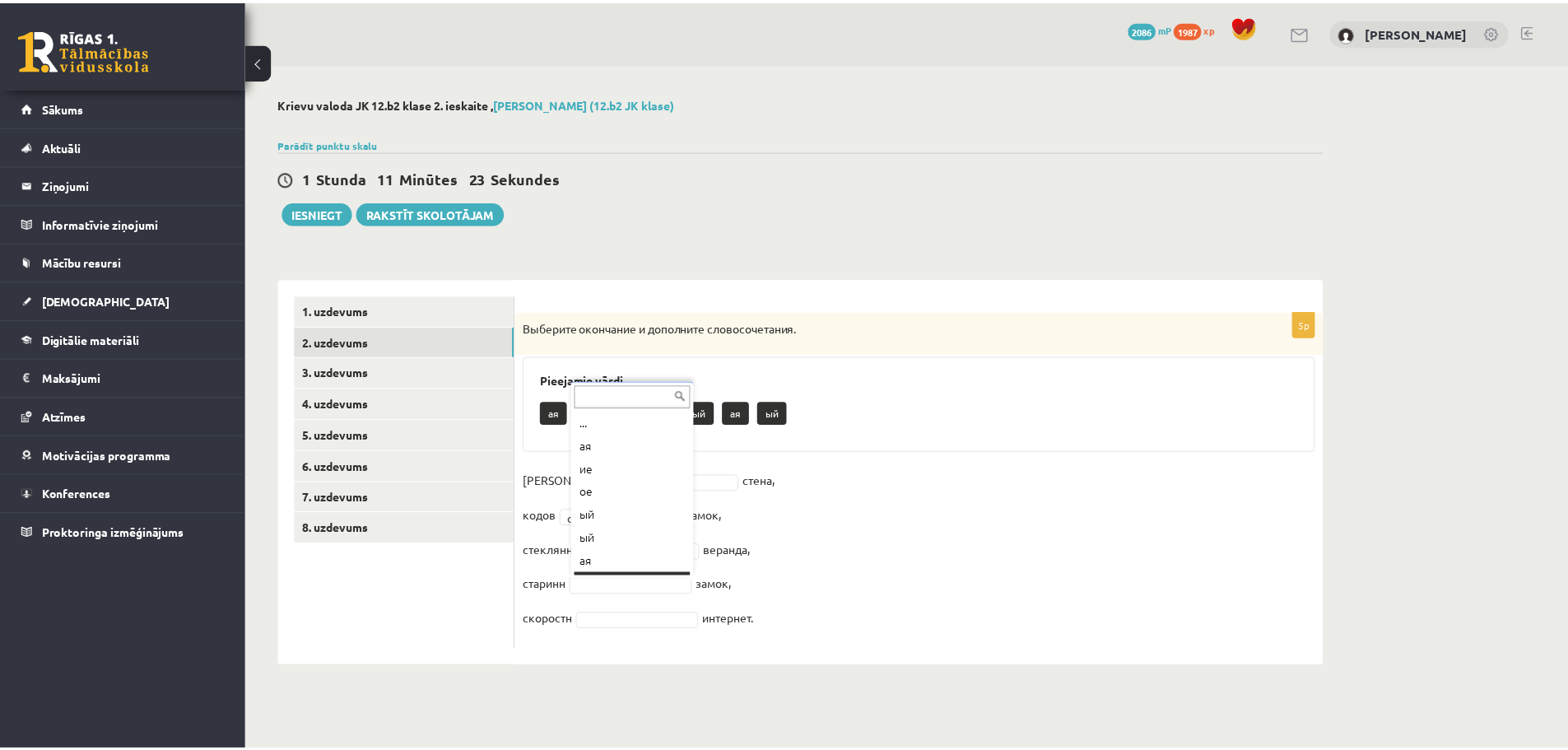
scroll to position [19, 0]
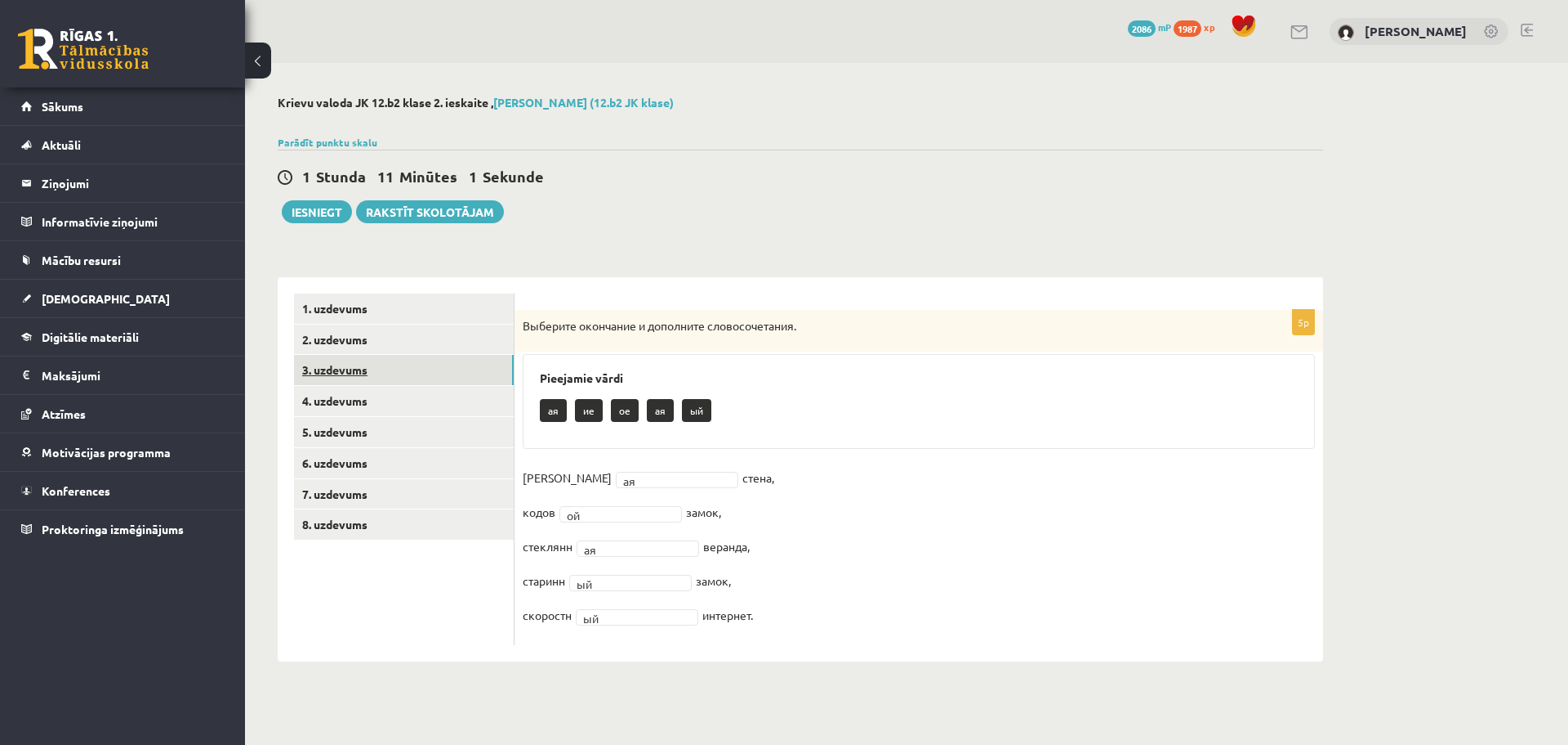
click at [371, 373] on link "3. uzdevums" at bounding box center [404, 370] width 220 height 31
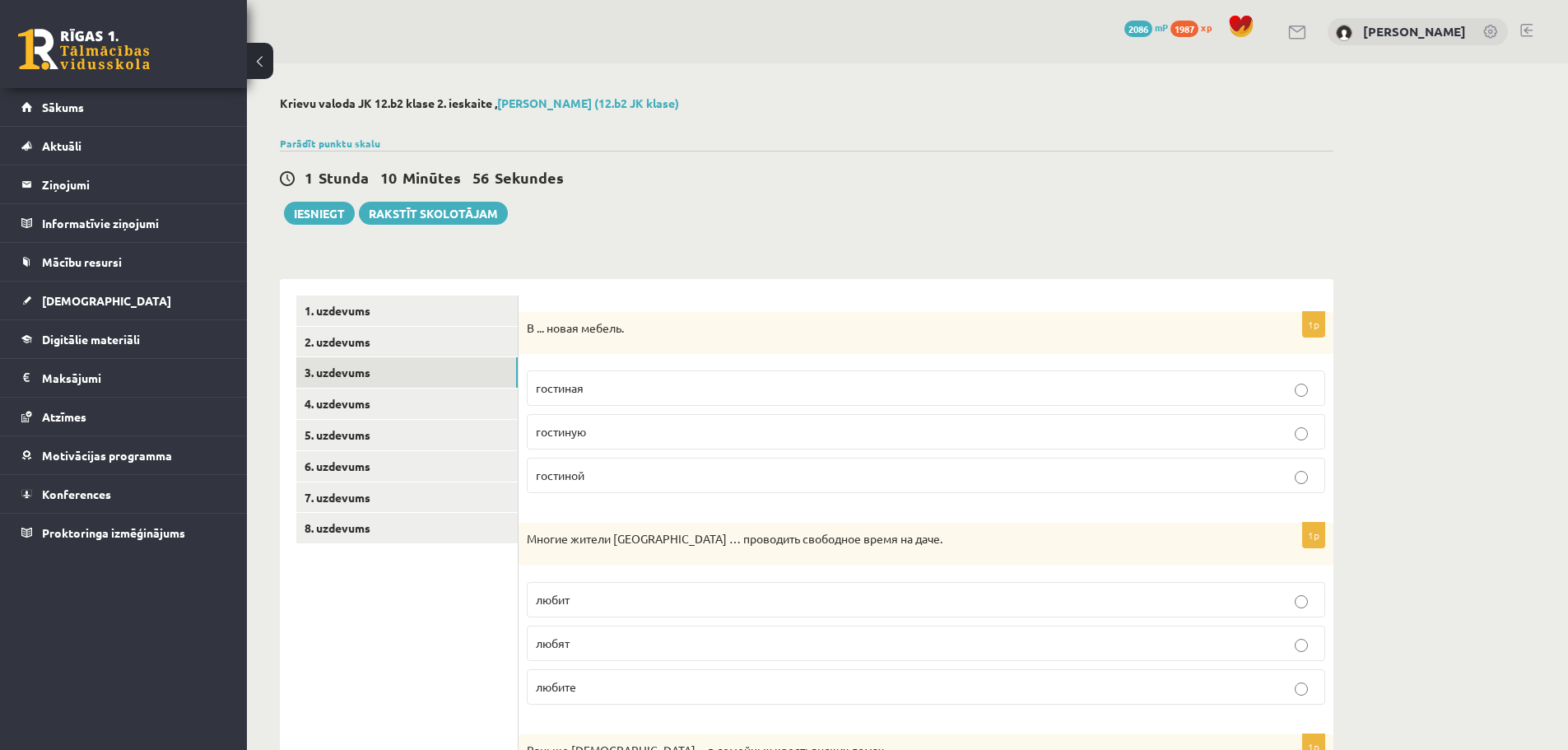
click at [596, 475] on p "гостиной" at bounding box center [926, 476] width 780 height 18
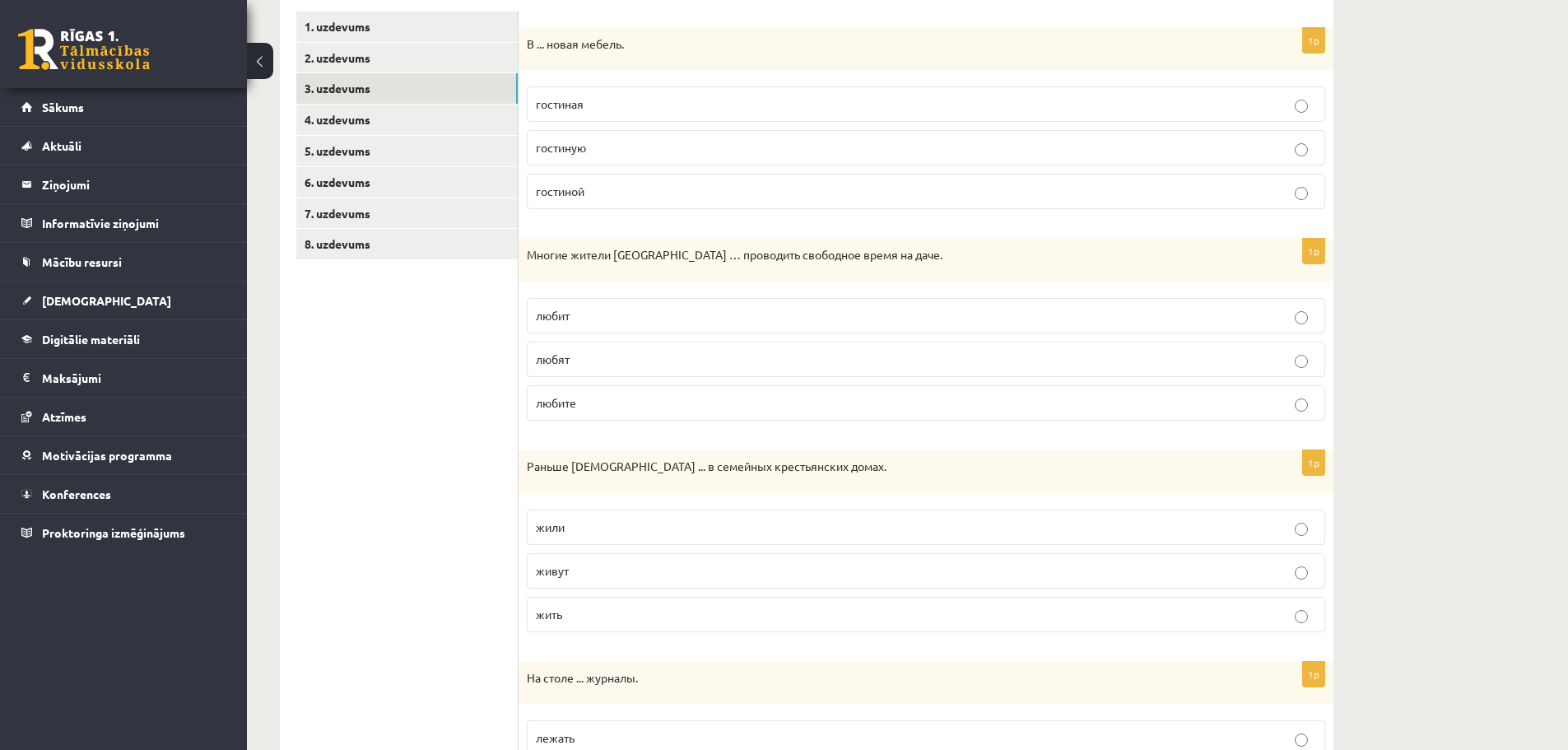
scroll to position [287, 0]
click at [574, 311] on p "любит" at bounding box center [926, 313] width 780 height 18
click at [607, 524] on p "жили" at bounding box center [926, 525] width 780 height 18
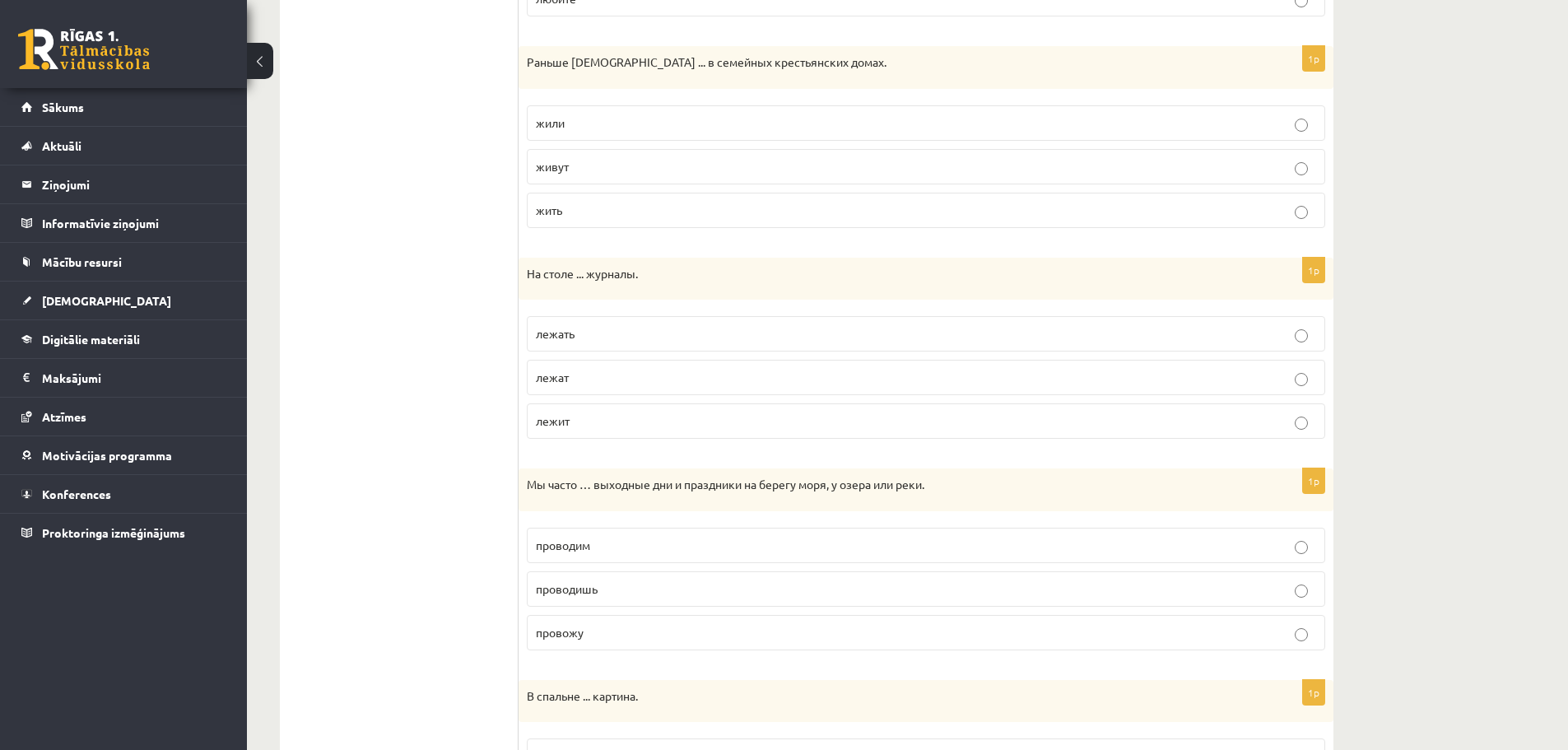
scroll to position [696, 0]
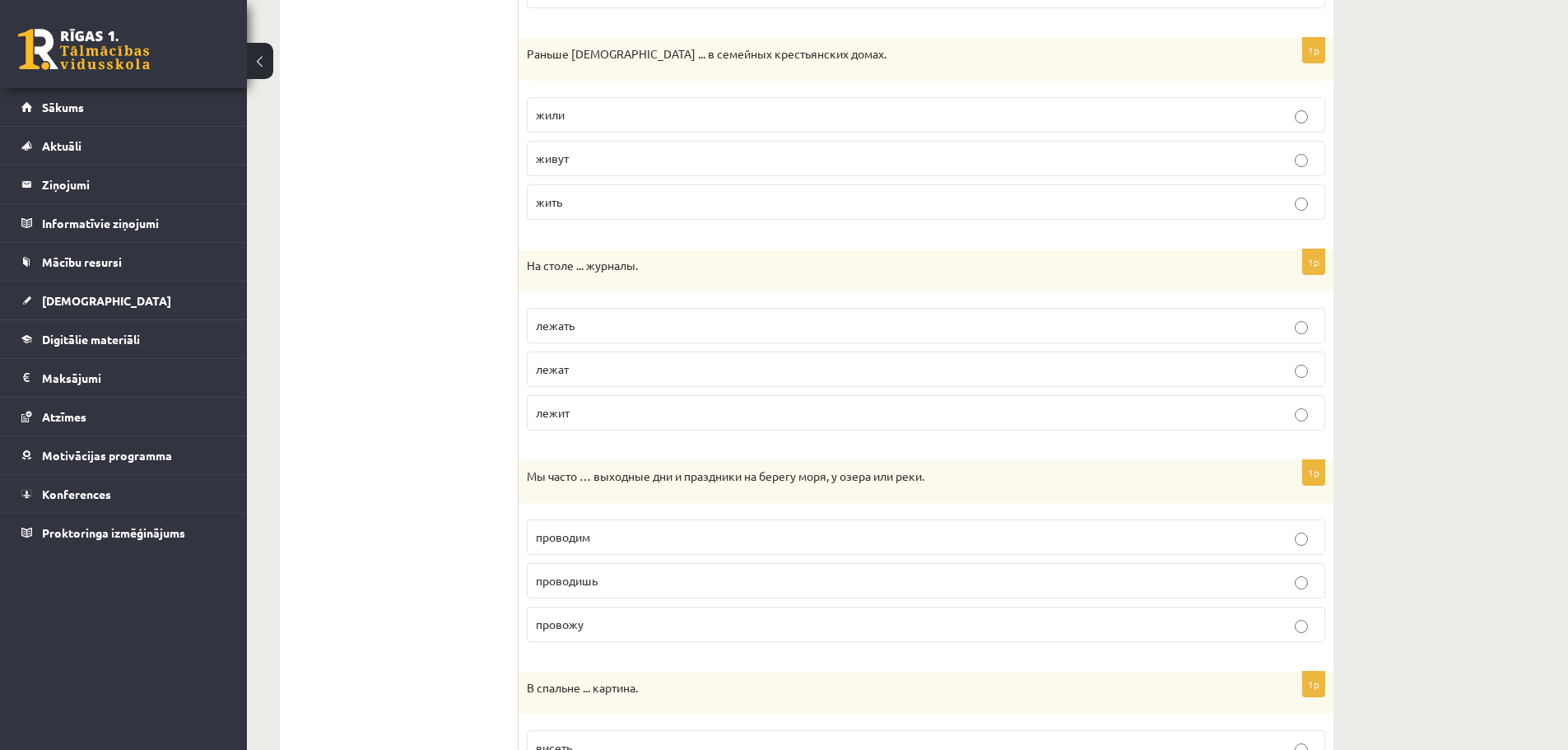
click at [579, 414] on p "лежит" at bounding box center [926, 413] width 780 height 18
click at [599, 529] on p "проводим" at bounding box center [926, 537] width 780 height 18
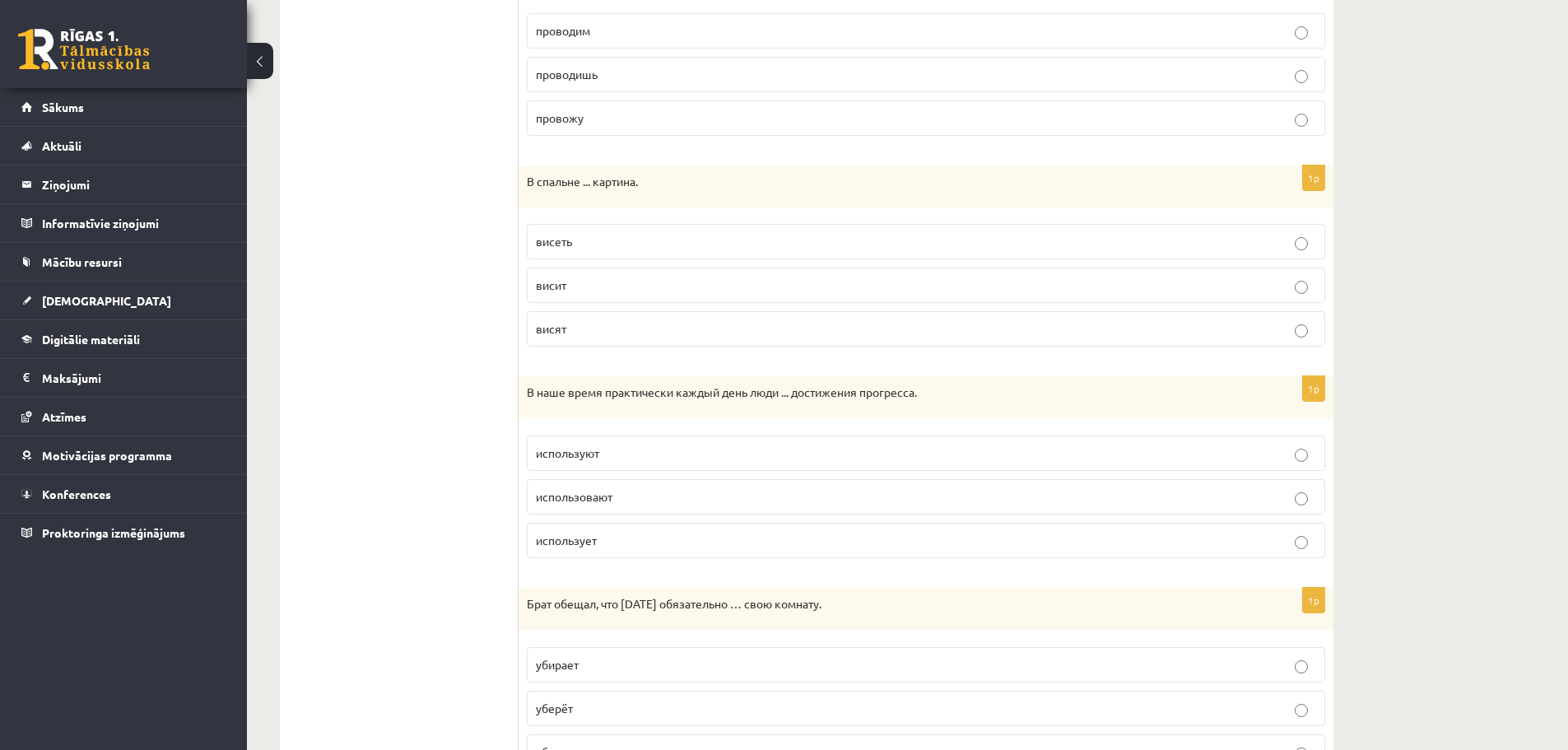
scroll to position [1208, 0]
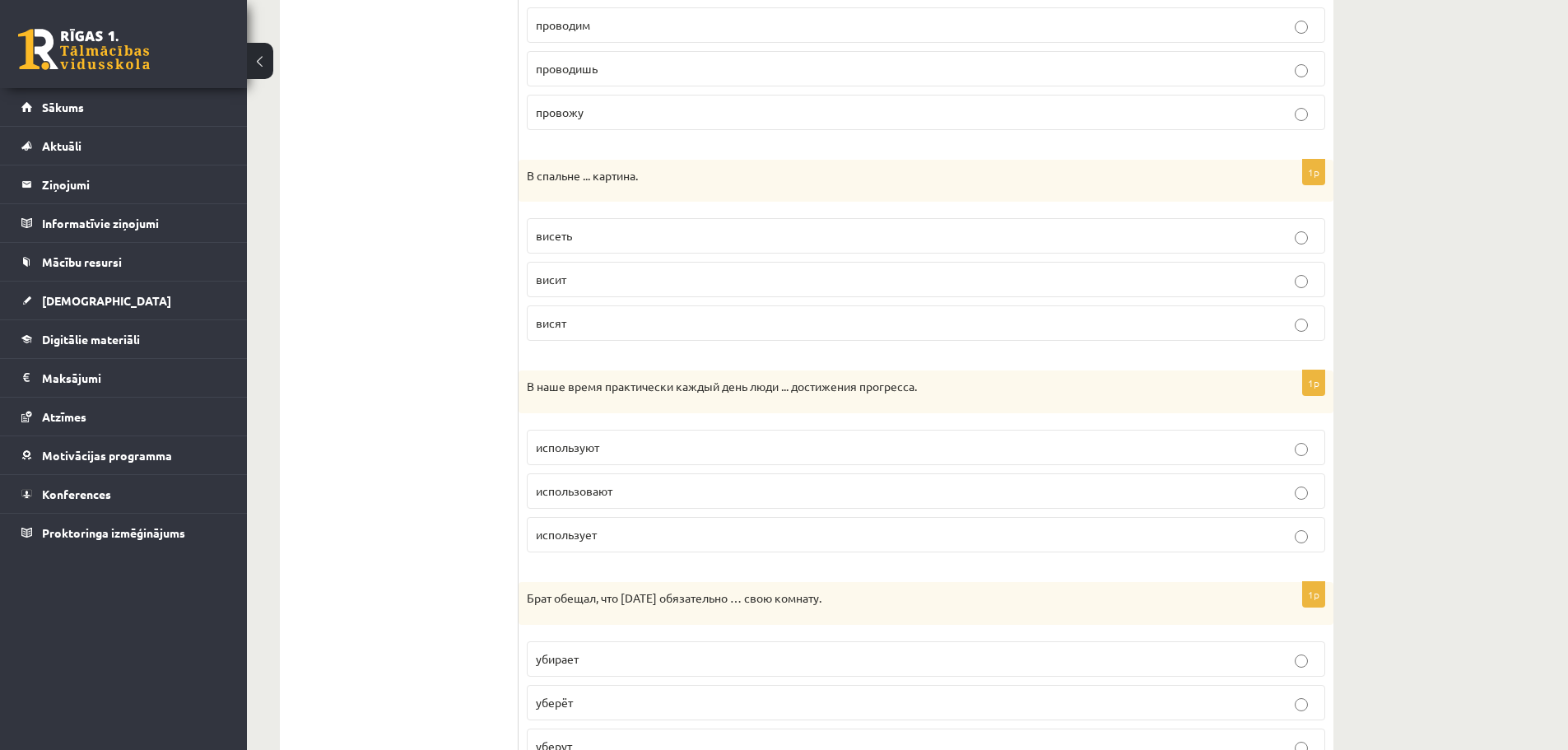
click at [576, 281] on p "висит" at bounding box center [926, 280] width 780 height 18
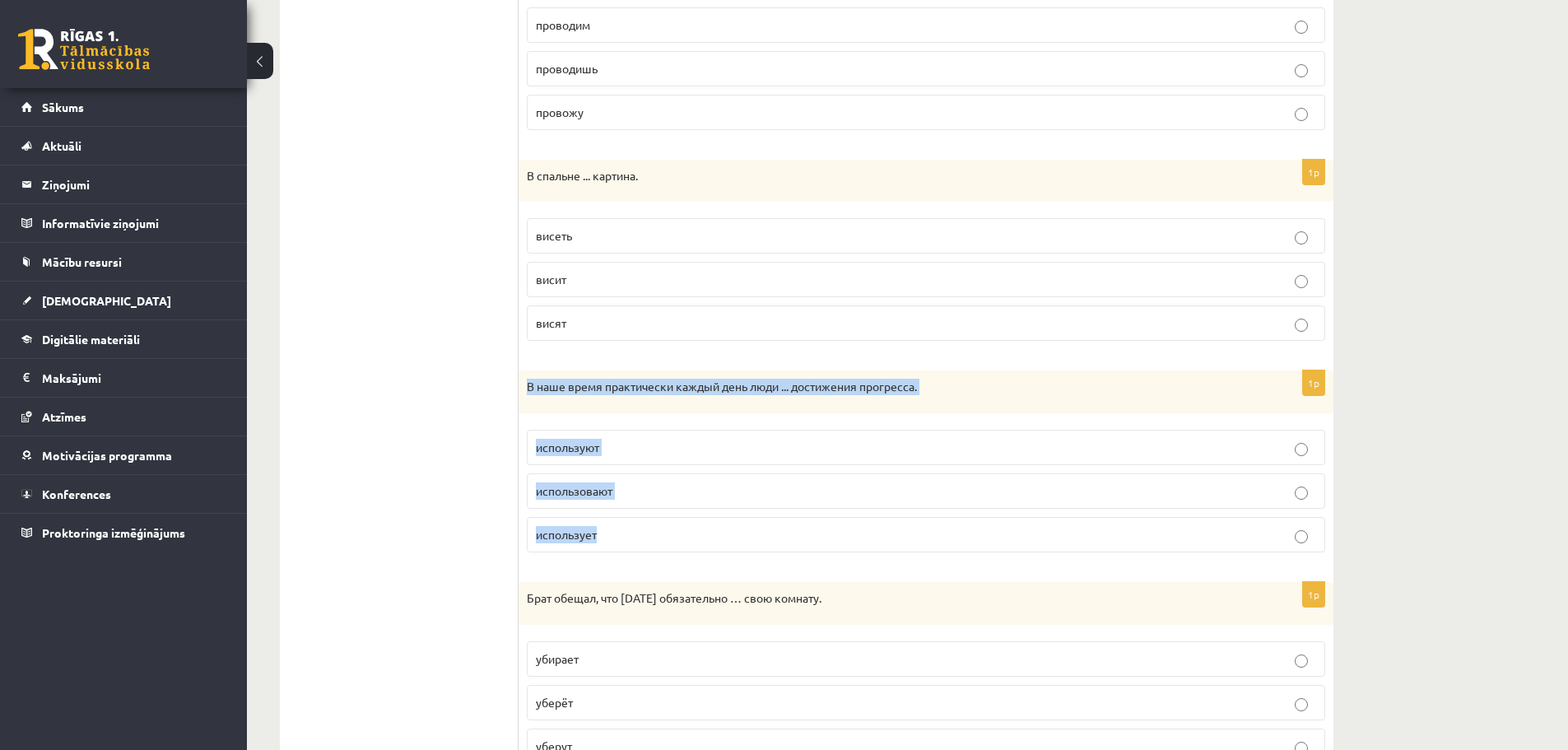
drag, startPoint x: 523, startPoint y: 384, endPoint x: 595, endPoint y: 533, distance: 165.5
click at [595, 533] on div "1p В наше время практически каждый день люди ... достижения прогресса. использу…" at bounding box center [926, 468] width 815 height 195
copy div "В наше время практически каждый день люди ... достижения прогресса. используют …"
click at [617, 446] on p "используют" at bounding box center [926, 447] width 780 height 18
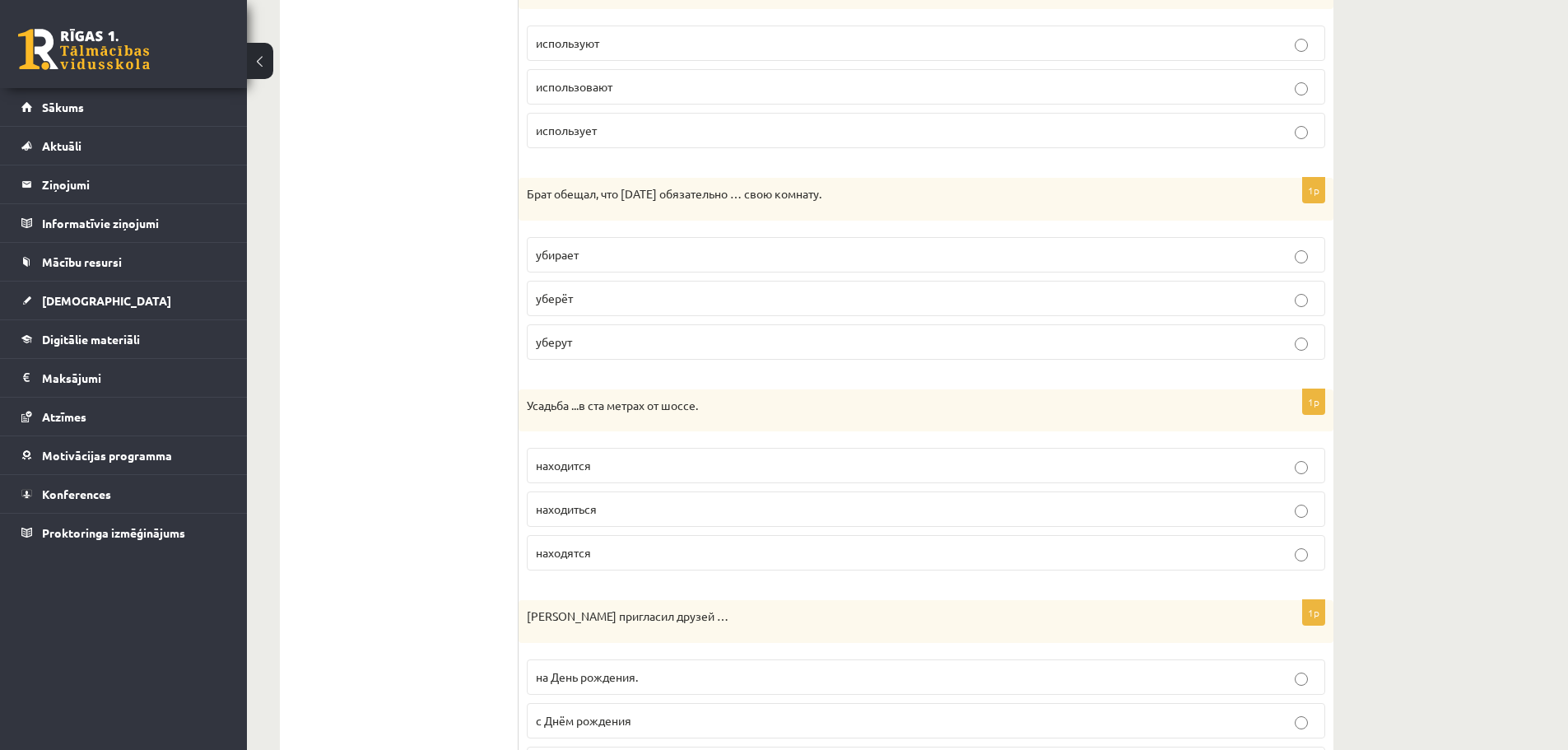
scroll to position [1634, 0]
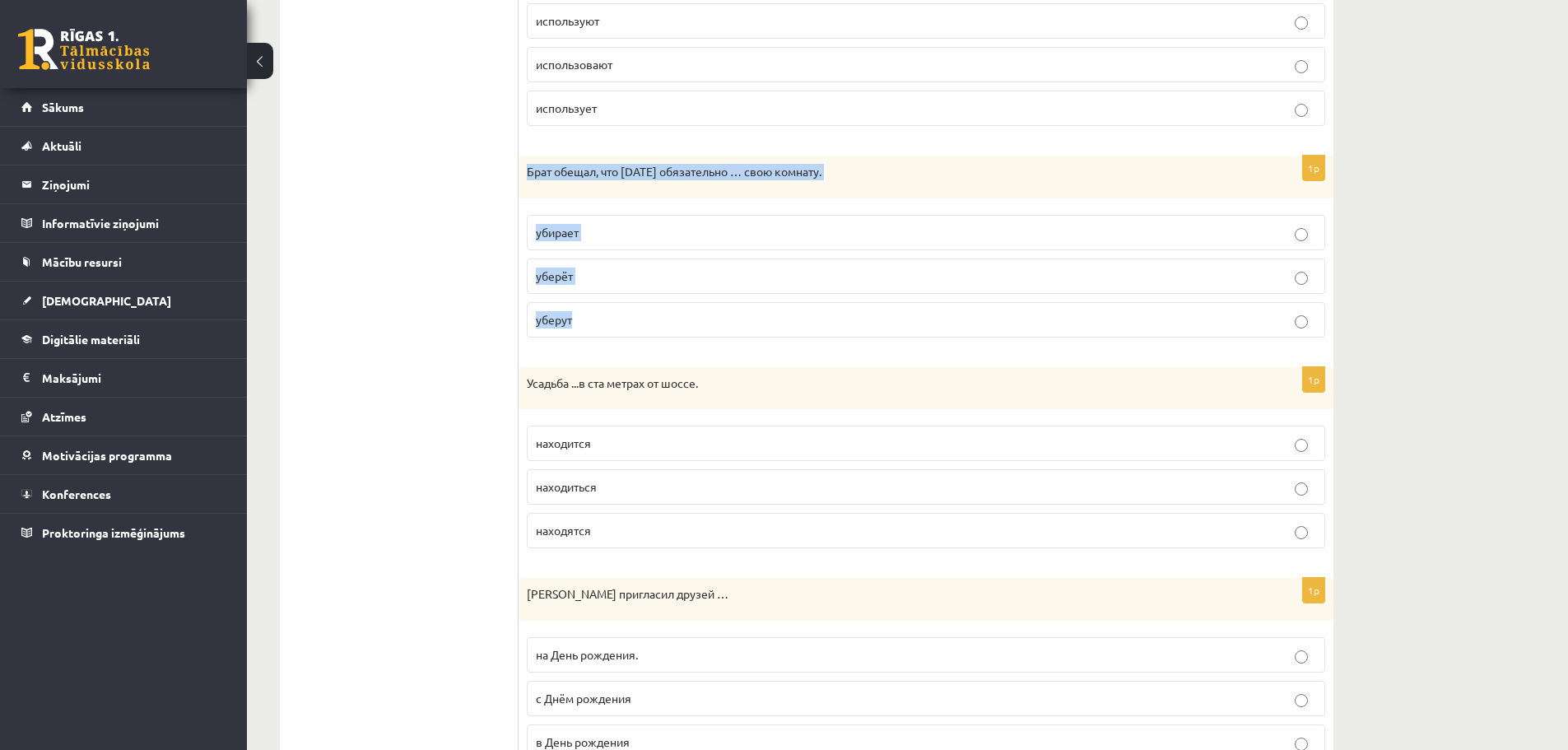
drag, startPoint x: 527, startPoint y: 172, endPoint x: 580, endPoint y: 319, distance: 156.3
click at [580, 319] on div "1p Брат обещал, что завтра обязательно … свою комнату. убирает уберёт уберут" at bounding box center [926, 252] width 815 height 195
copy div "Брат обещал, что завтра обязательно … свою комнату. убирает уберёт уберут"
click at [603, 279] on p "уберёт" at bounding box center [926, 276] width 780 height 18
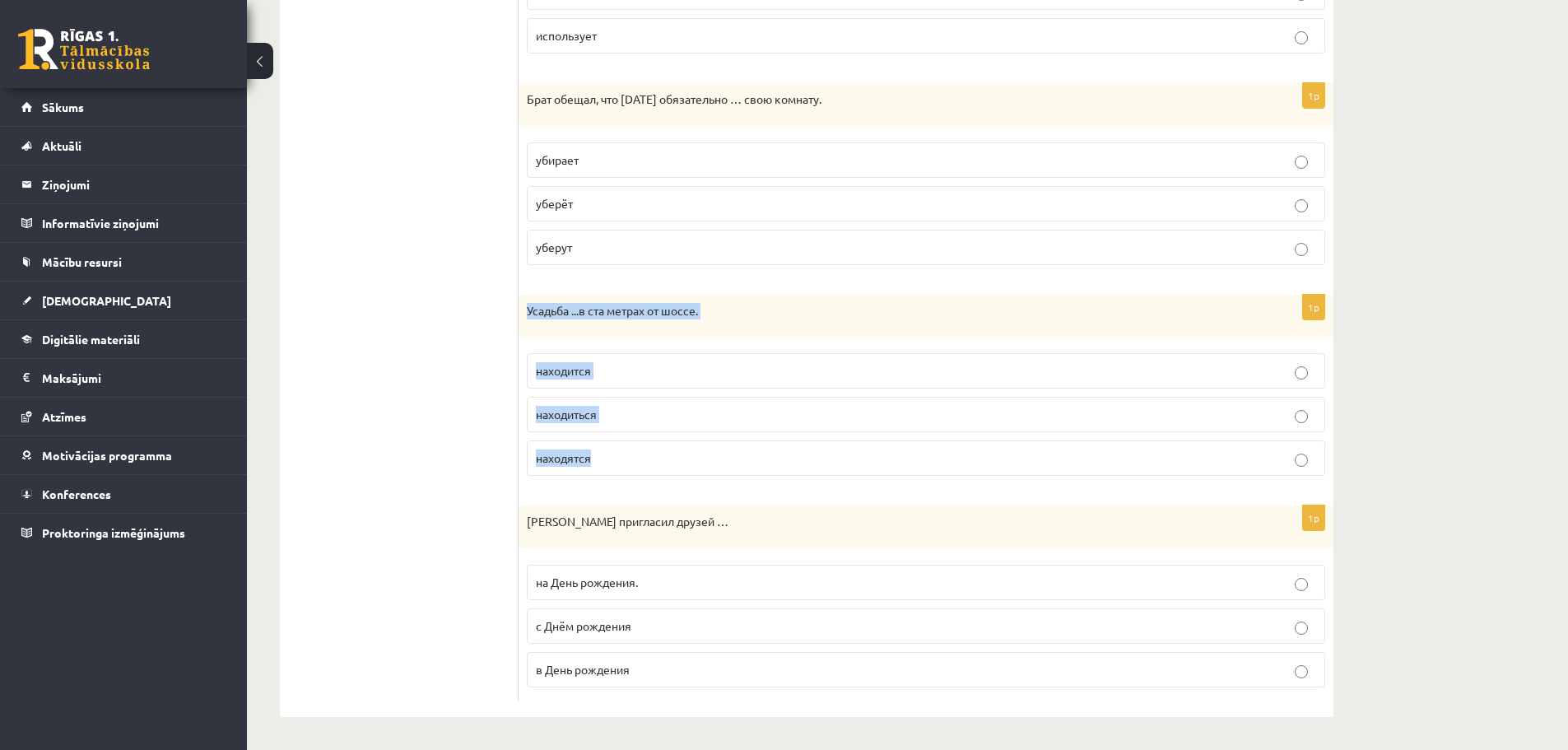
drag, startPoint x: 524, startPoint y: 311, endPoint x: 599, endPoint y: 456, distance: 163.2
click at [599, 456] on div "1p Усадьба ...в ста метрах от шоссе. находится находиться находятся" at bounding box center [926, 392] width 815 height 195
copy div "Усадьба ...в ста метрах от шоссе. находится находиться находятся"
click at [573, 406] on p "находиться" at bounding box center [926, 415] width 780 height 18
click at [653, 363] on p "находится" at bounding box center [926, 371] width 780 height 18
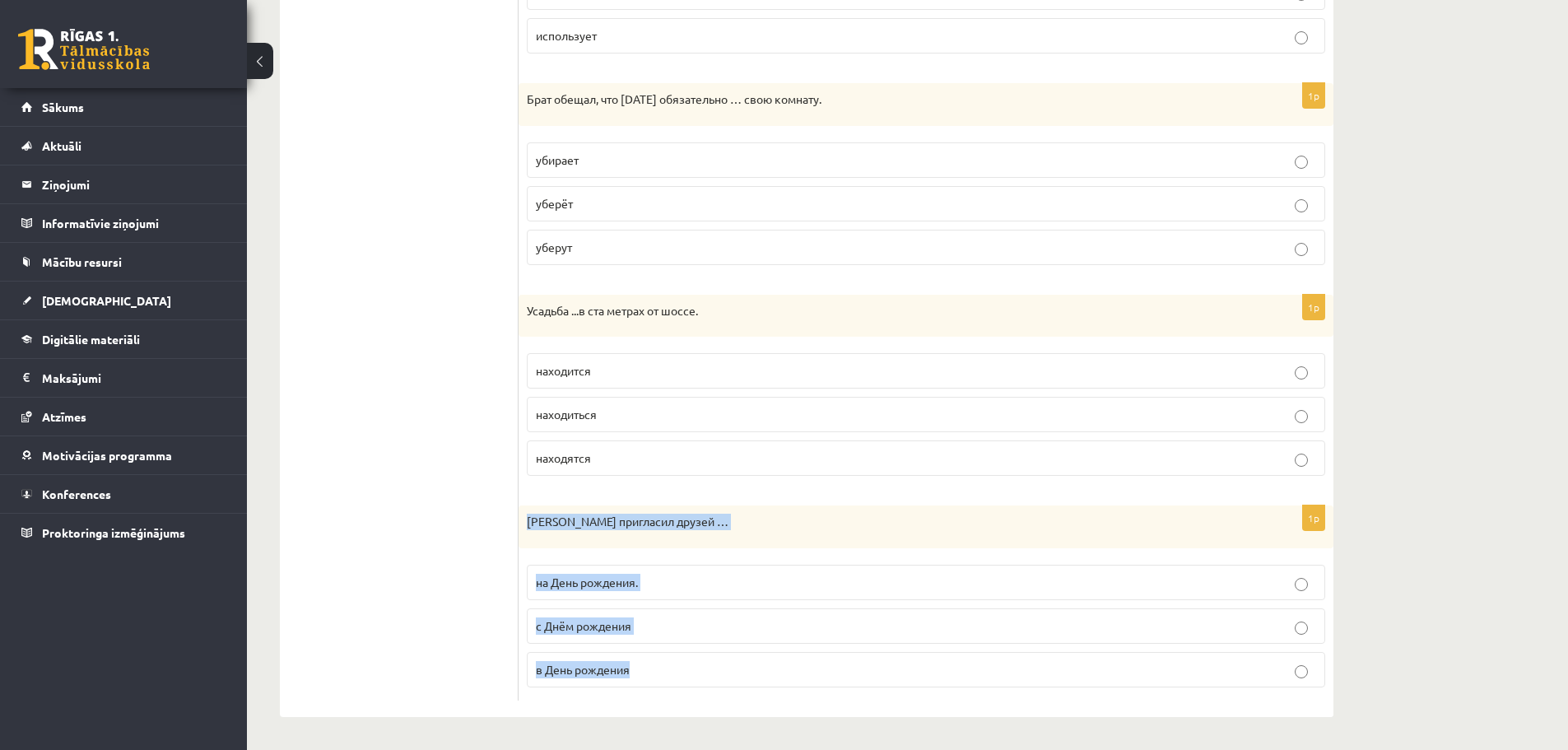
drag, startPoint x: 525, startPoint y: 519, endPoint x: 641, endPoint y: 675, distance: 194.4
click at [641, 675] on div "1p Александр пригласил друзей … на День рождения. с Днём рождения в День рожден…" at bounding box center [926, 603] width 815 height 195
copy div "Александр пригласил друзей … на День рождения. с Днём рождения в День рождения"
click at [560, 578] on span "на День рождения." at bounding box center [587, 581] width 102 height 15
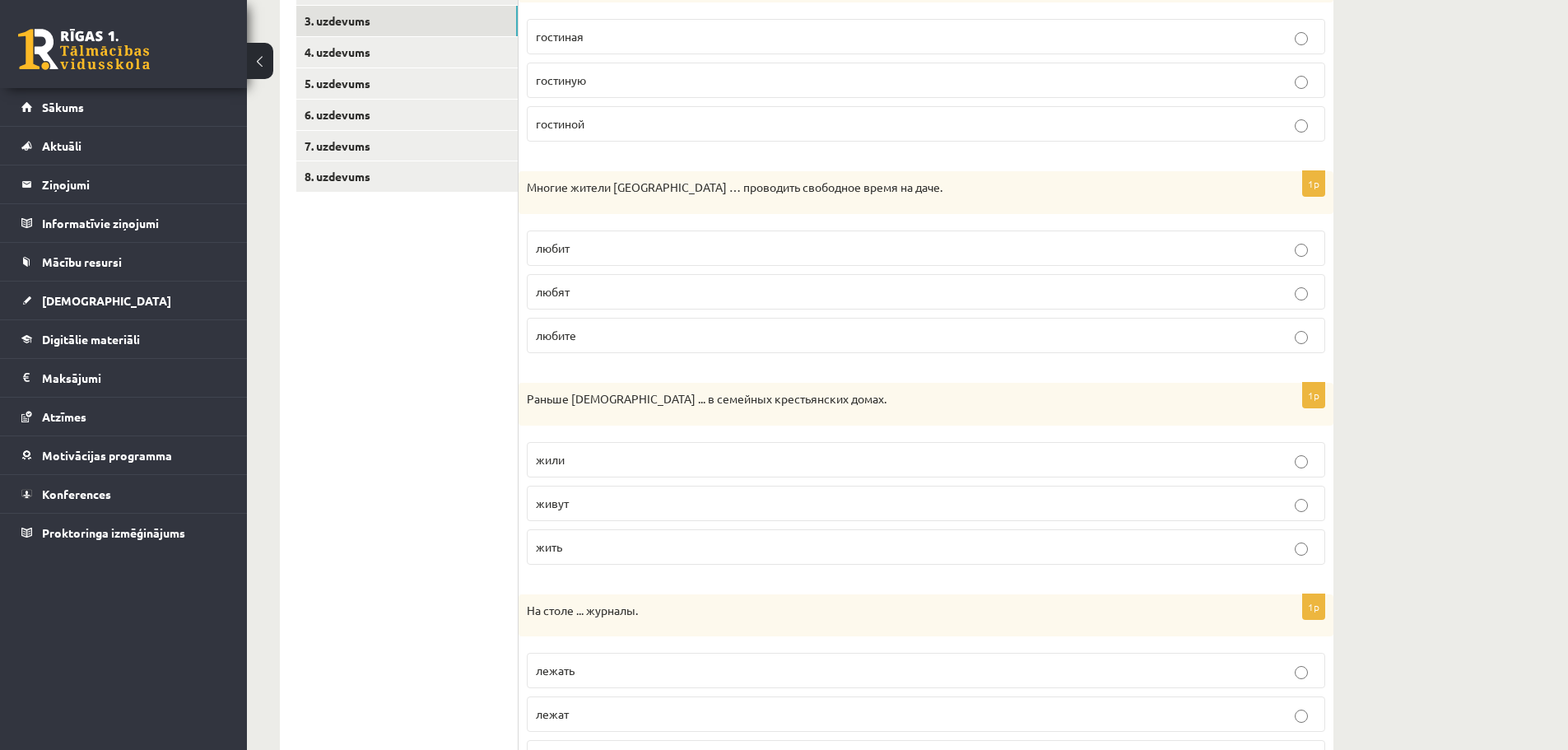
scroll to position [328, 0]
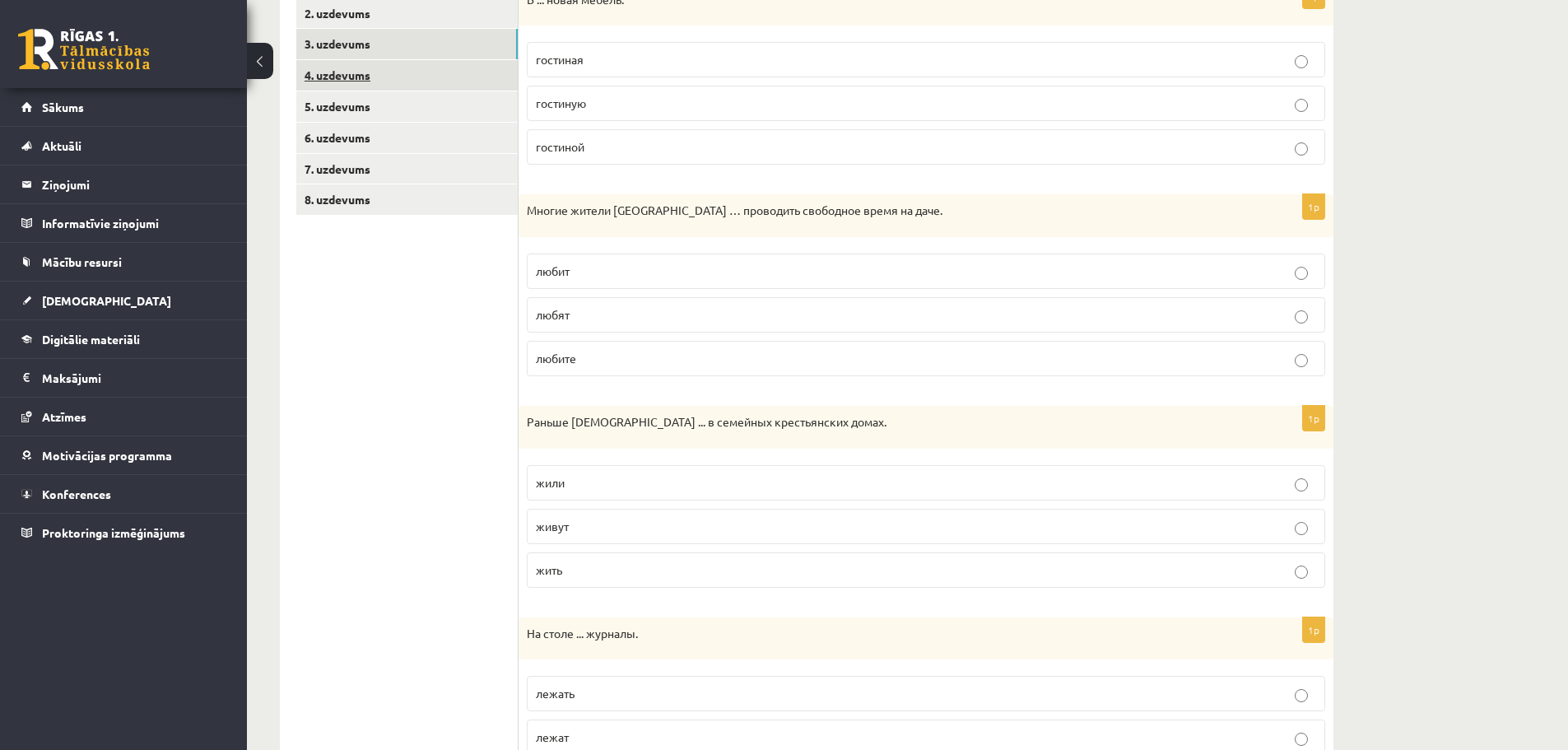
click at [398, 86] on link "4. uzdevums" at bounding box center [407, 75] width 222 height 31
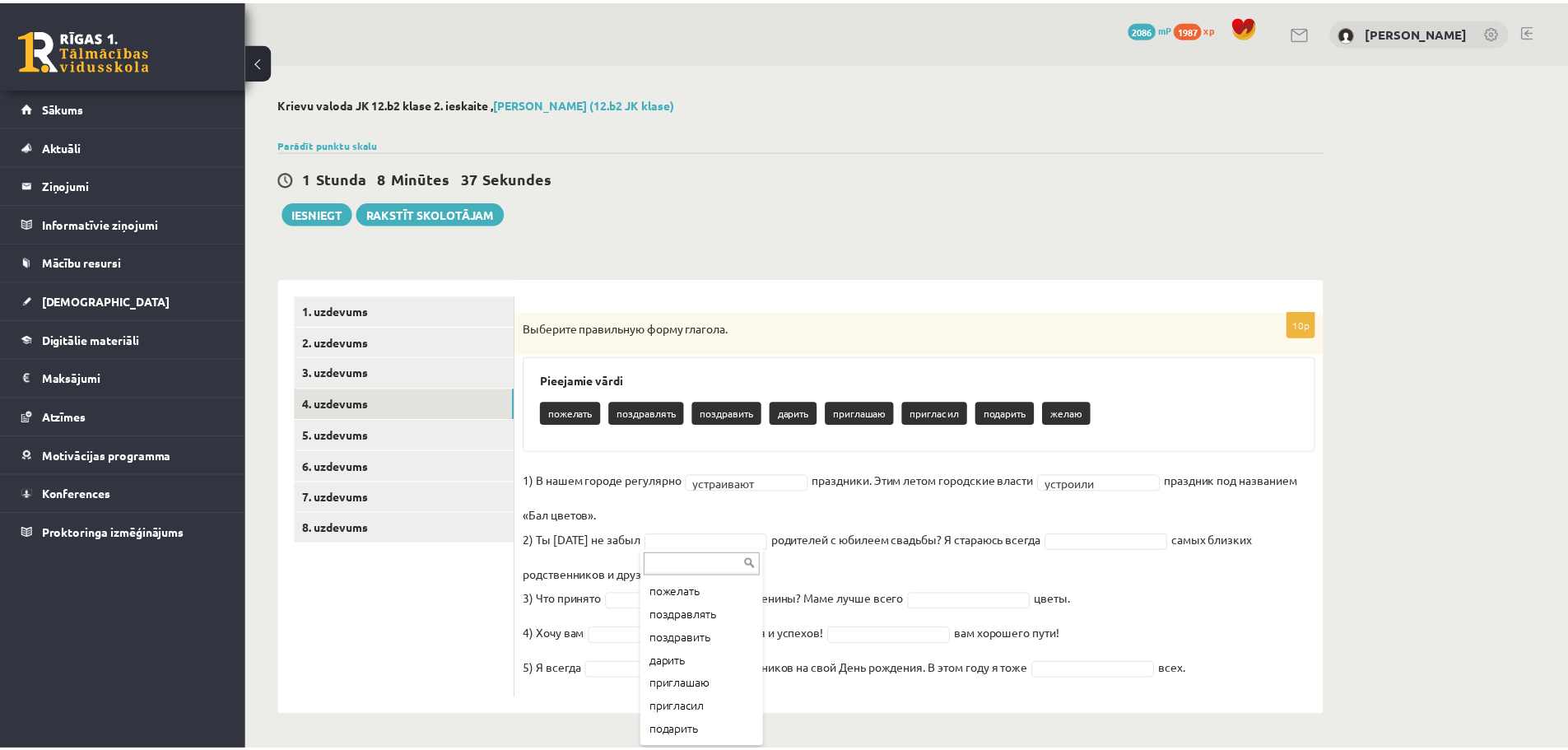
scroll to position [26, 0]
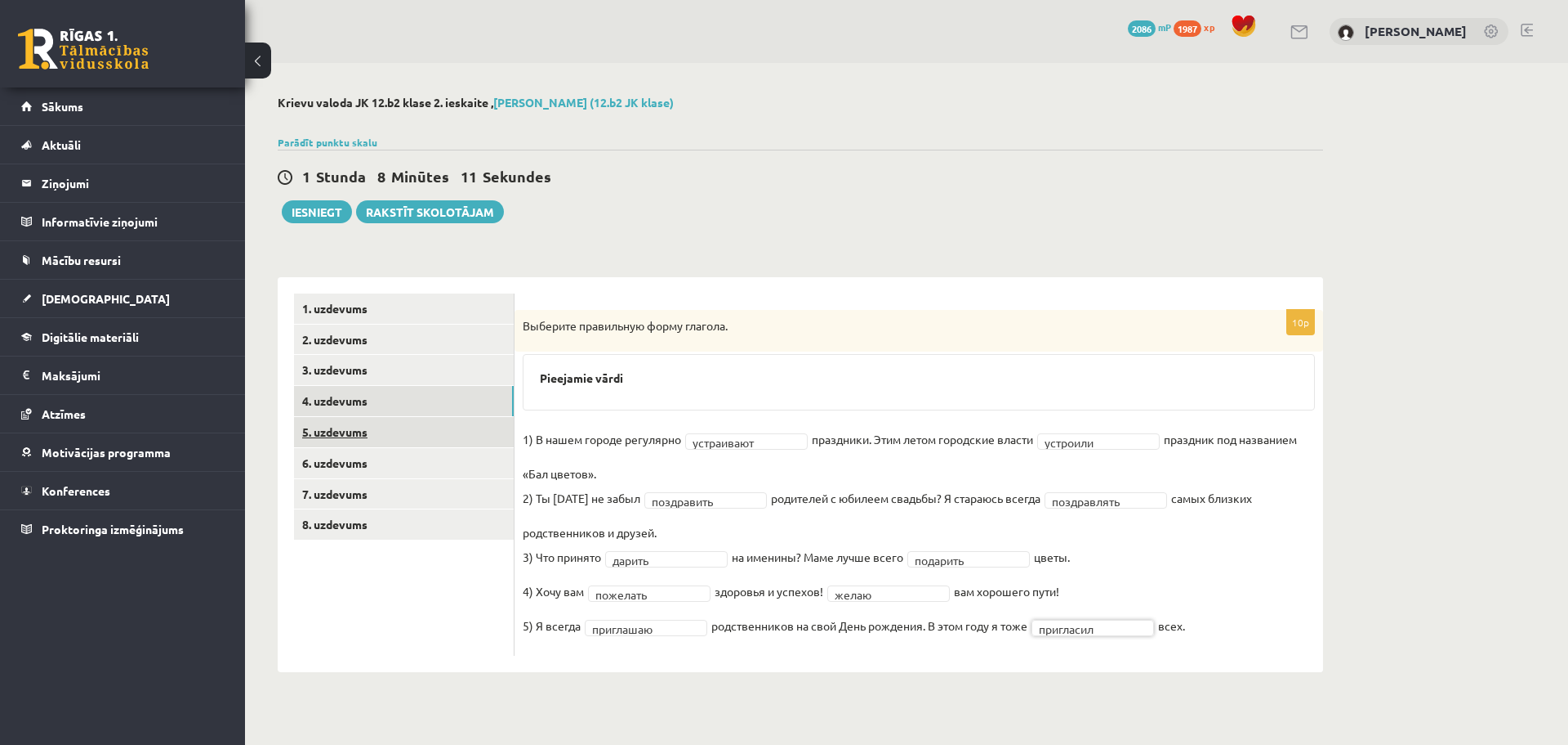
click at [323, 423] on link "5. uzdevums" at bounding box center [404, 432] width 220 height 31
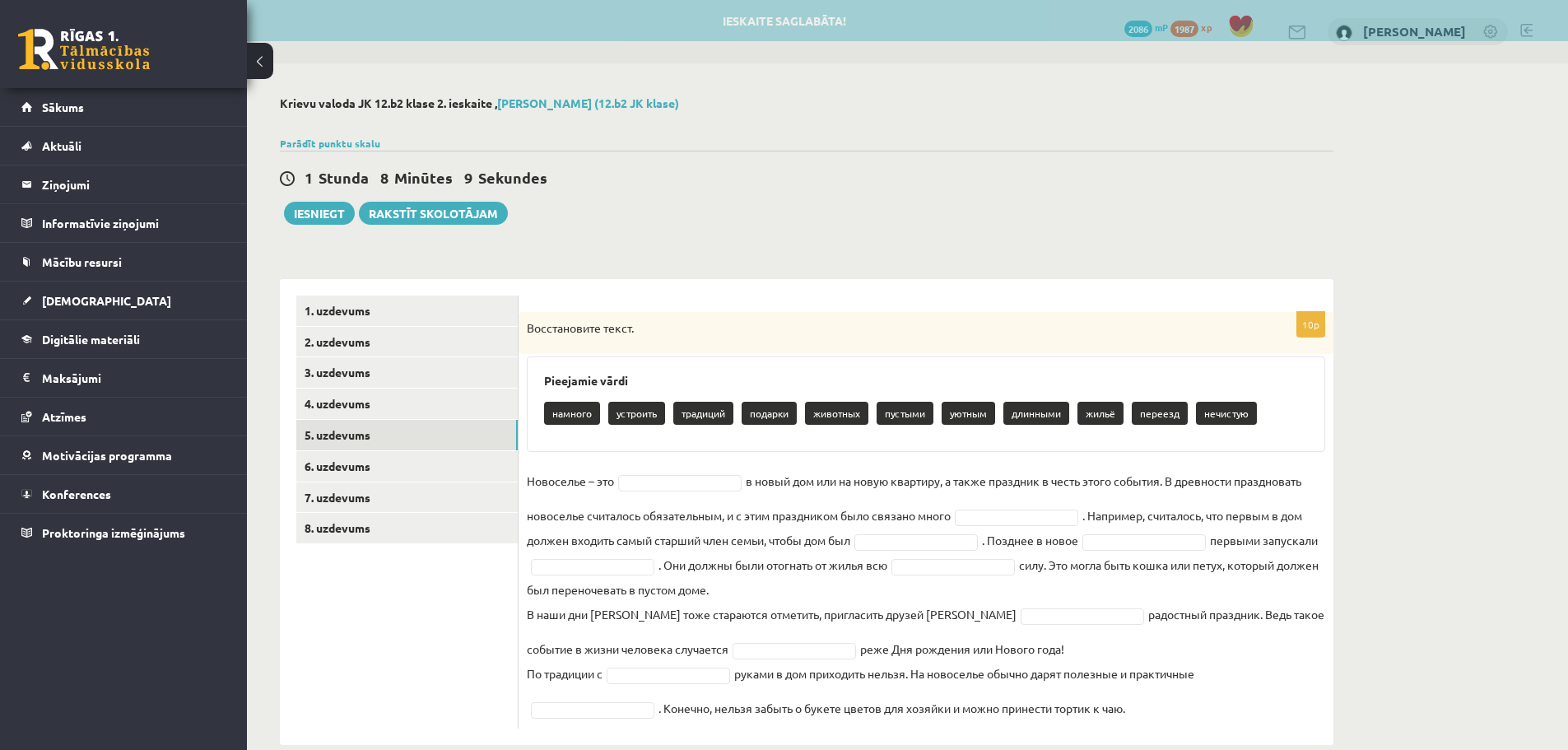
scroll to position [29, 0]
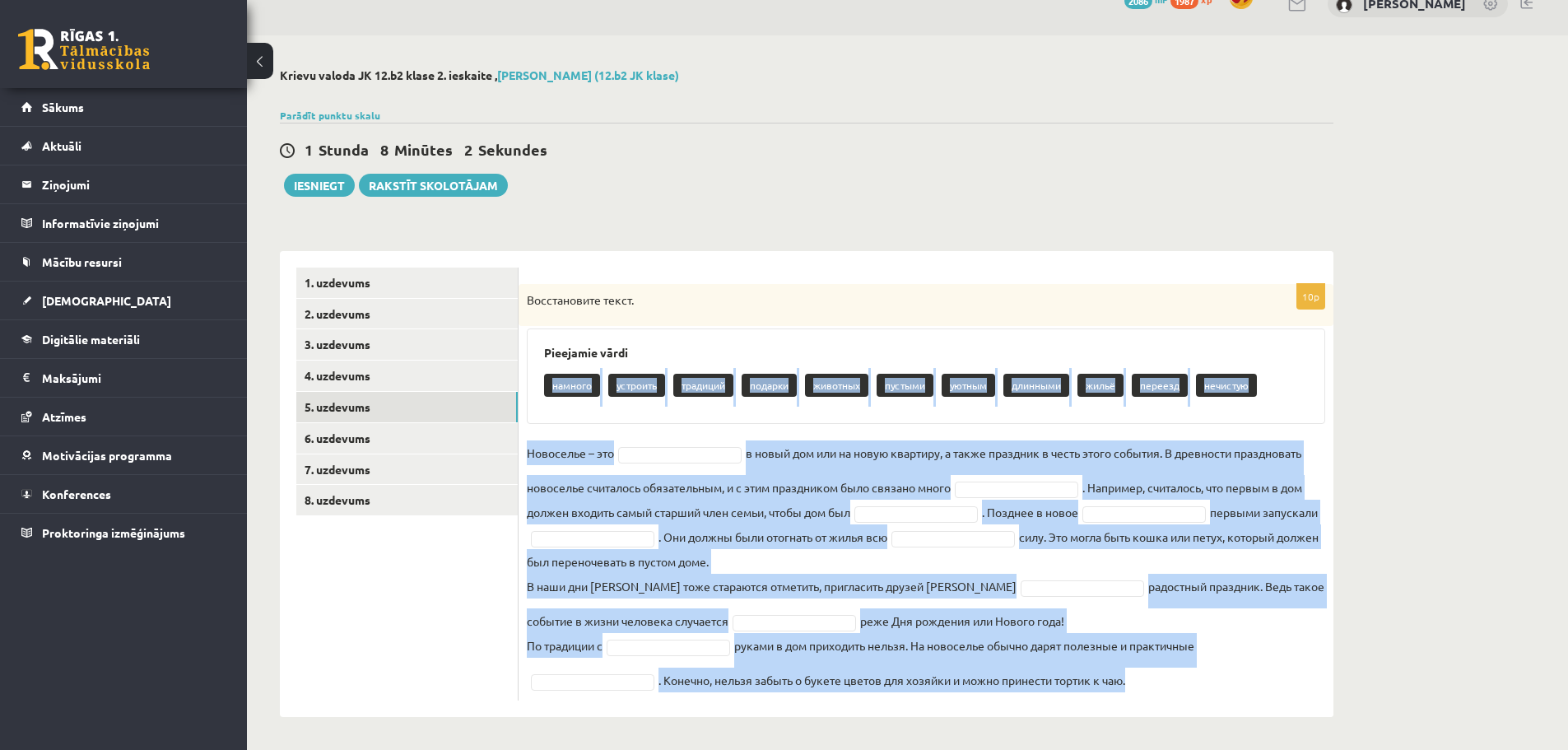
drag, startPoint x: 554, startPoint y: 383, endPoint x: 1164, endPoint y: 680, distance: 678.5
click at [1164, 680] on div "10p Восстановите текст. Pieejamie vārdi намного устроить традиций подарки живот…" at bounding box center [926, 492] width 815 height 416
copy div "намного устроить традиций подарки животных пустыми уютным длинными жильё переез…"
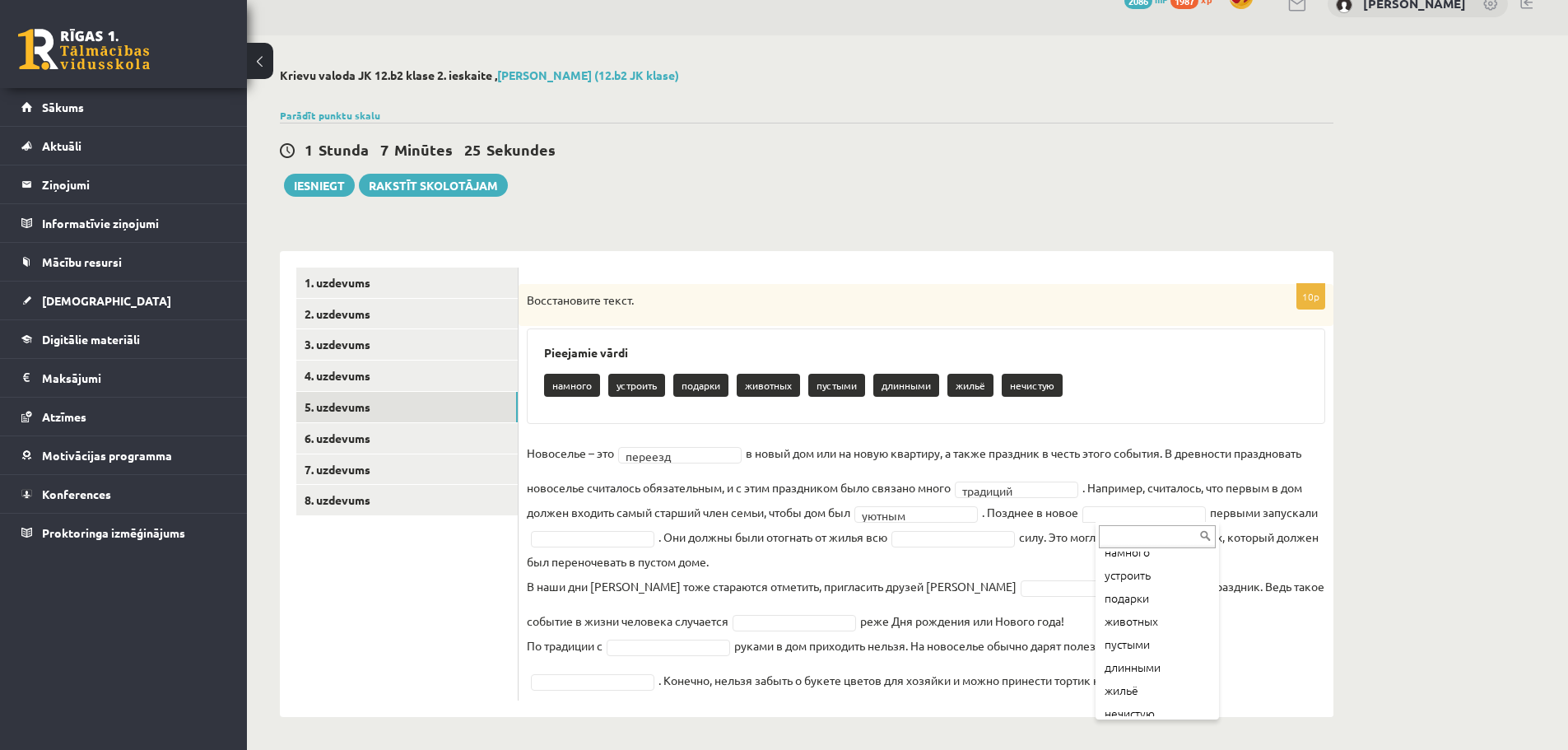
scroll to position [42, 0]
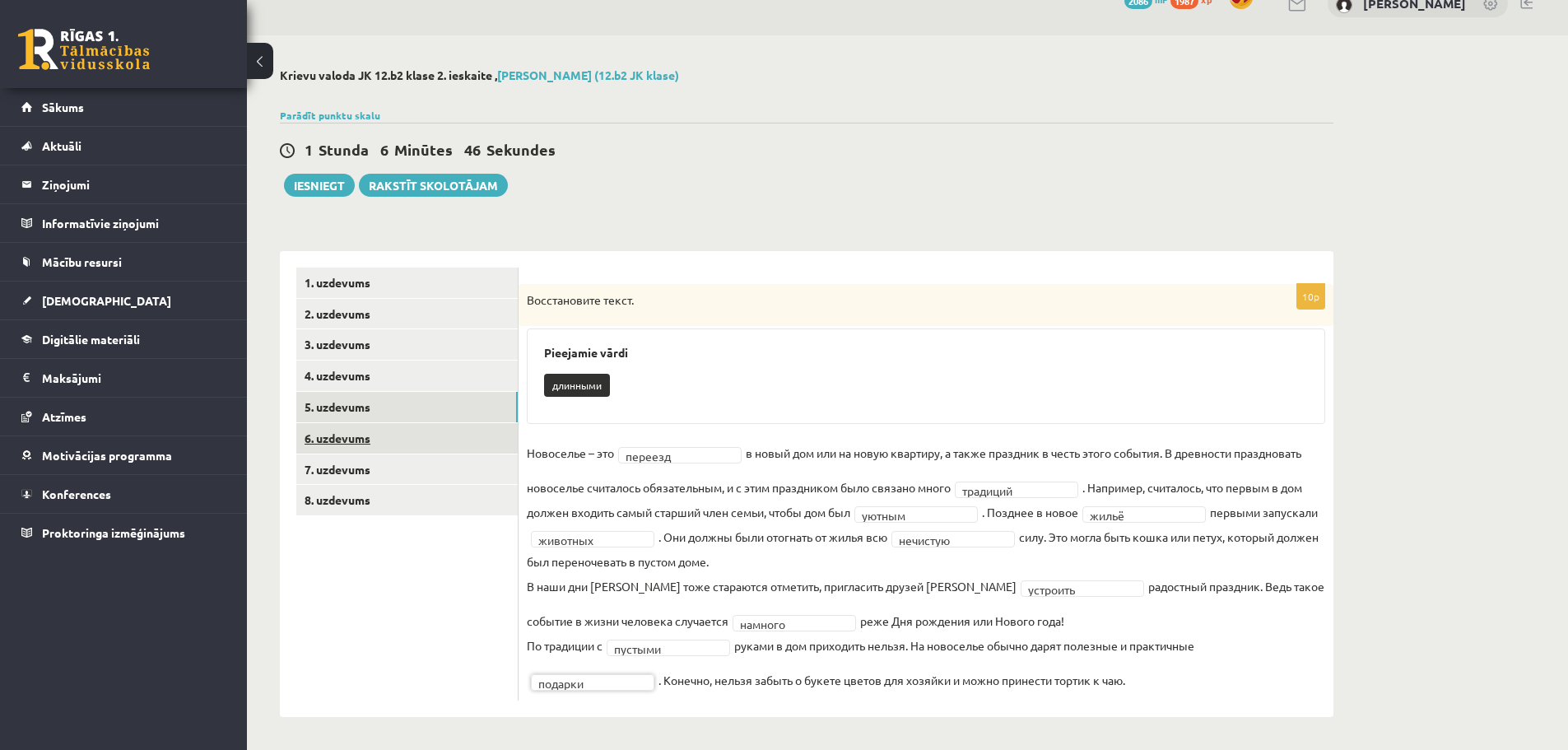
click at [387, 440] on link "6. uzdevums" at bounding box center [407, 438] width 222 height 31
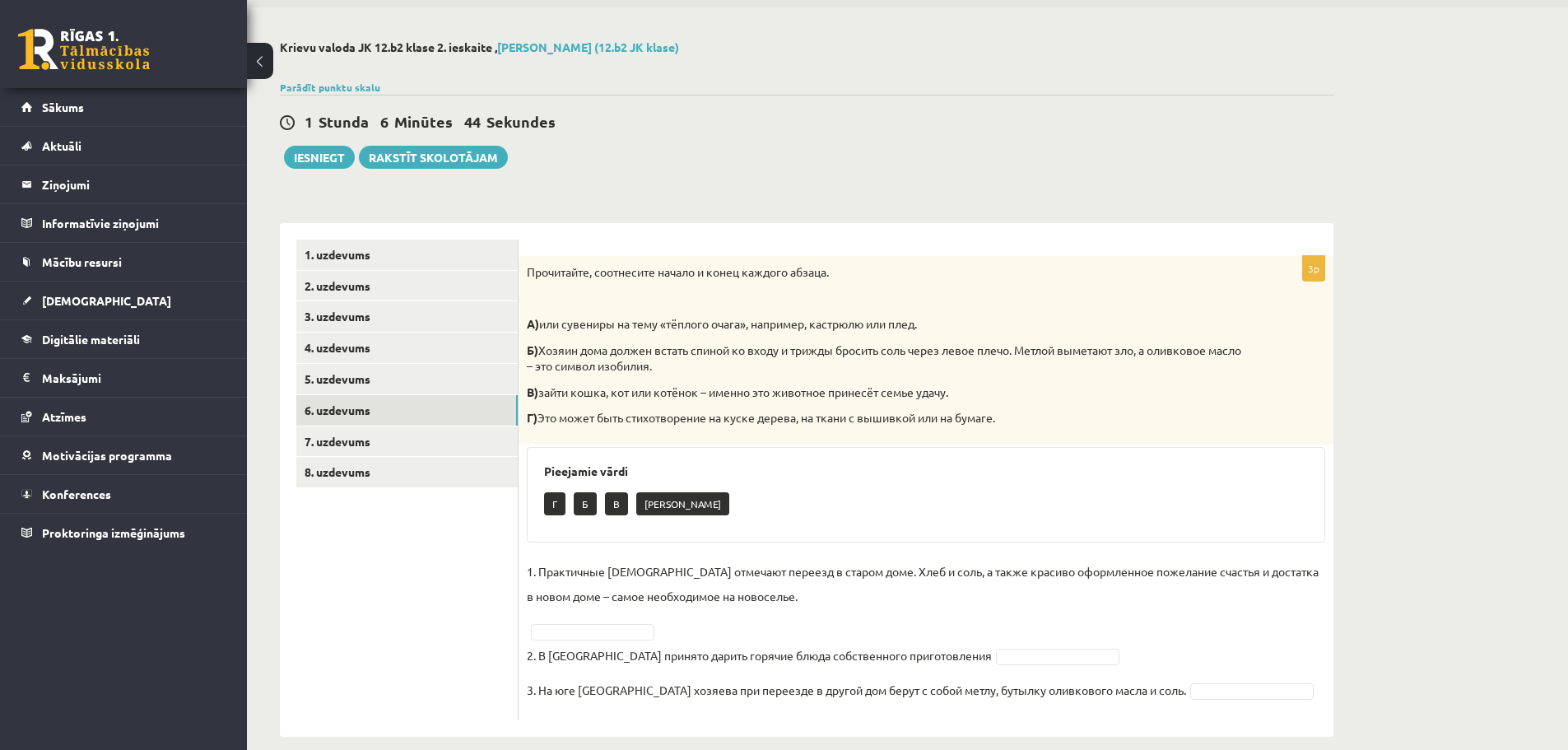
scroll to position [77, 0]
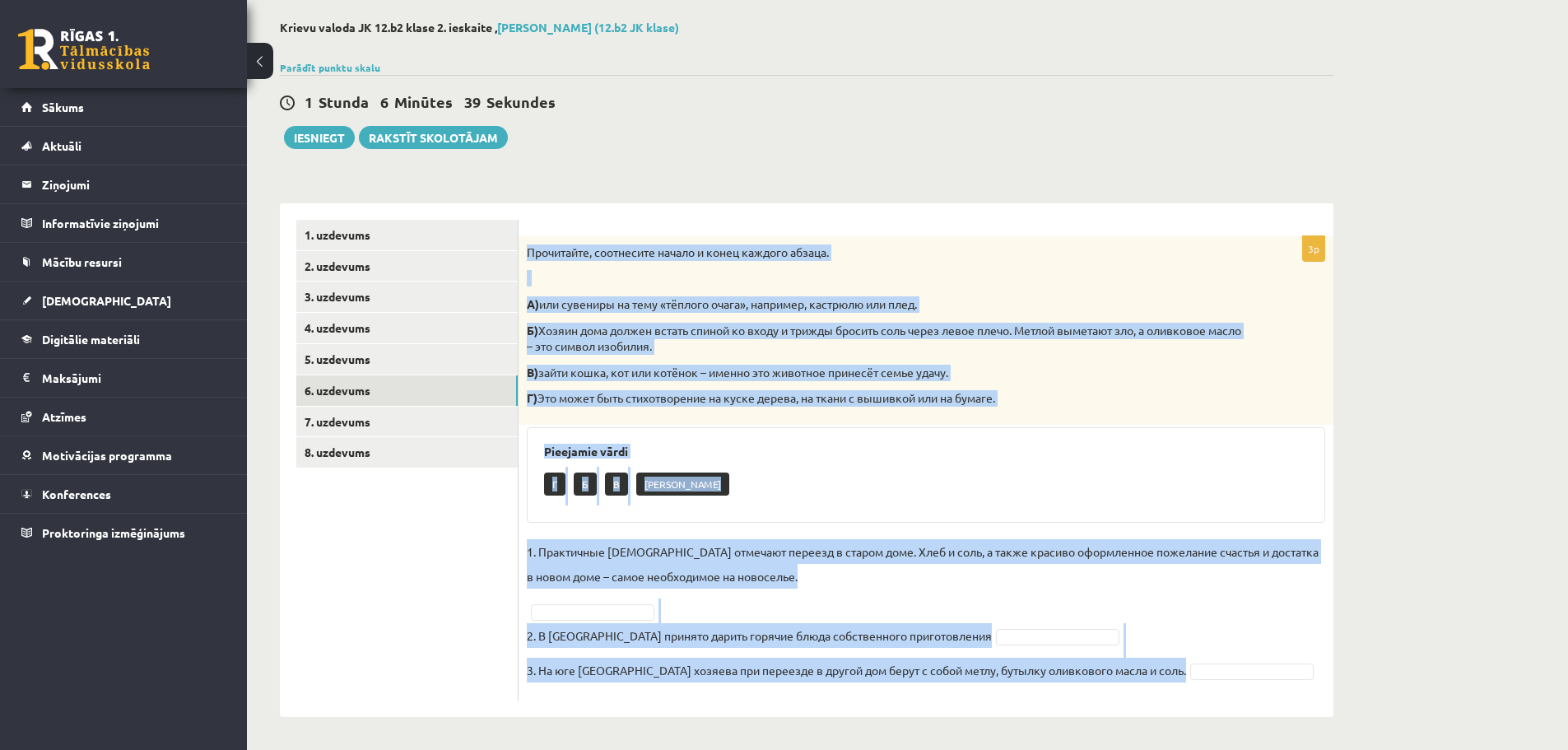
drag, startPoint x: 524, startPoint y: 253, endPoint x: 1165, endPoint y: 671, distance: 765.2
click at [1165, 671] on div "3p Прочитайте, соотнесите начало и конец каждого абзаца. А) или сувениры на тем…" at bounding box center [926, 469] width 815 height 464
copy div "Прочитайте, соотнесите начало и конец каждого абзаца. А) или сувениры на тему «…"
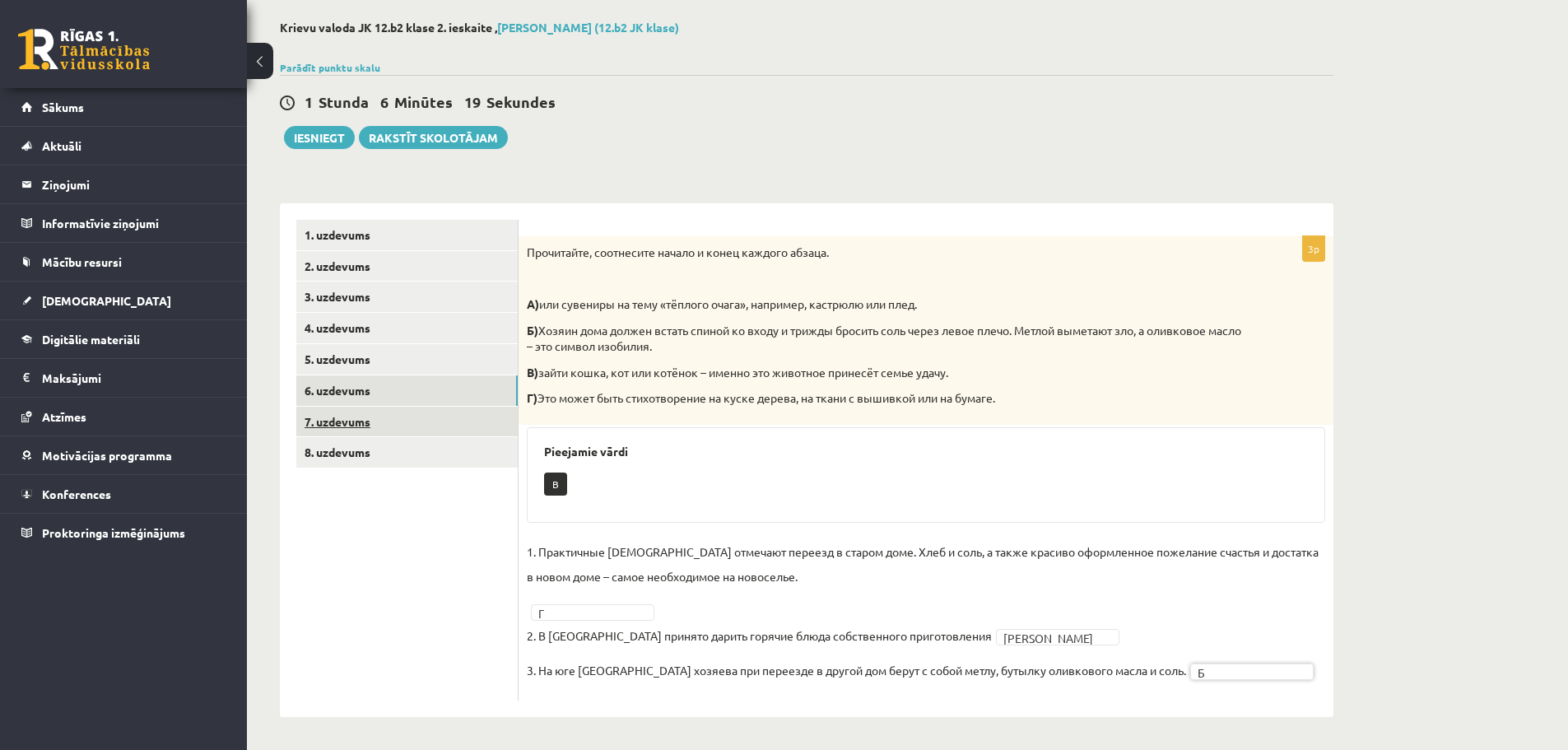
click at [377, 433] on link "7. uzdevums" at bounding box center [407, 422] width 222 height 31
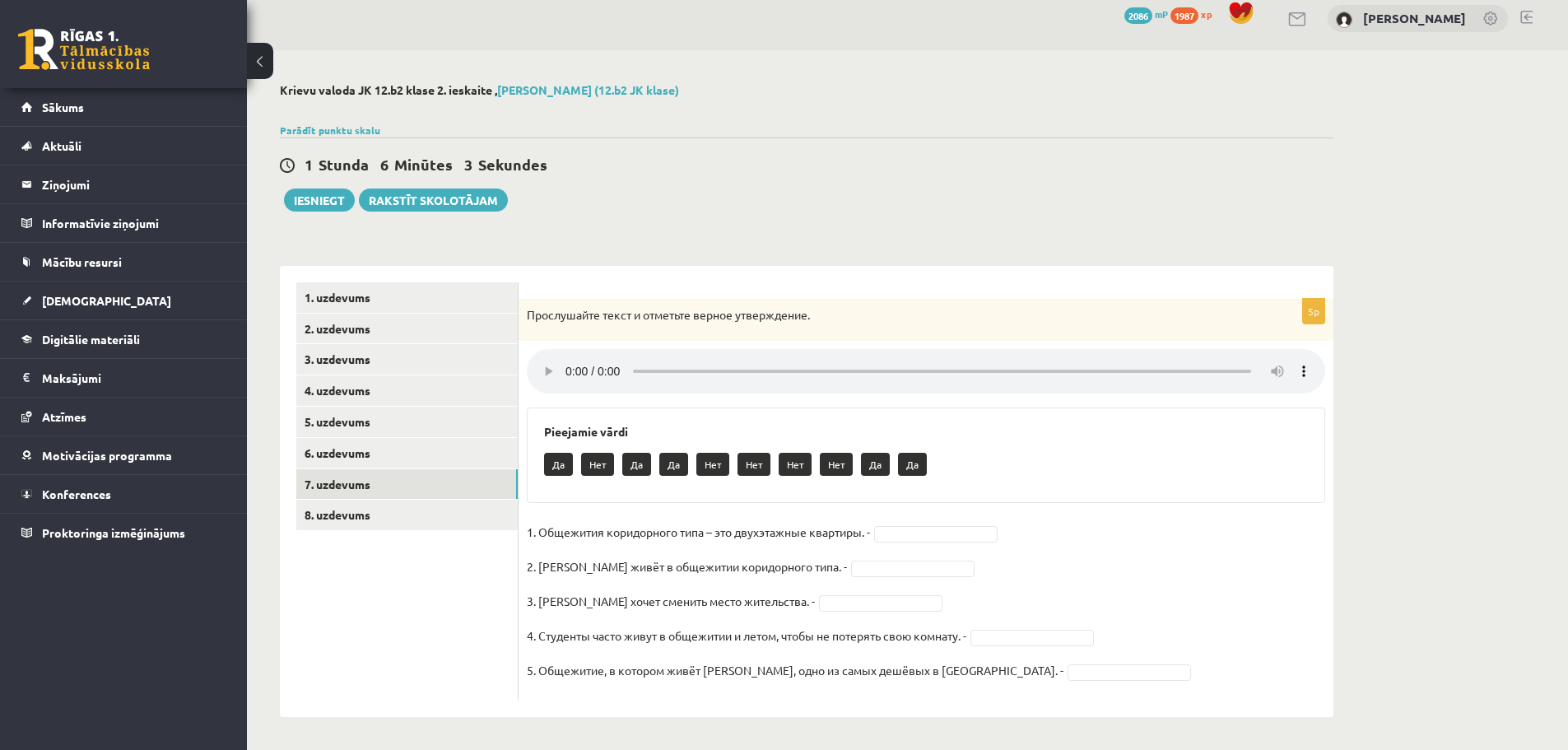
click at [999, 557] on fieldset "1. Общежития коридорного типа – это двухэтажные квартиры. - 2. Лиене живёт в об…" at bounding box center [926, 605] width 799 height 173
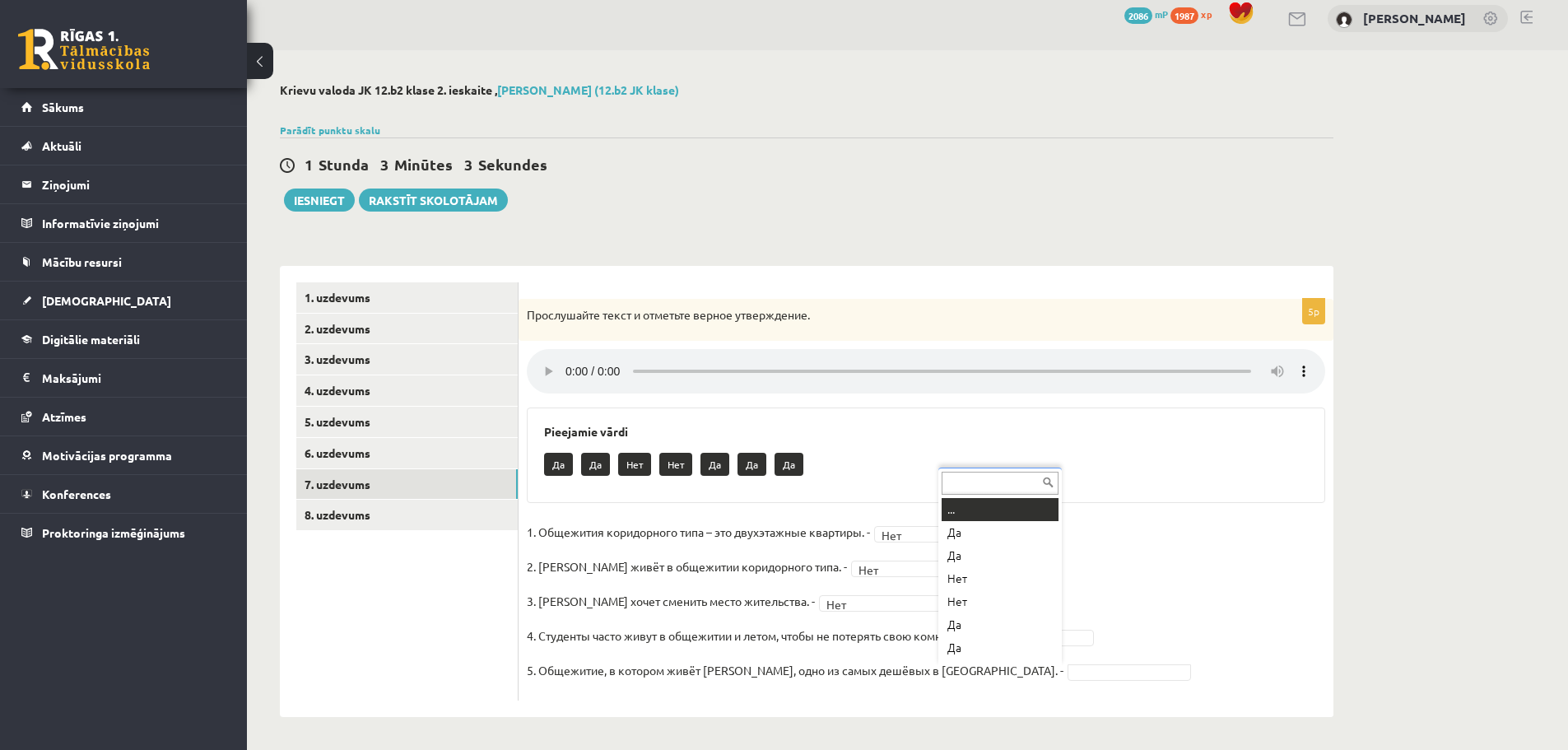
scroll to position [19, 0]
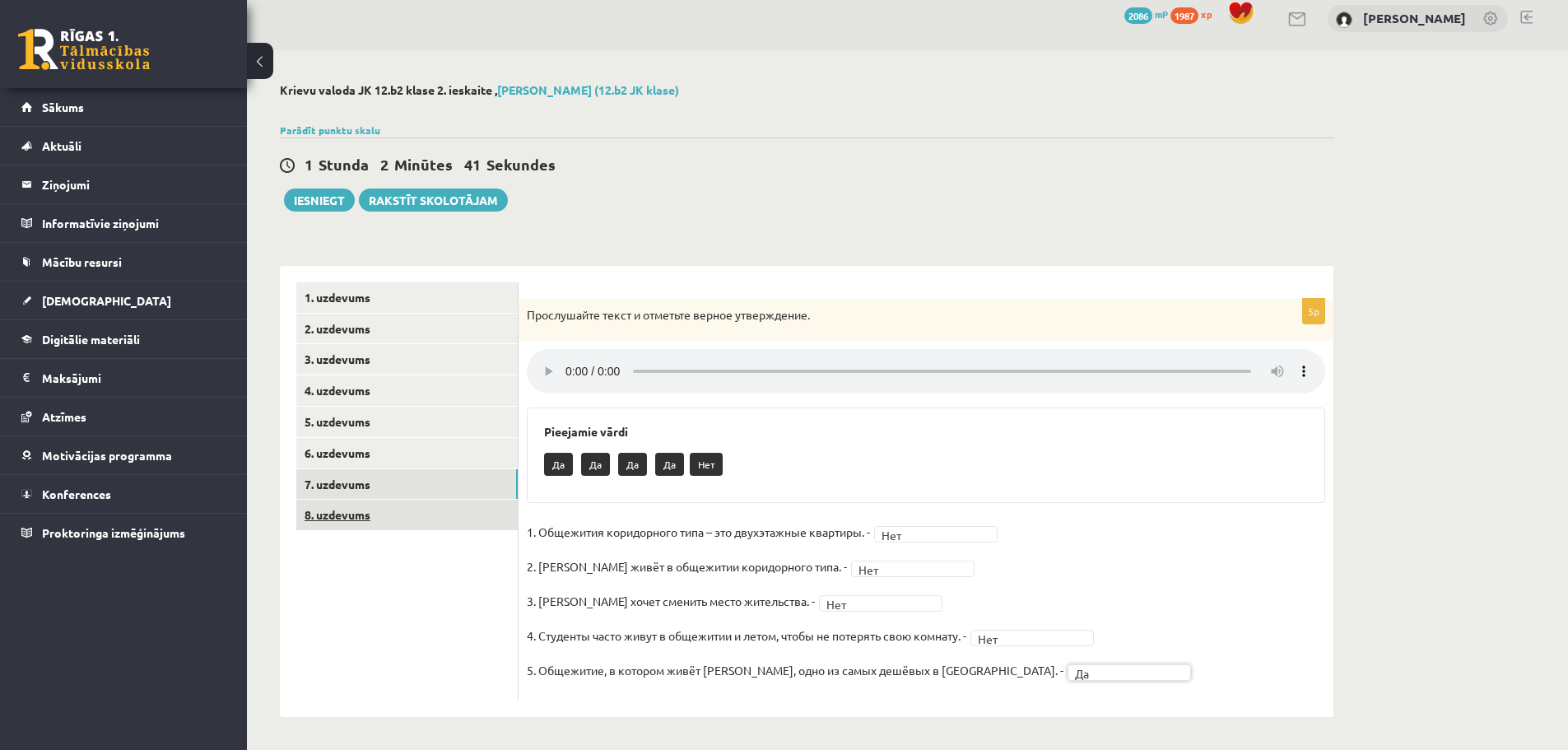
click at [366, 515] on link "8. uzdevums" at bounding box center [407, 514] width 222 height 31
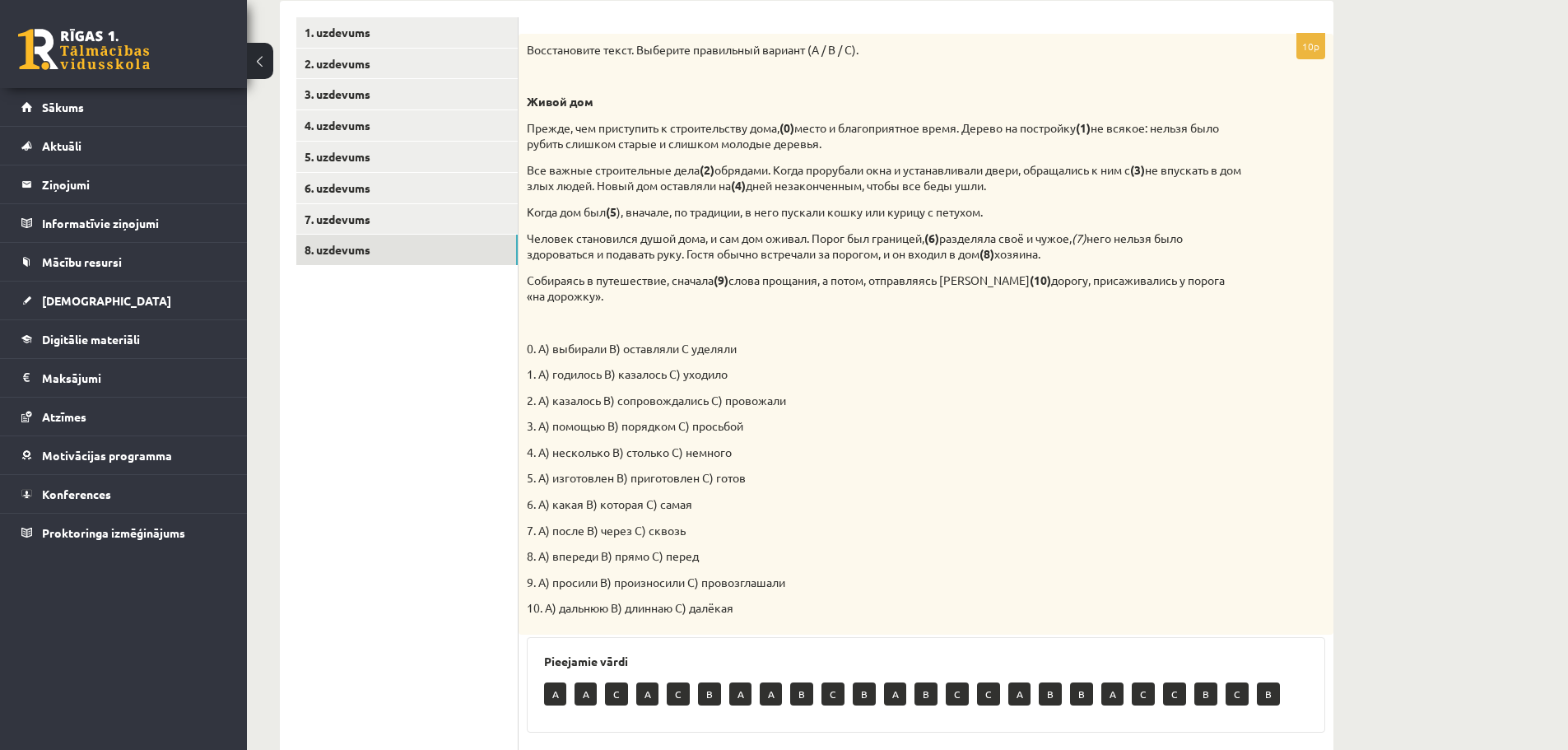
scroll to position [270, 0]
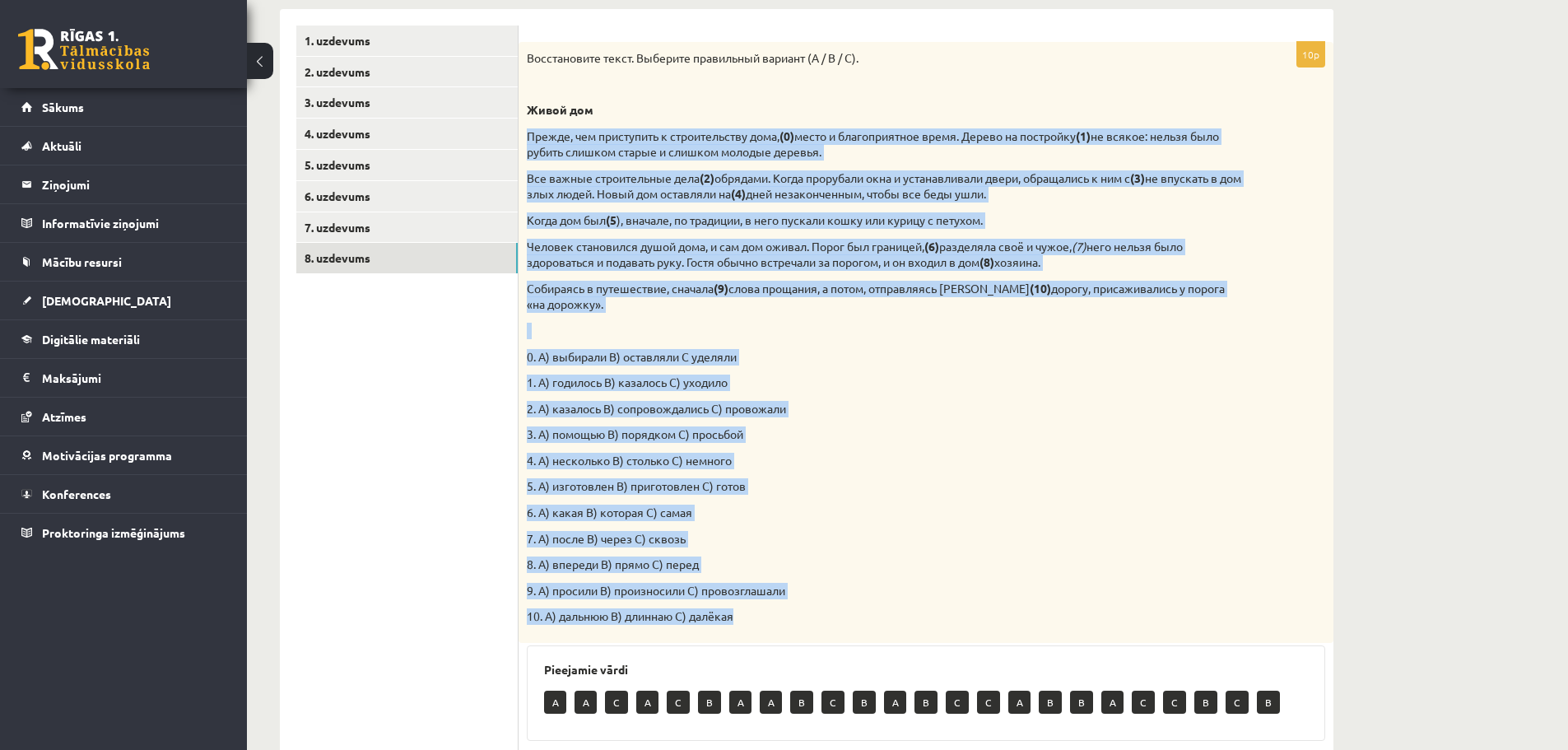
drag, startPoint x: 527, startPoint y: 140, endPoint x: 737, endPoint y: 597, distance: 502.9
click at [737, 597] on div "Восстановите текст. Выберите правильный вариант (A / B / C). Живой дом Прежде, …" at bounding box center [926, 342] width 815 height 601
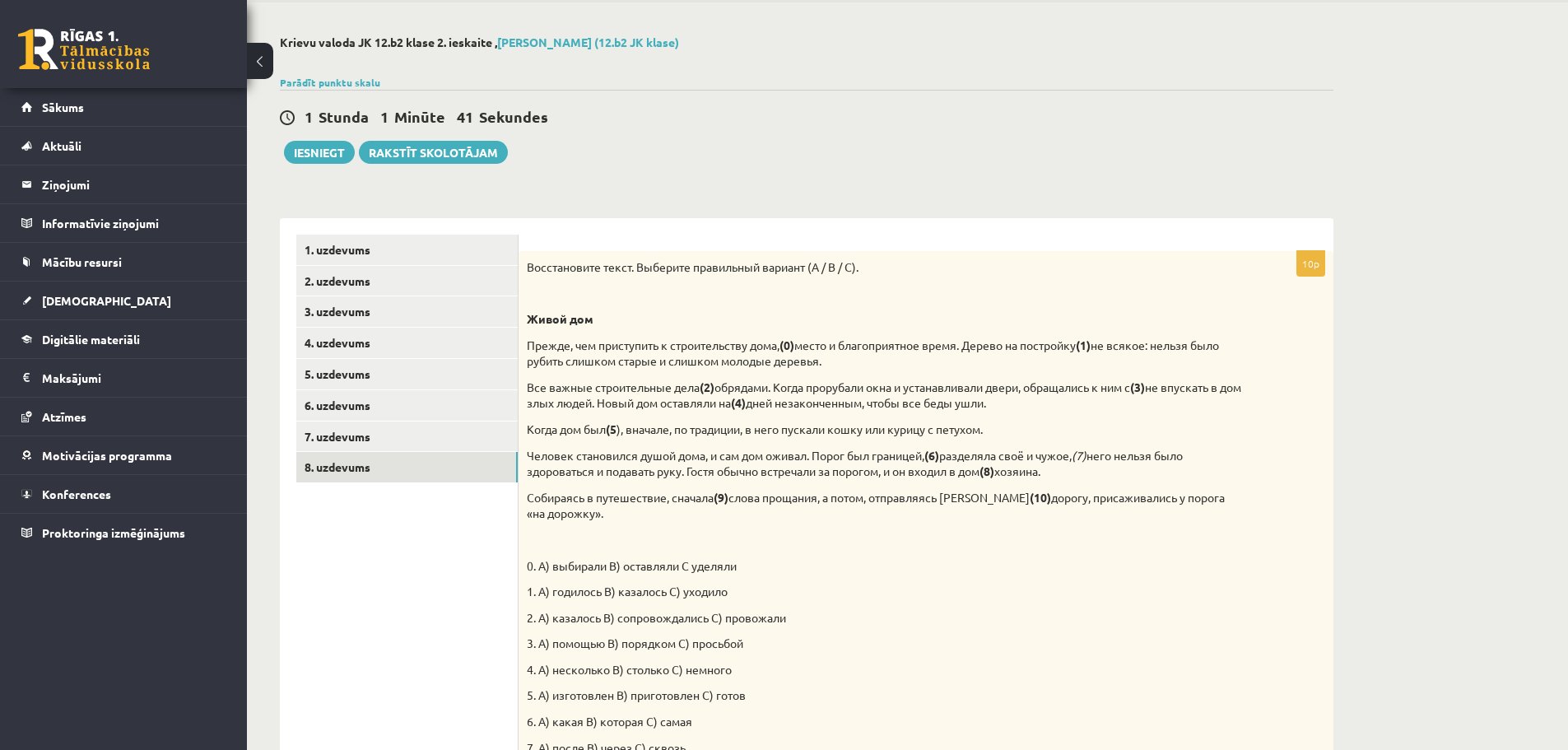
scroll to position [0, 0]
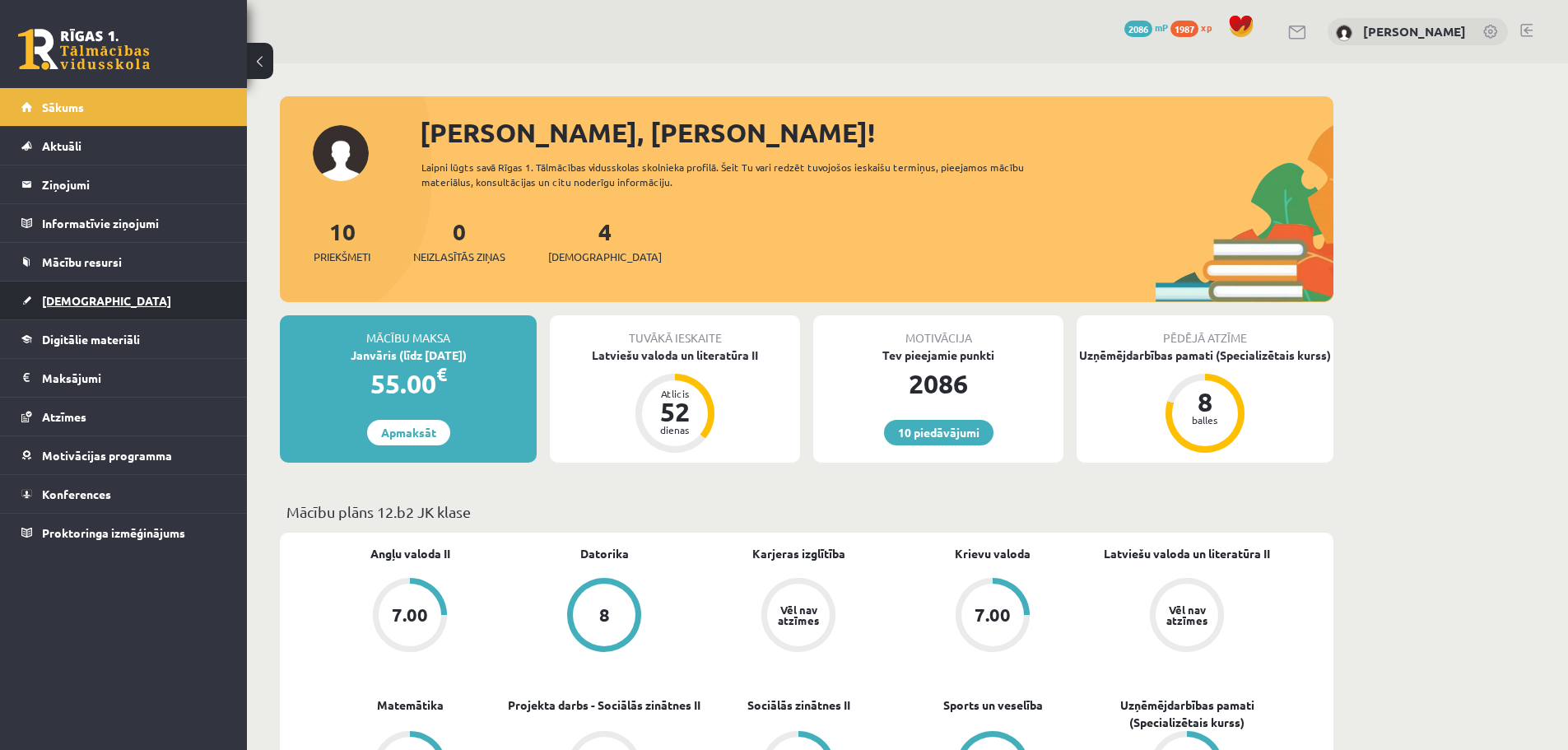
click at [56, 289] on link "[DEMOGRAPHIC_DATA]" at bounding box center [124, 300] width 205 height 38
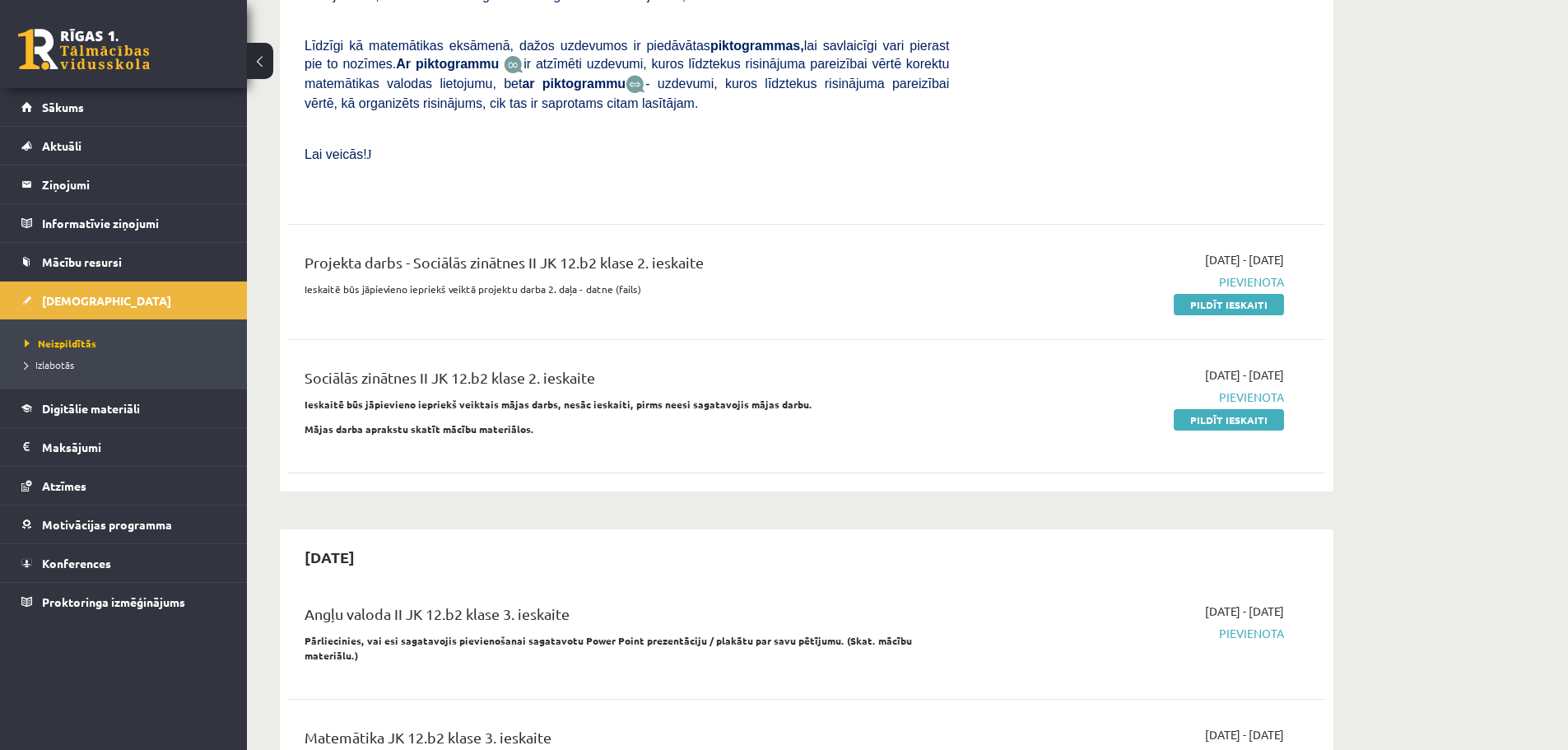
scroll to position [1346, 0]
